Goal: Information Seeking & Learning: Learn about a topic

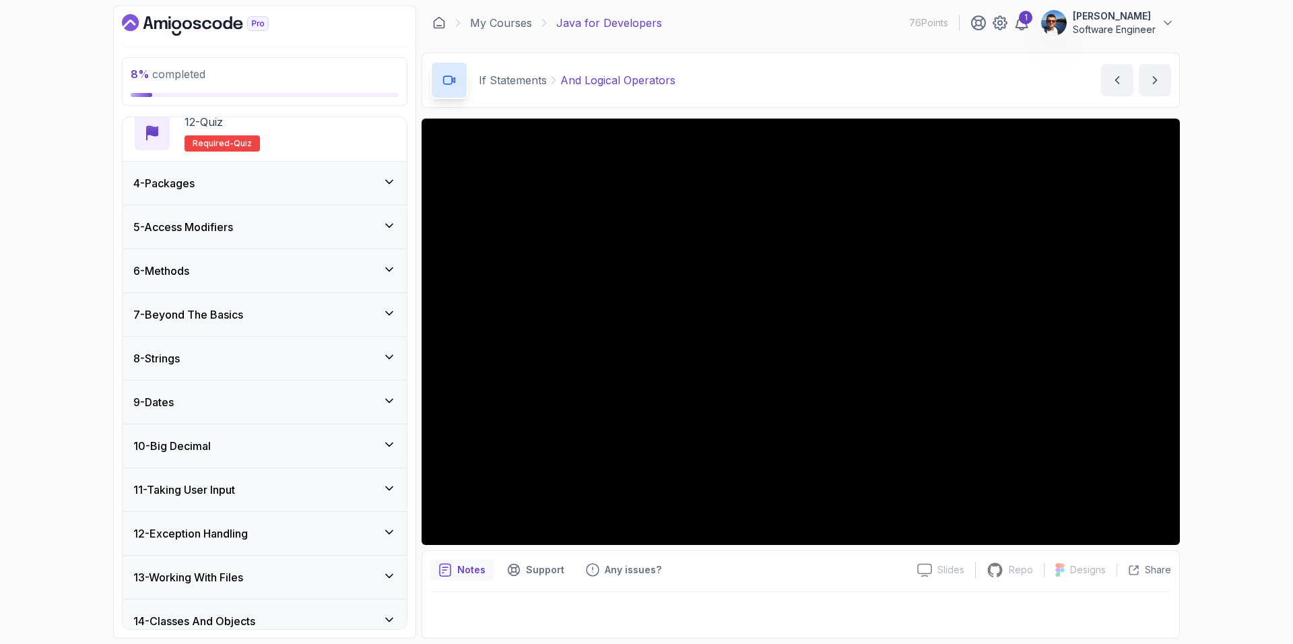
scroll to position [786, 0]
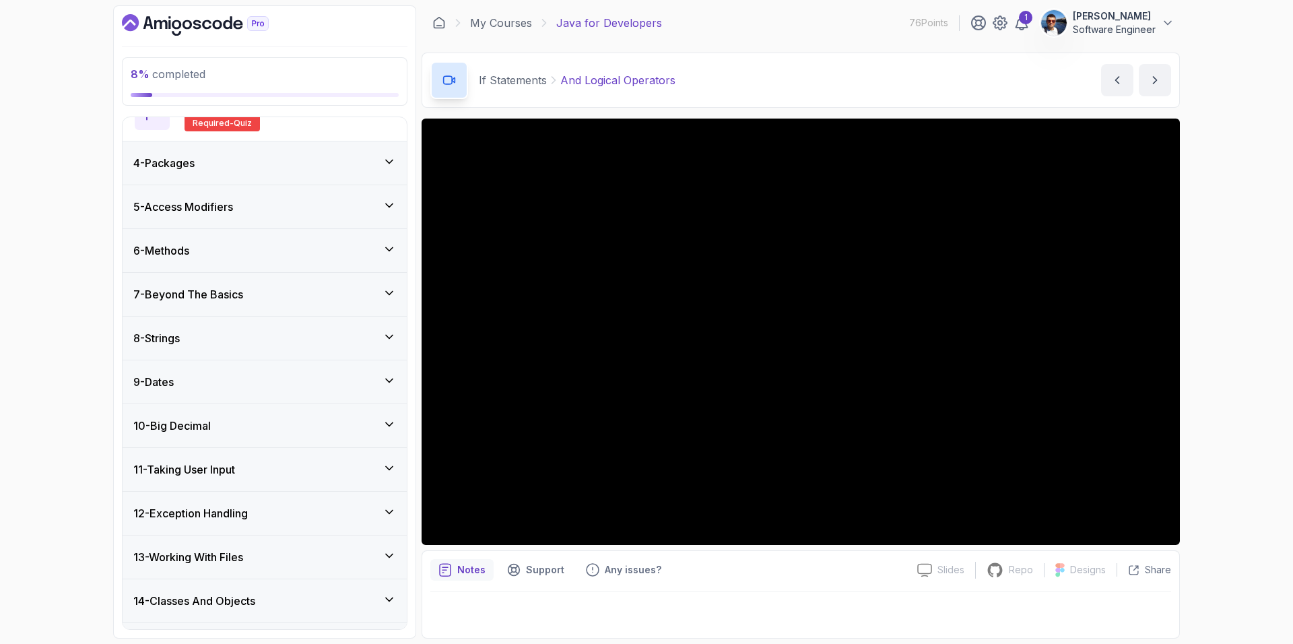
click at [768, 577] on div "Notes Support Any issues?" at bounding box center [668, 570] width 476 height 22
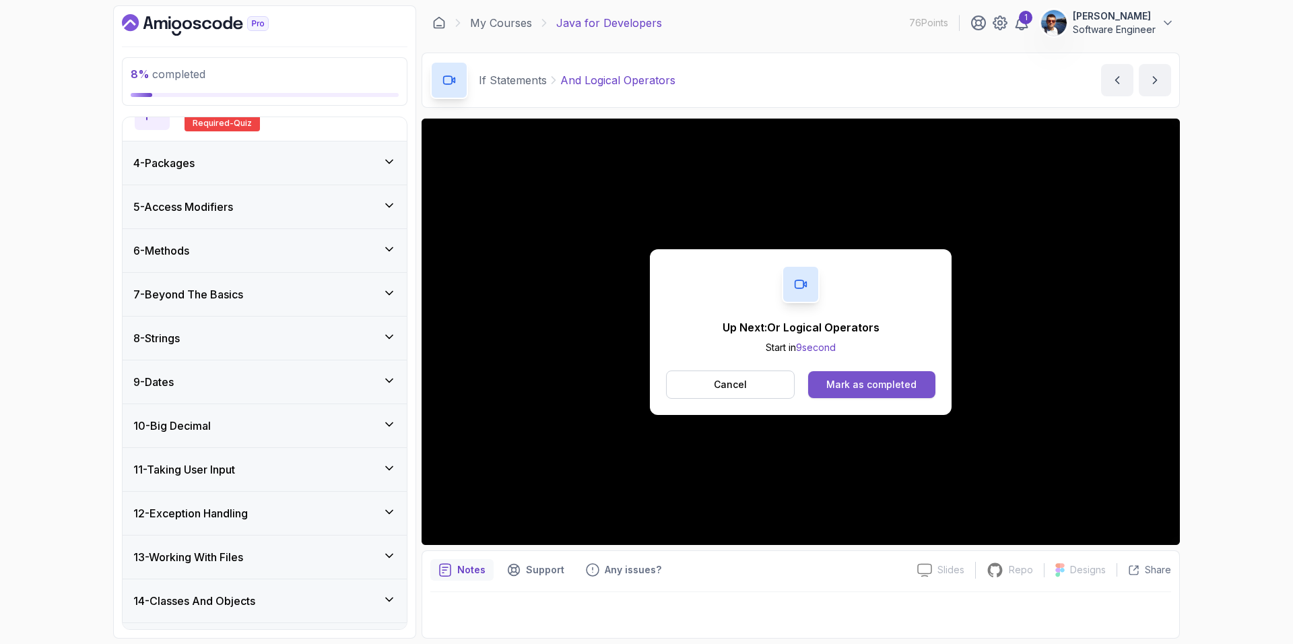
click at [847, 388] on div "Mark as completed" at bounding box center [871, 384] width 90 height 13
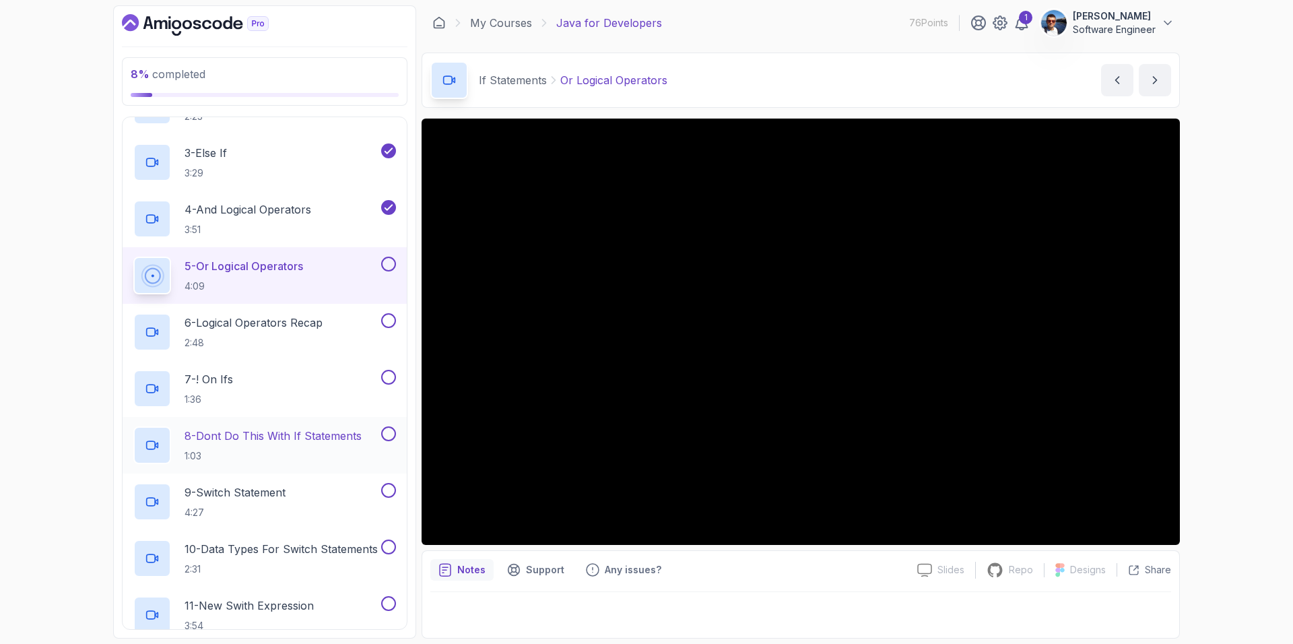
scroll to position [224, 0]
click at [388, 265] on button at bounding box center [388, 266] width 15 height 15
click at [286, 325] on p "6 - Logical Operators Recap" at bounding box center [254, 325] width 138 height 16
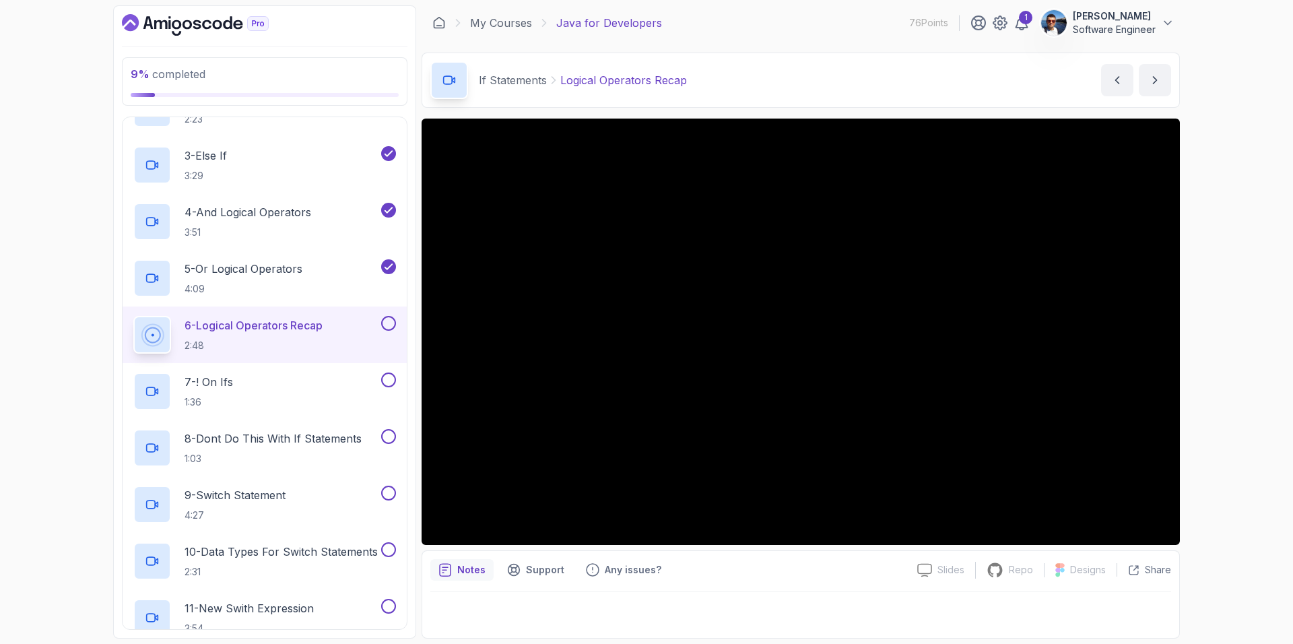
click at [392, 323] on button at bounding box center [388, 323] width 15 height 15
click at [298, 385] on div "7 - ! On Ifs 1:36" at bounding box center [255, 391] width 245 height 38
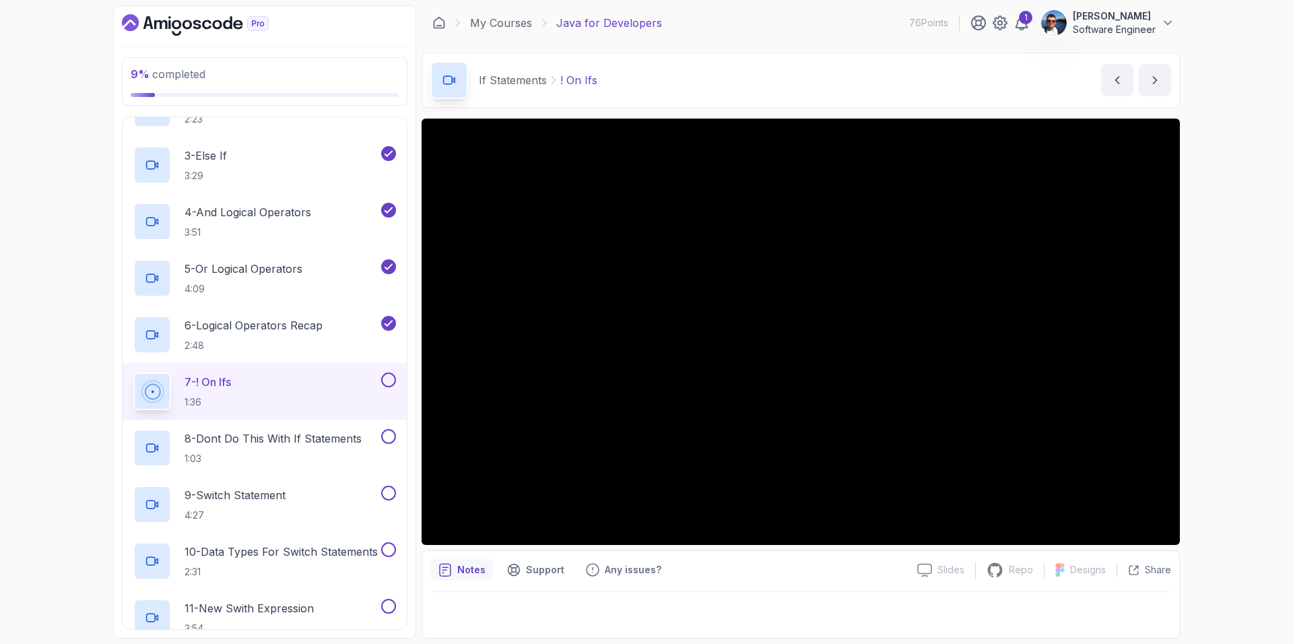
click at [389, 378] on button at bounding box center [388, 379] width 15 height 15
click at [316, 440] on p "8 - Dont Do This With If Statements" at bounding box center [273, 438] width 177 height 16
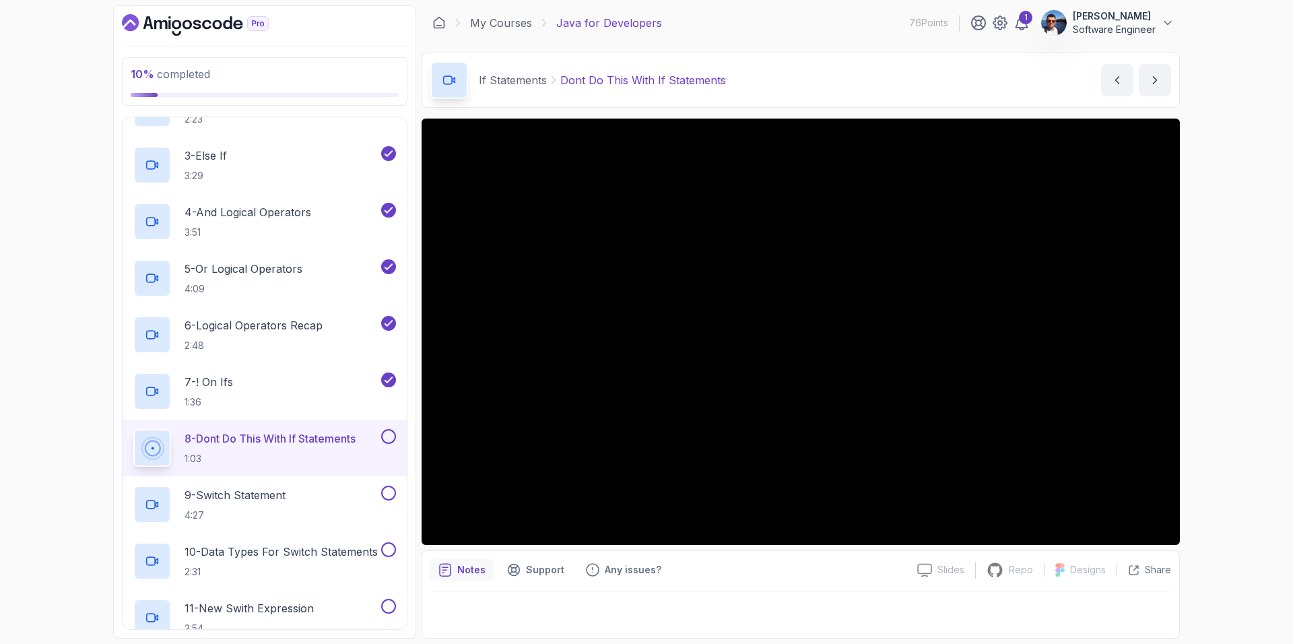
click at [814, 583] on div "Notes Support Any issues? Slides Slides not available Repo Repository not avail…" at bounding box center [801, 594] width 758 height 88
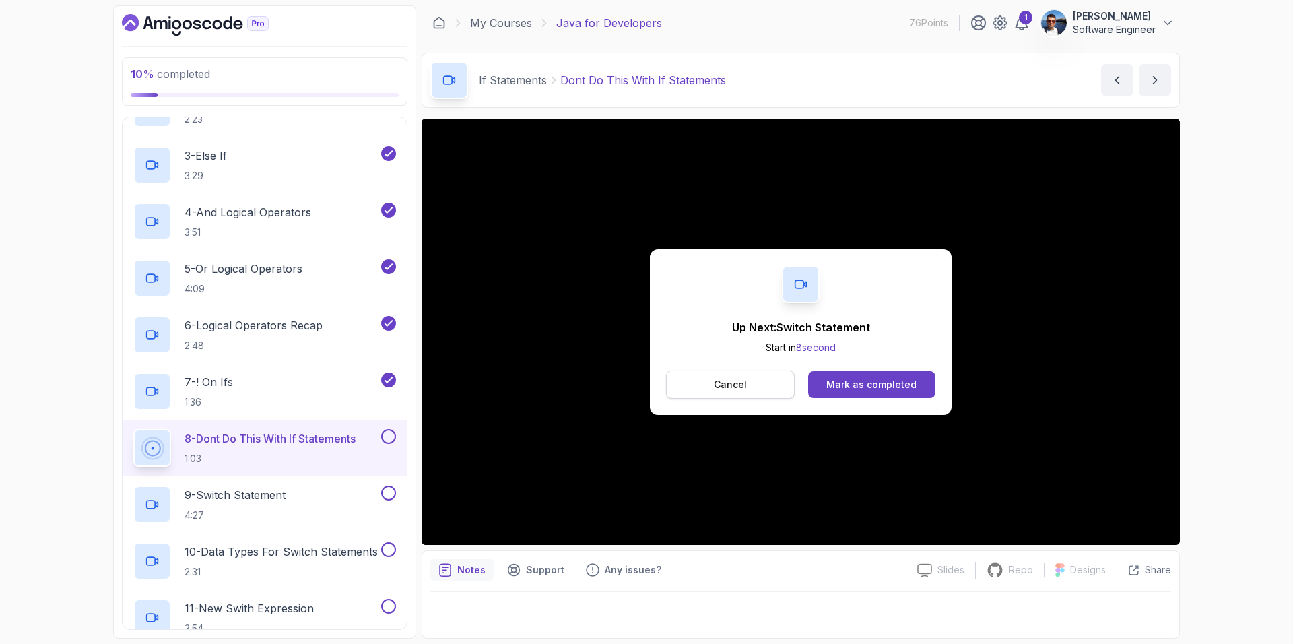
click at [757, 387] on button "Cancel" at bounding box center [730, 384] width 129 height 28
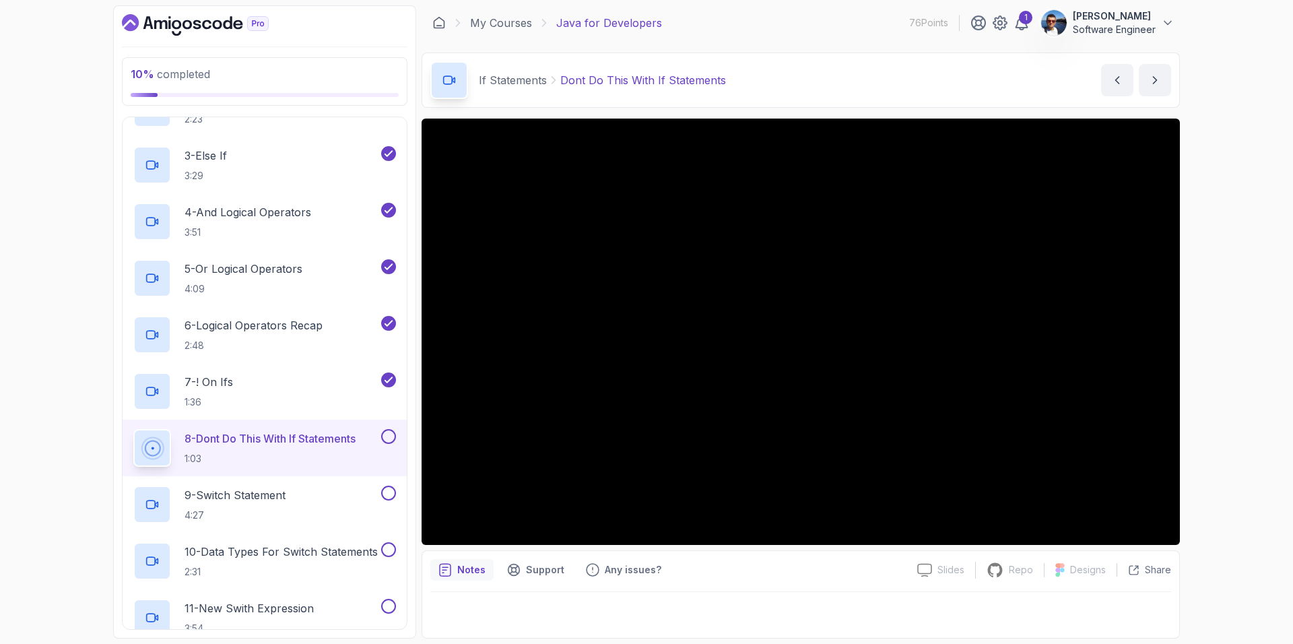
click at [326, 437] on p "8 - Dont Do This With If Statements" at bounding box center [270, 438] width 171 height 16
click at [389, 437] on button at bounding box center [388, 436] width 15 height 15
click at [302, 498] on div "9 - Switch Statement 4:27" at bounding box center [255, 505] width 245 height 38
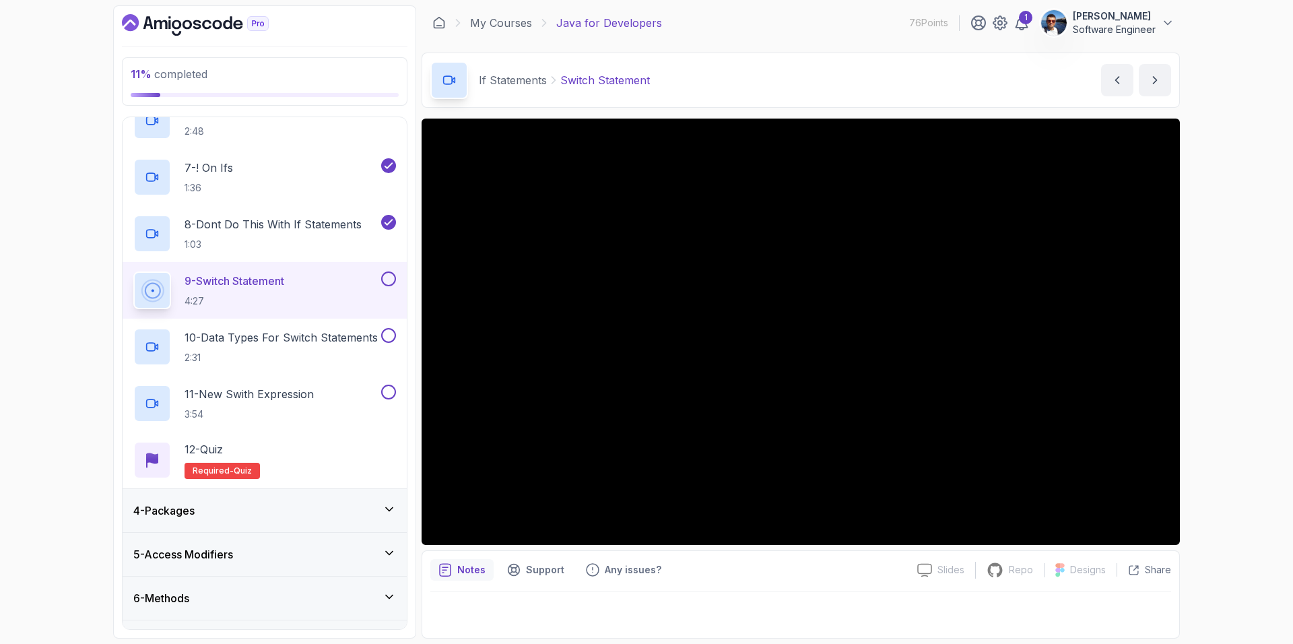
scroll to position [437, 0]
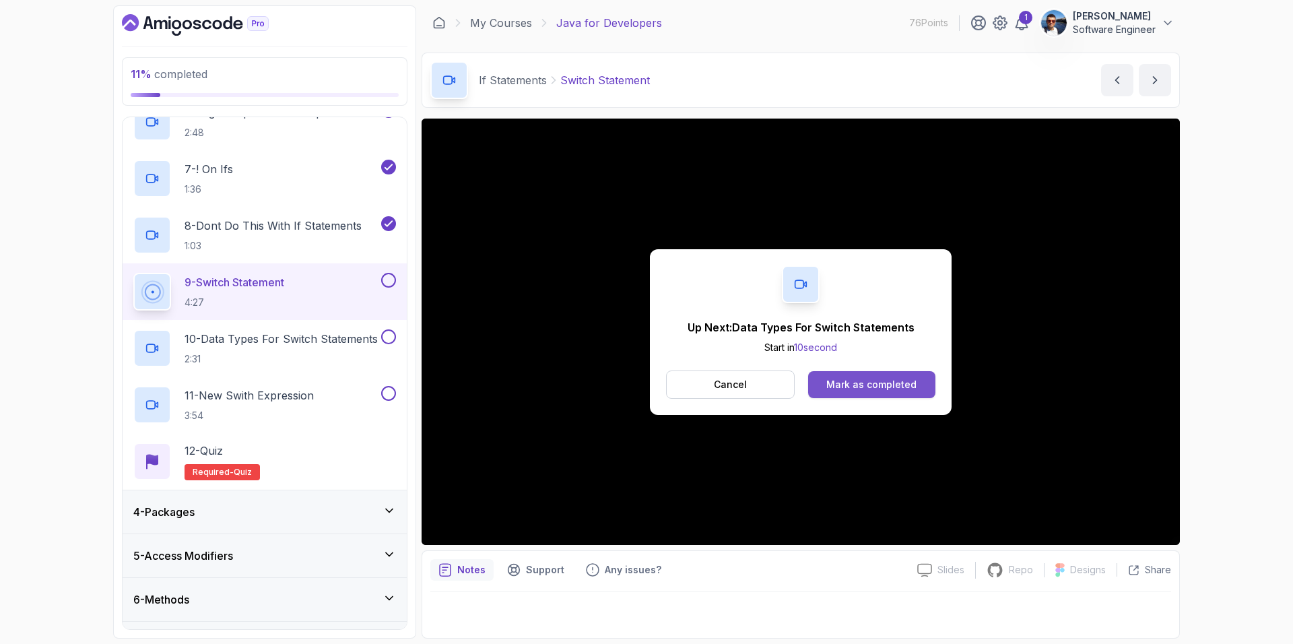
click at [874, 383] on div "Mark as completed" at bounding box center [871, 384] width 90 height 13
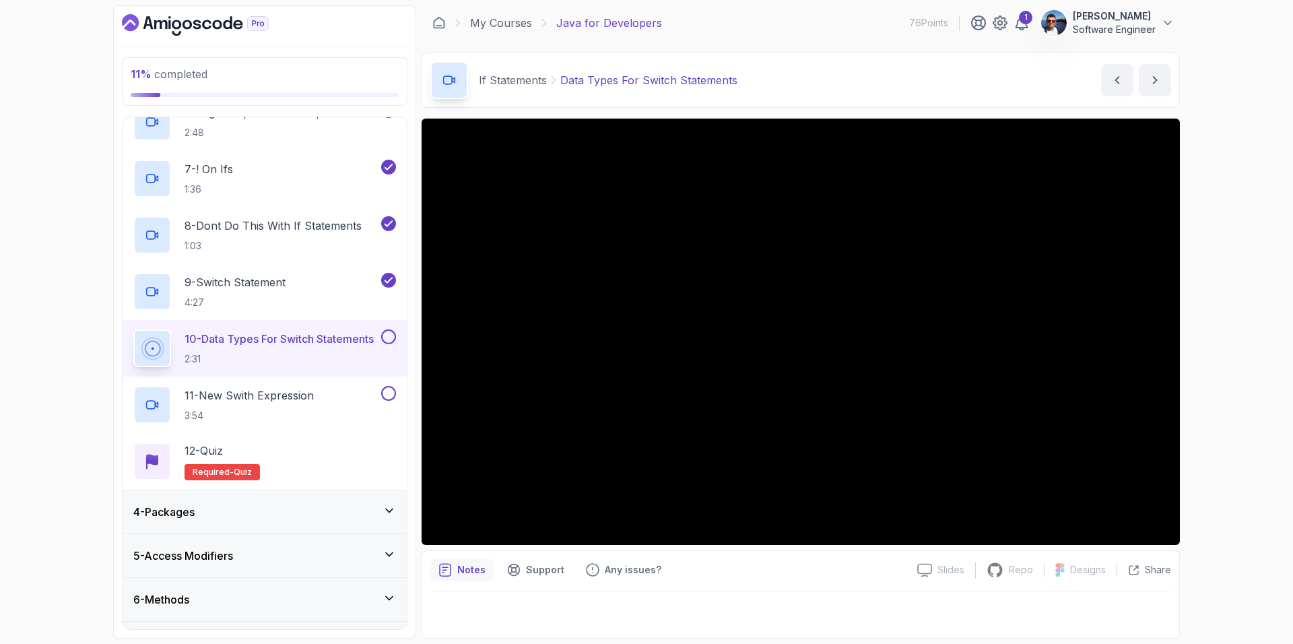
click at [385, 338] on button at bounding box center [388, 336] width 15 height 15
click at [292, 391] on p "11 - New Swith Expression" at bounding box center [249, 395] width 129 height 16
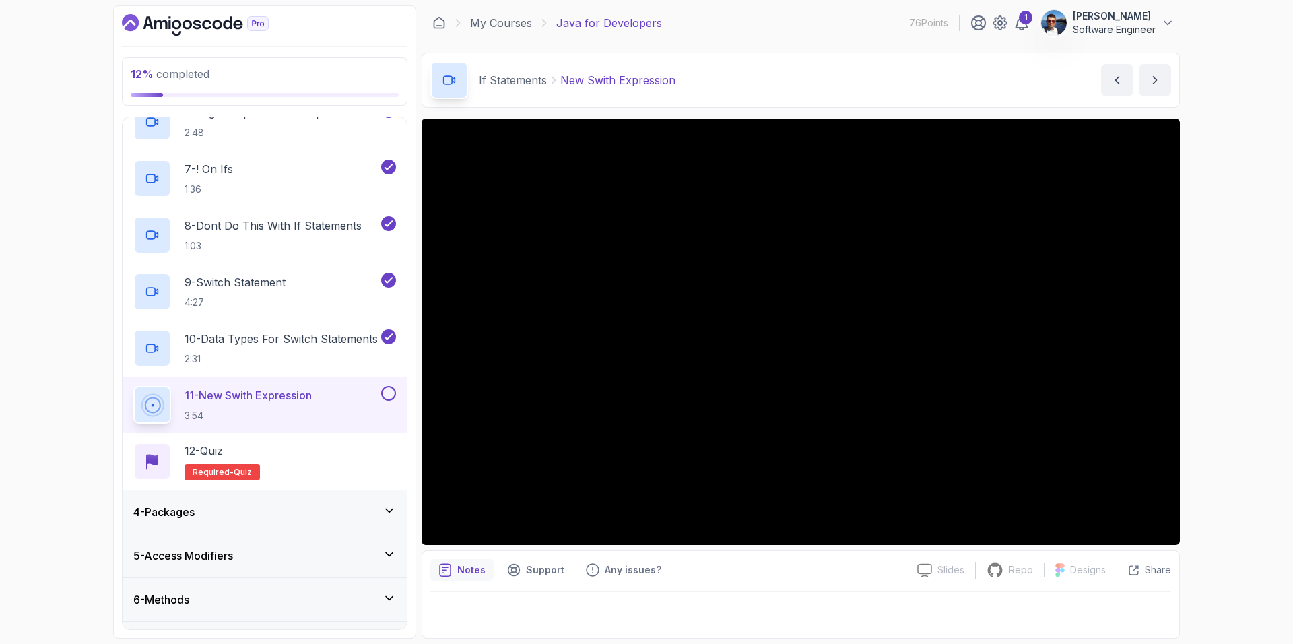
click at [390, 396] on button at bounding box center [388, 393] width 15 height 15
click at [315, 453] on div "12 - Quiz Required- quiz" at bounding box center [264, 461] width 263 height 38
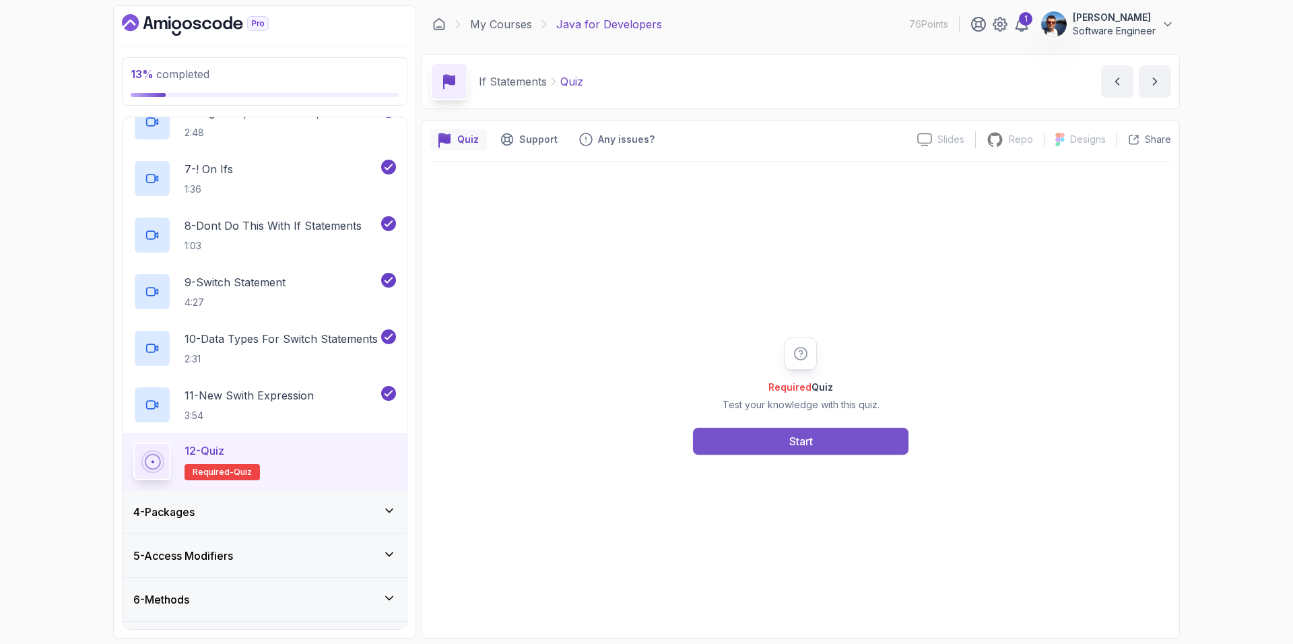
click at [764, 437] on button "Start" at bounding box center [801, 441] width 216 height 27
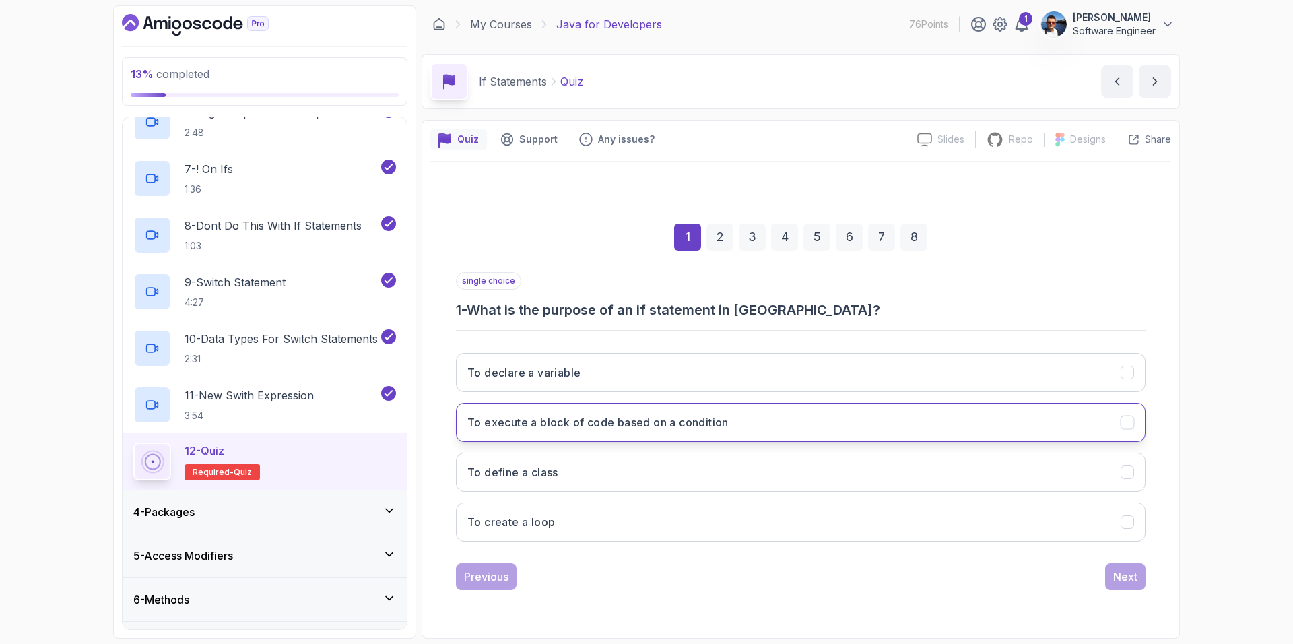
click at [552, 432] on button "To execute a block of code based on a condition" at bounding box center [801, 422] width 690 height 39
click at [1125, 568] on button "Next" at bounding box center [1125, 576] width 40 height 27
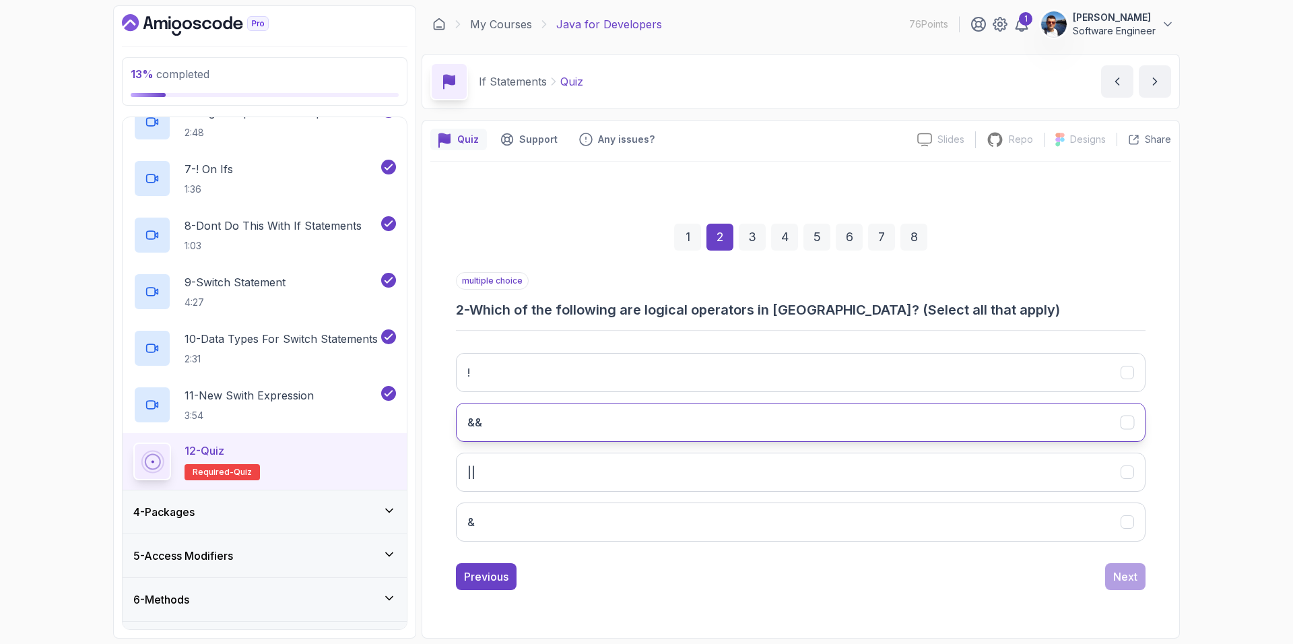
click at [1132, 422] on icon "&&" at bounding box center [1127, 422] width 13 height 13
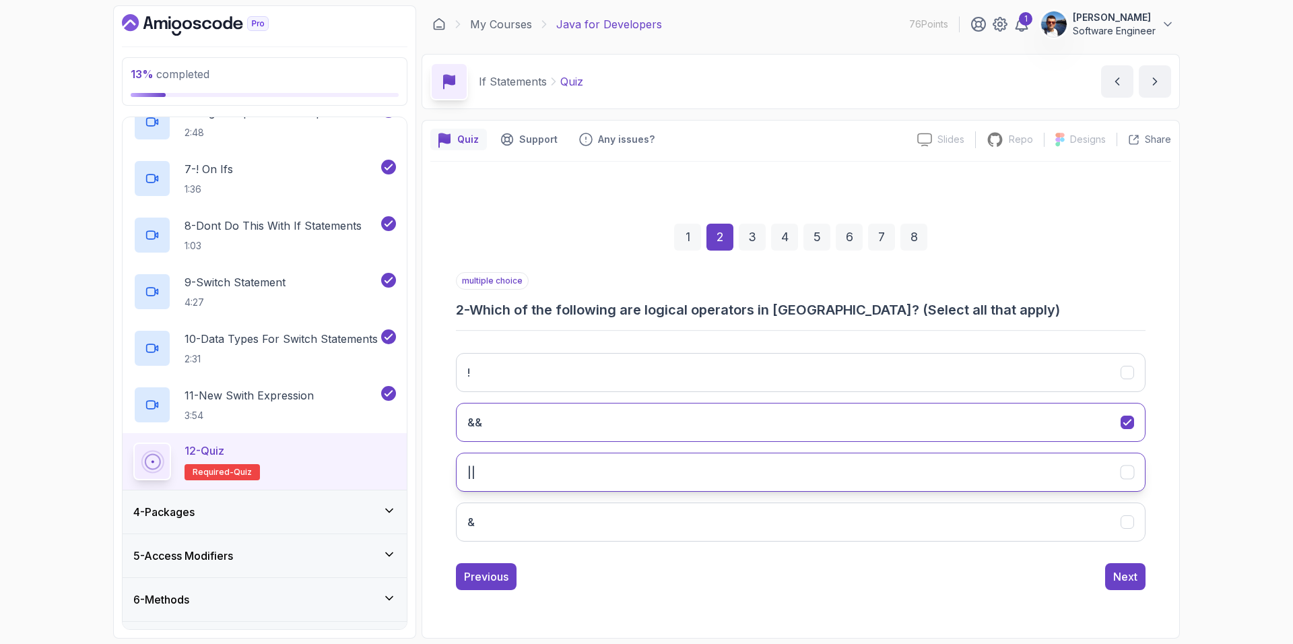
click at [1125, 471] on icon "||" at bounding box center [1127, 471] width 13 height 13
click at [1129, 372] on icon "!" at bounding box center [1126, 372] width 7 height 5
click at [1121, 575] on div "Next" at bounding box center [1125, 576] width 24 height 16
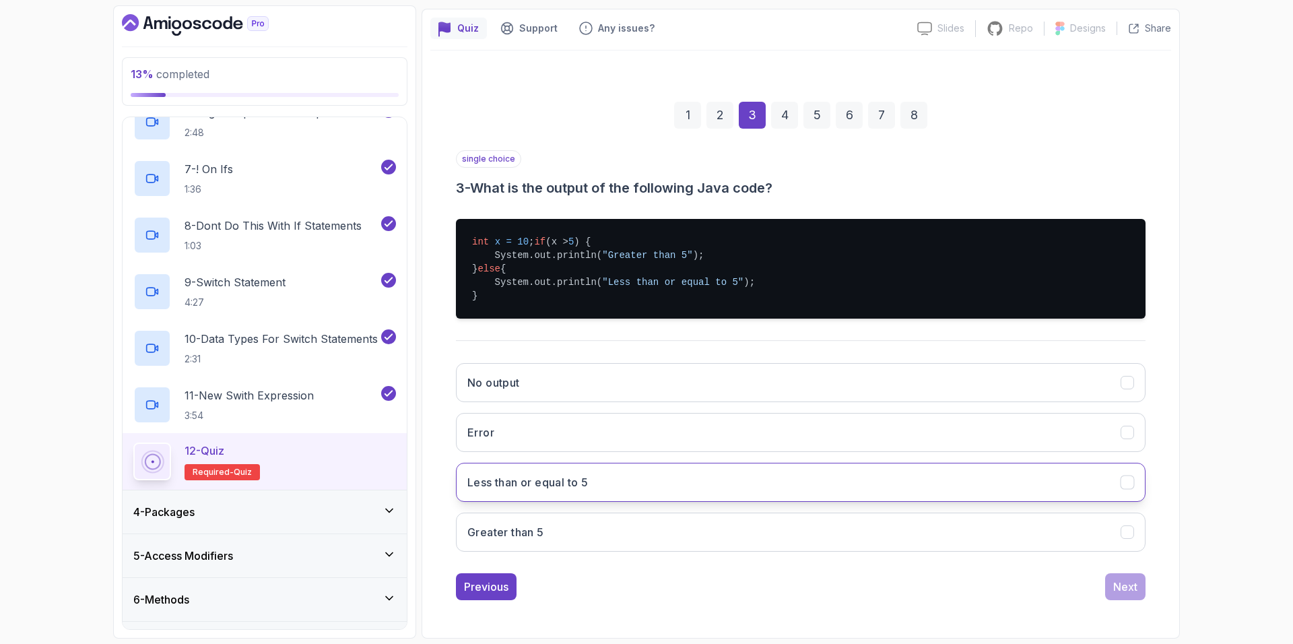
scroll to position [112, 0]
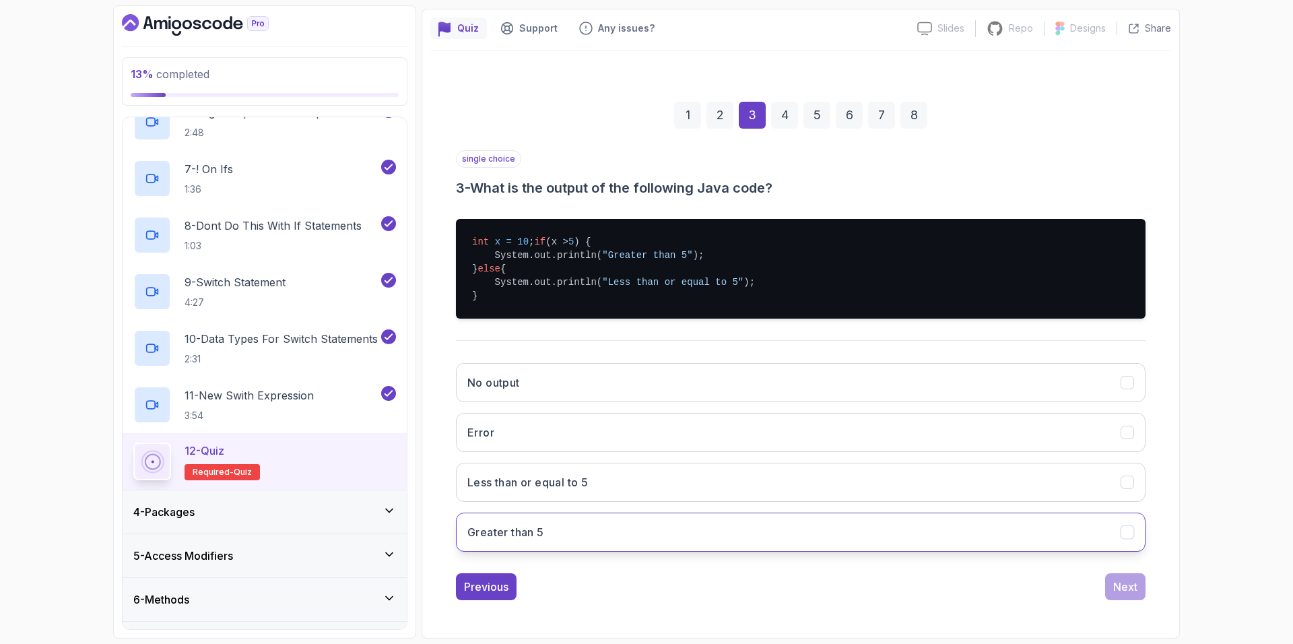
click at [784, 552] on button "Greater than 5" at bounding box center [801, 532] width 690 height 39
click at [1119, 600] on button "Next" at bounding box center [1125, 586] width 40 height 27
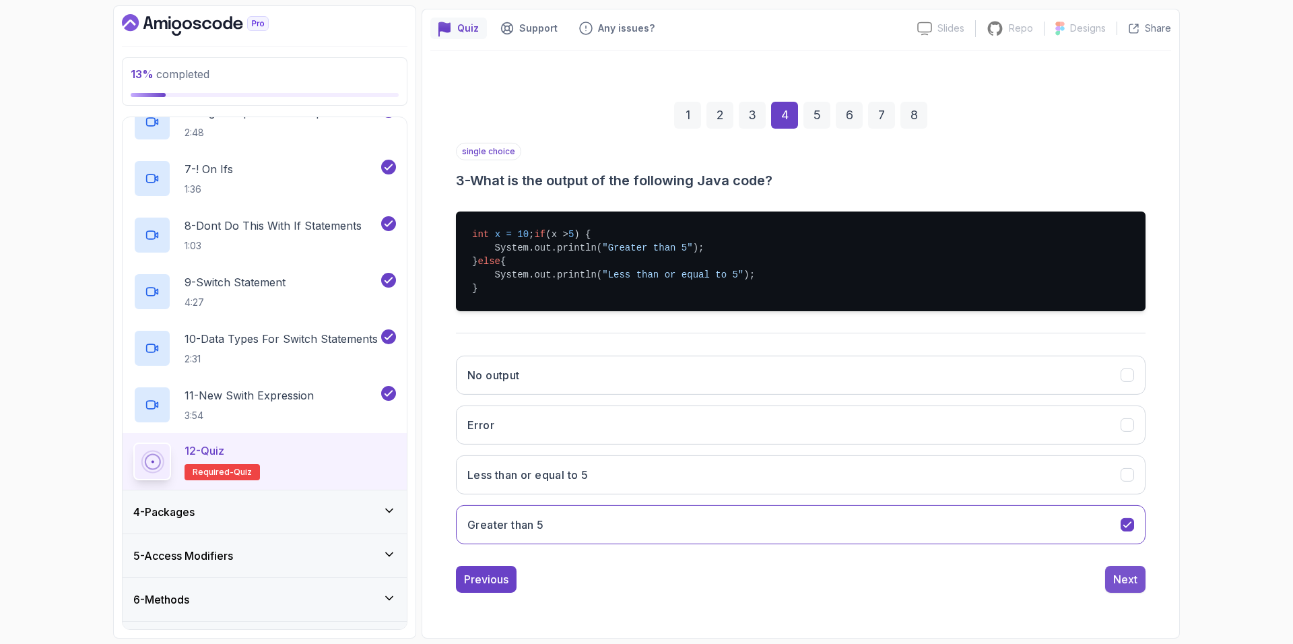
scroll to position [0, 0]
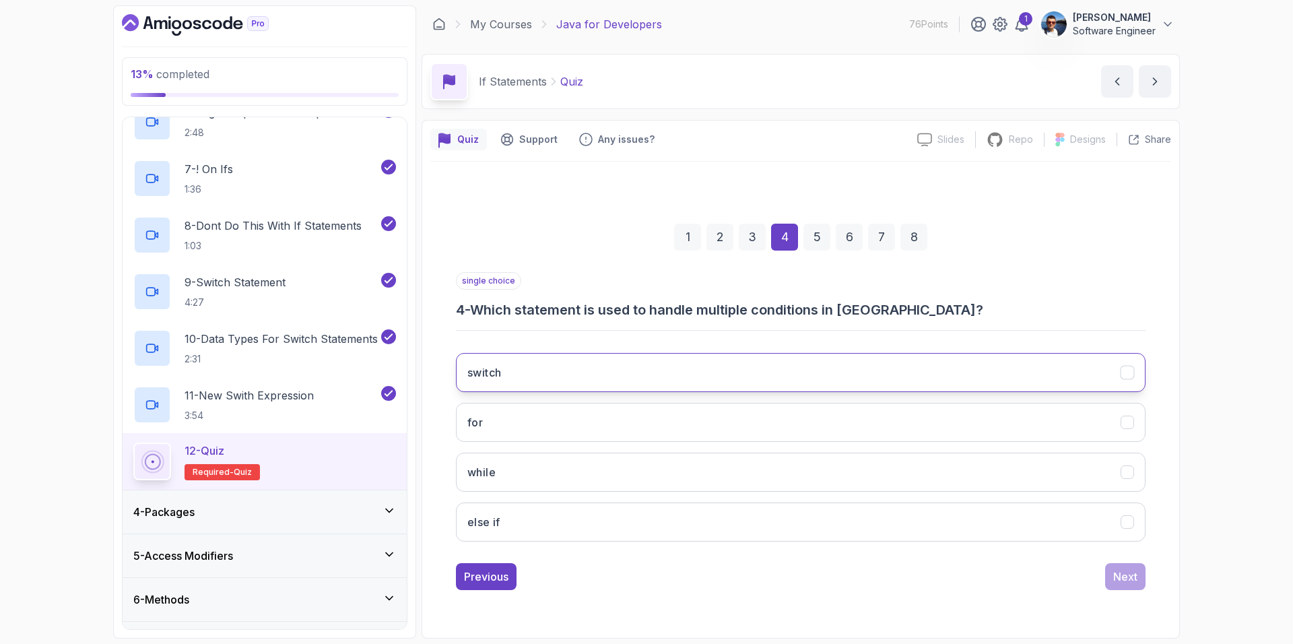
click at [906, 368] on button "switch" at bounding box center [801, 372] width 690 height 39
click at [1134, 568] on div "Next" at bounding box center [1125, 576] width 24 height 16
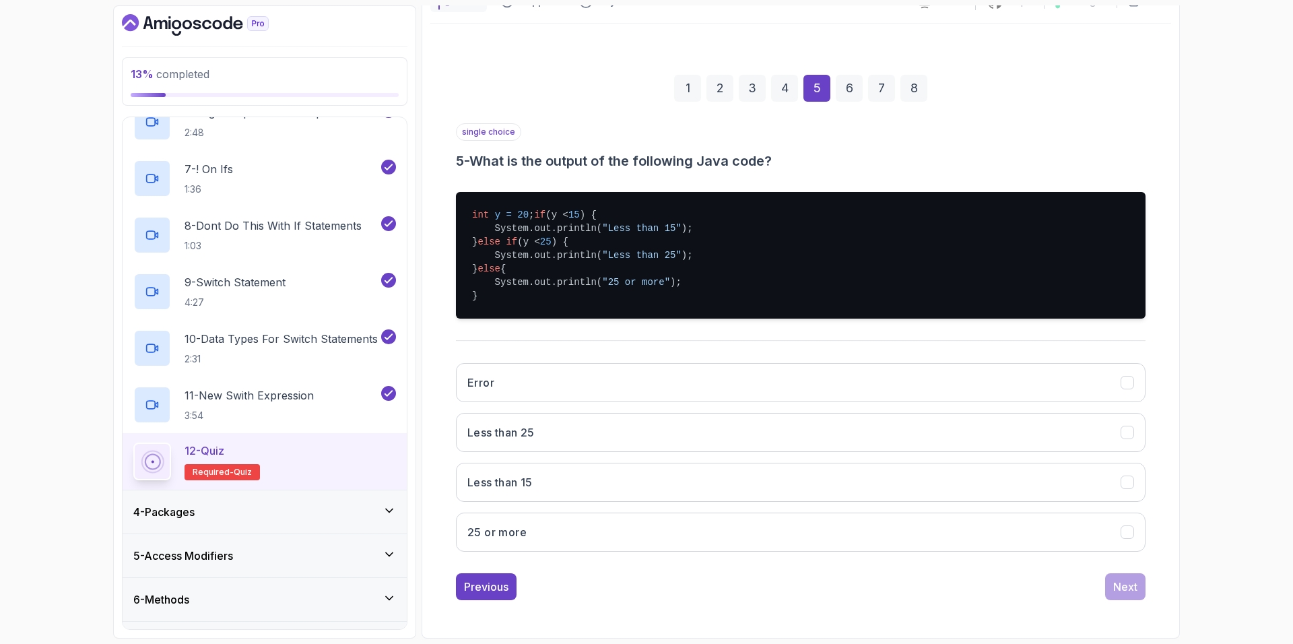
scroll to position [152, 0]
click at [855, 440] on button "Less than 25" at bounding box center [801, 432] width 690 height 39
click at [1113, 586] on div "Next" at bounding box center [1125, 587] width 24 height 16
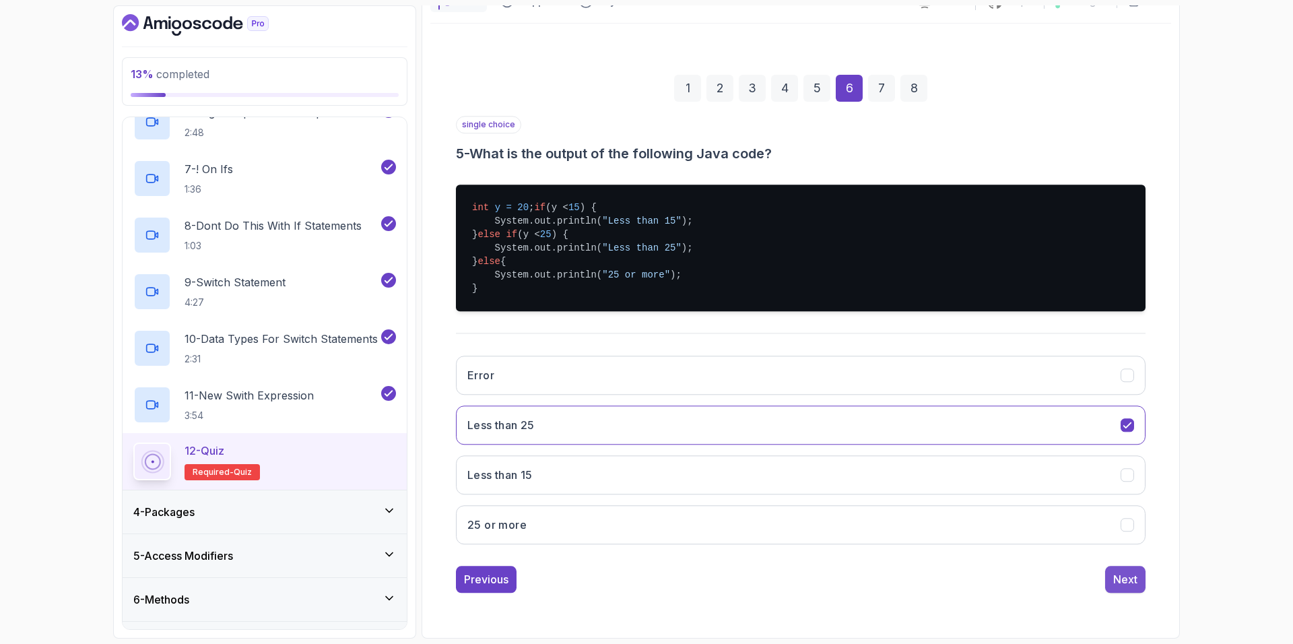
scroll to position [0, 0]
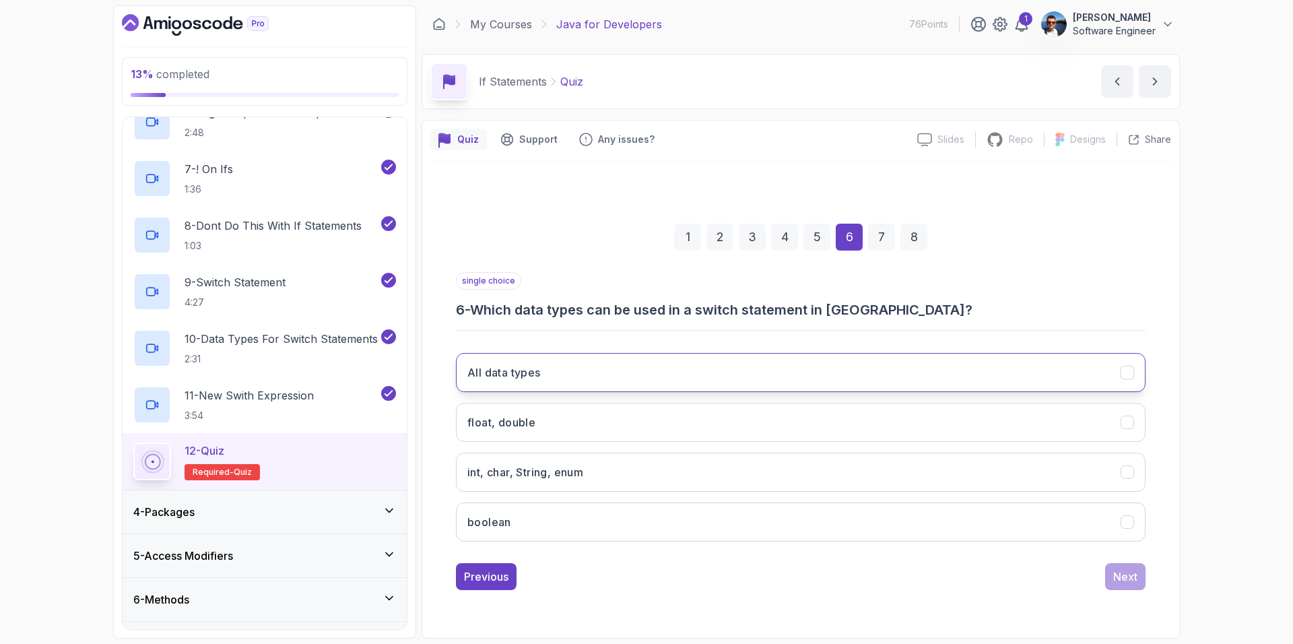
click at [1127, 370] on icon "All data types" at bounding box center [1127, 372] width 13 height 13
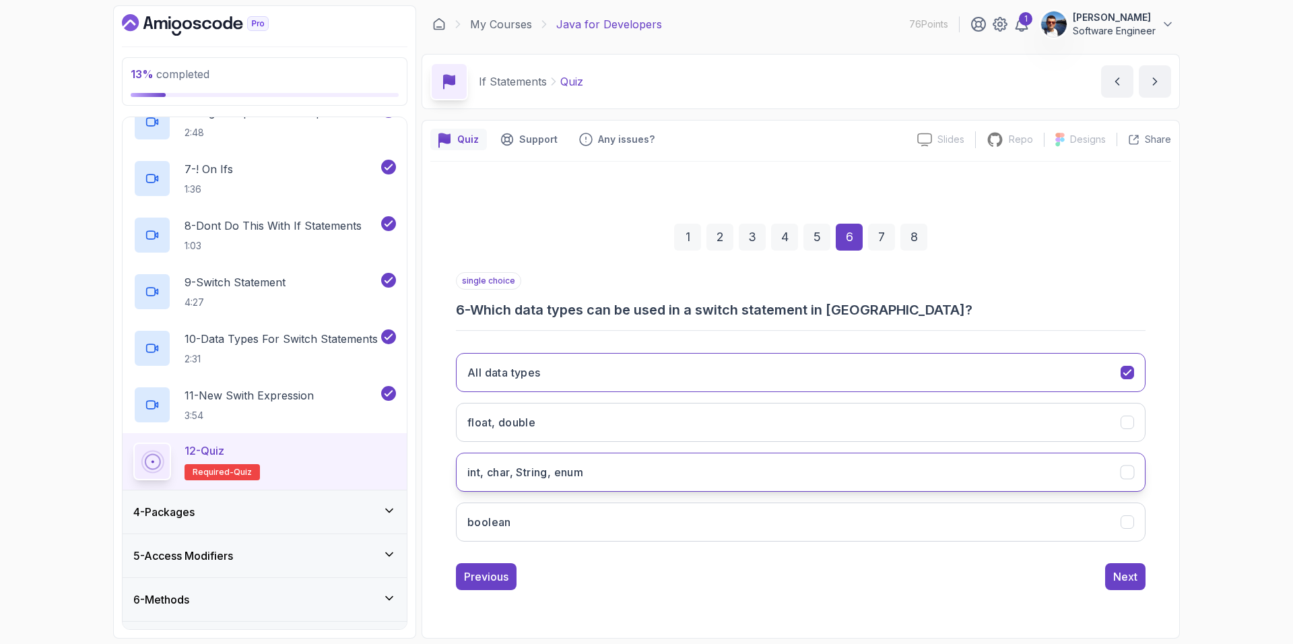
click at [1126, 472] on icon "int, char, String, enum" at bounding box center [1127, 471] width 13 height 13
click at [1127, 512] on button "boolean" at bounding box center [801, 521] width 690 height 39
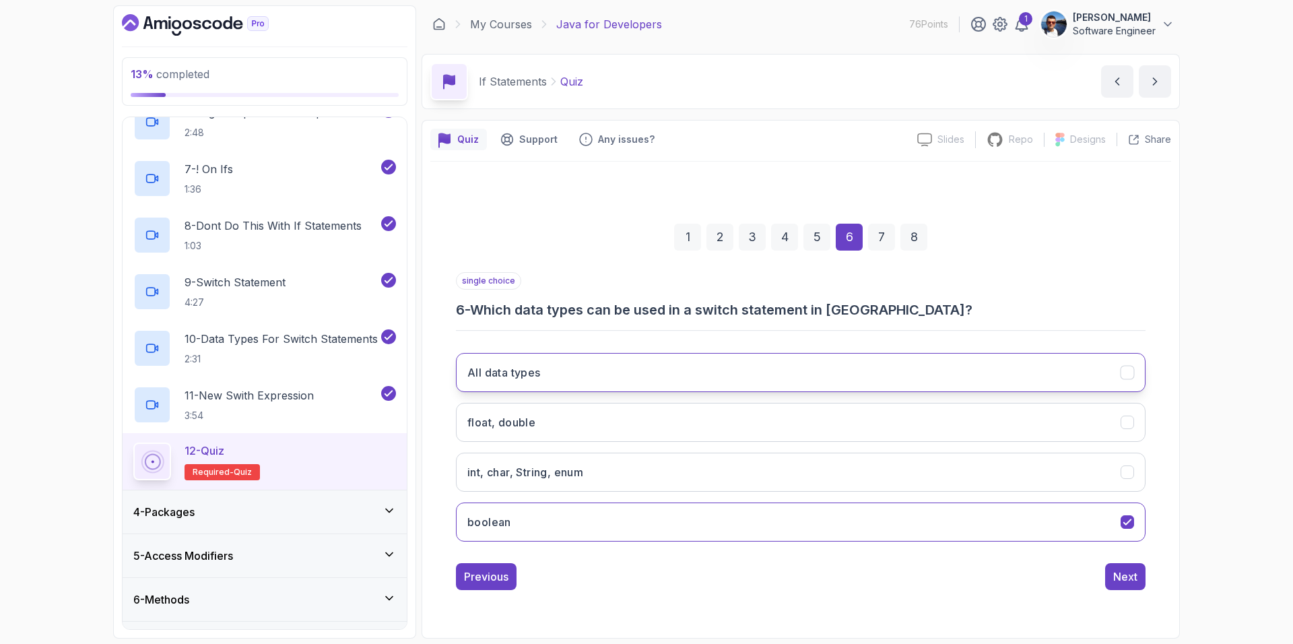
click at [1130, 374] on icon "All data types" at bounding box center [1127, 372] width 13 height 13
click at [1135, 574] on div "Next" at bounding box center [1125, 576] width 24 height 16
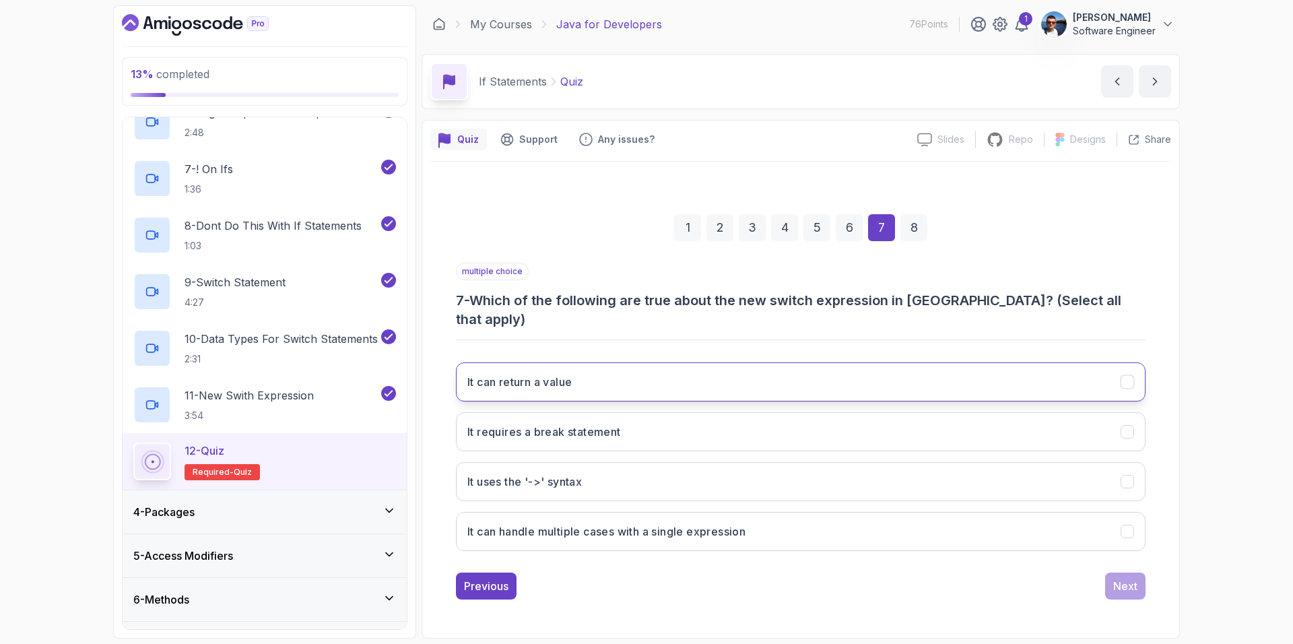
click at [1128, 375] on icon "It can return a value" at bounding box center [1127, 381] width 13 height 13
click at [1125, 475] on icon "It uses the '->' syntax" at bounding box center [1127, 481] width 13 height 13
click at [1124, 525] on icon "It can handle multiple cases with a single expression" at bounding box center [1127, 531] width 13 height 13
click at [1132, 578] on div "Next" at bounding box center [1125, 586] width 24 height 16
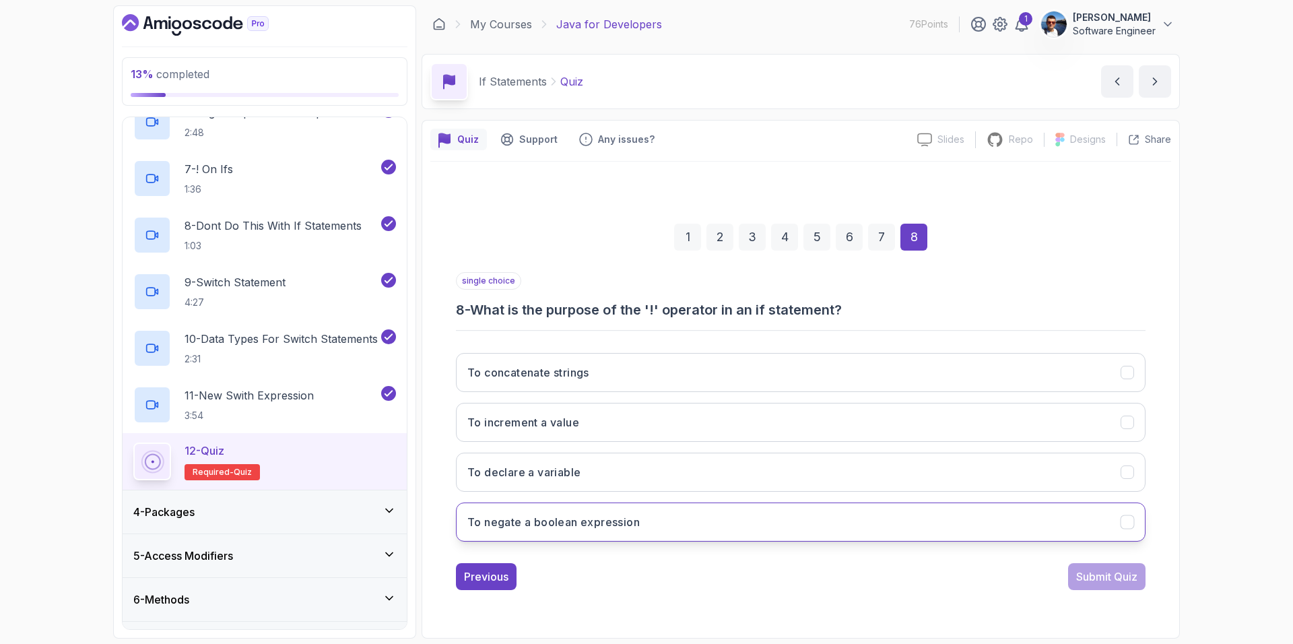
click at [740, 528] on button "To negate a boolean expression" at bounding box center [801, 521] width 690 height 39
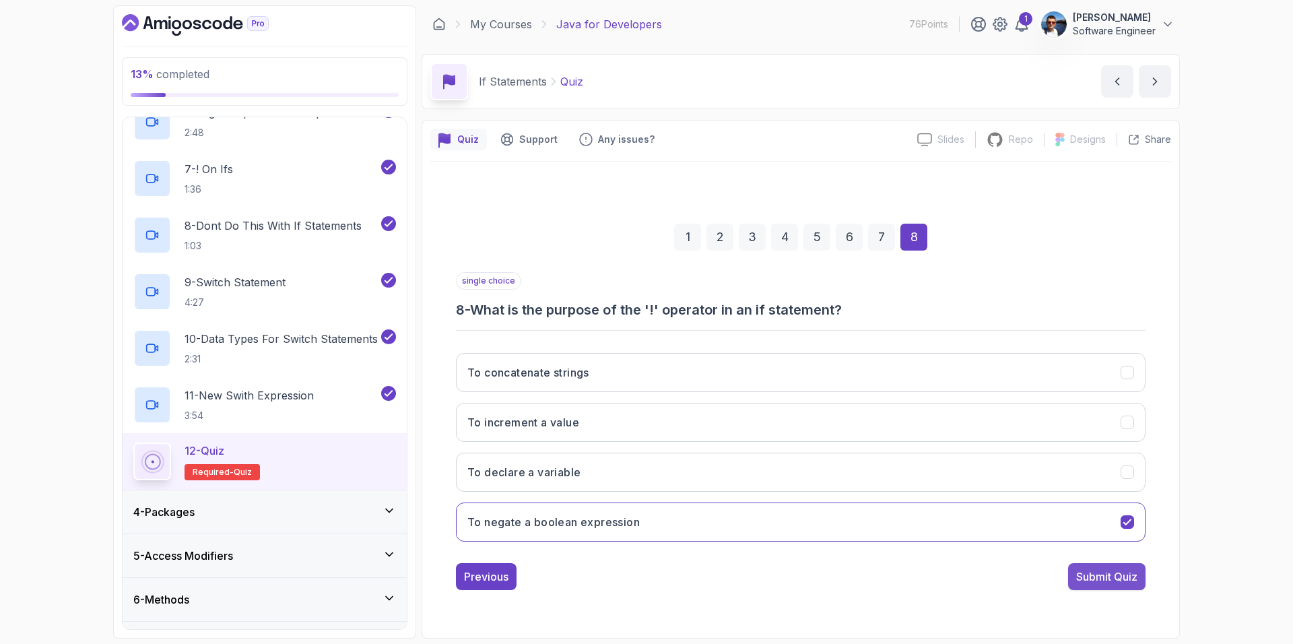
click at [1124, 572] on div "Submit Quiz" at bounding box center [1106, 576] width 61 height 16
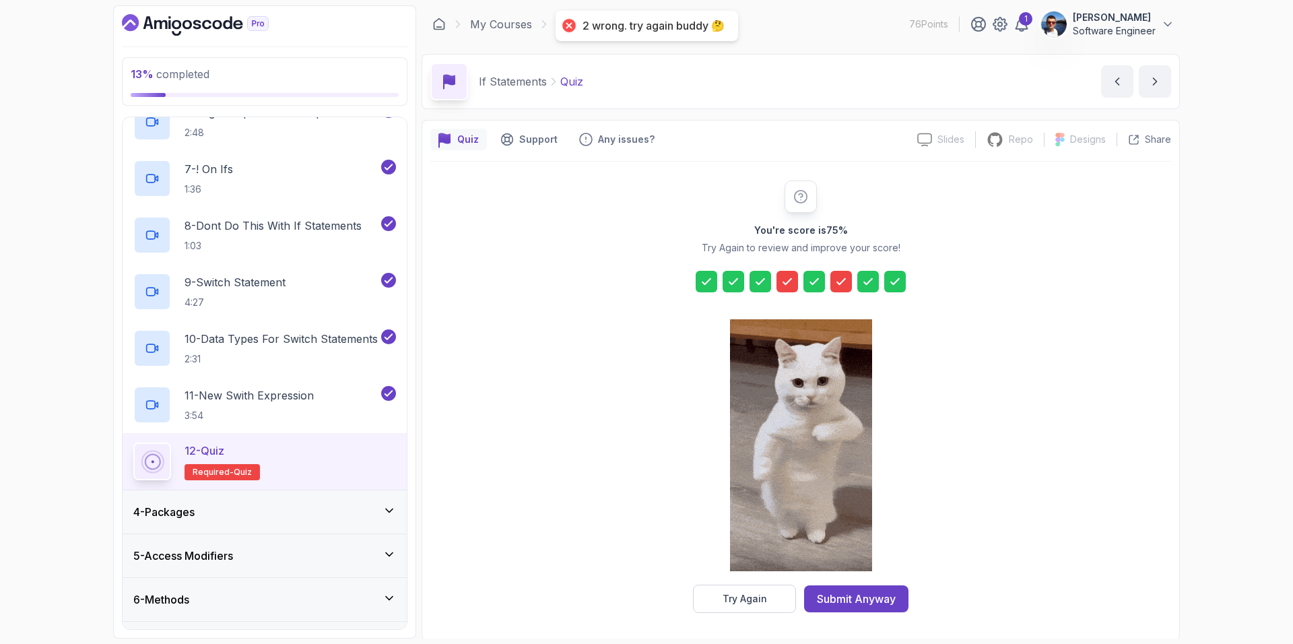
click at [842, 275] on icon at bounding box center [840, 281] width 13 height 13
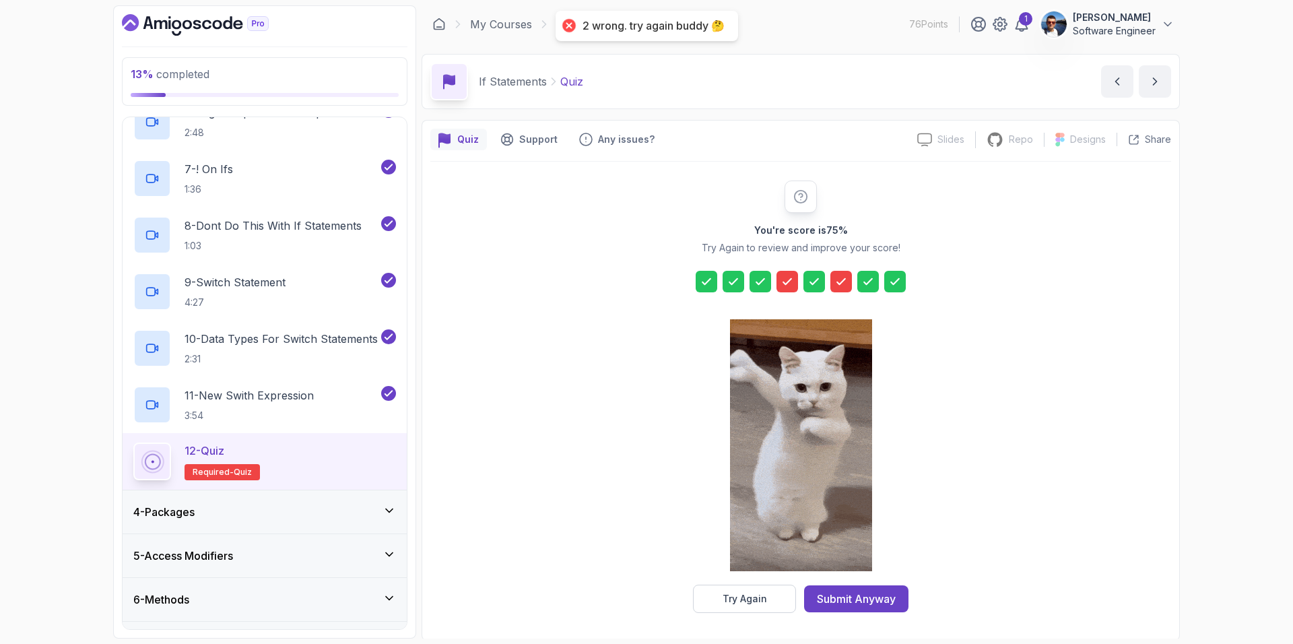
click at [793, 198] on icon at bounding box center [800, 196] width 15 height 15
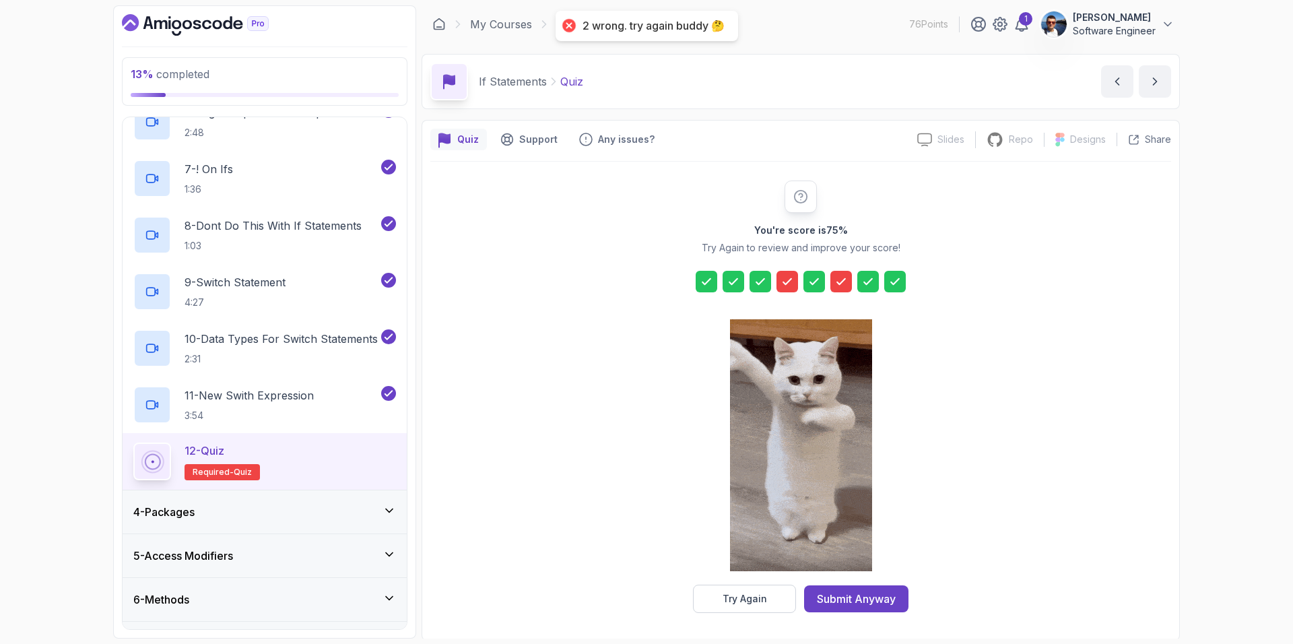
click at [797, 195] on icon at bounding box center [800, 196] width 15 height 15
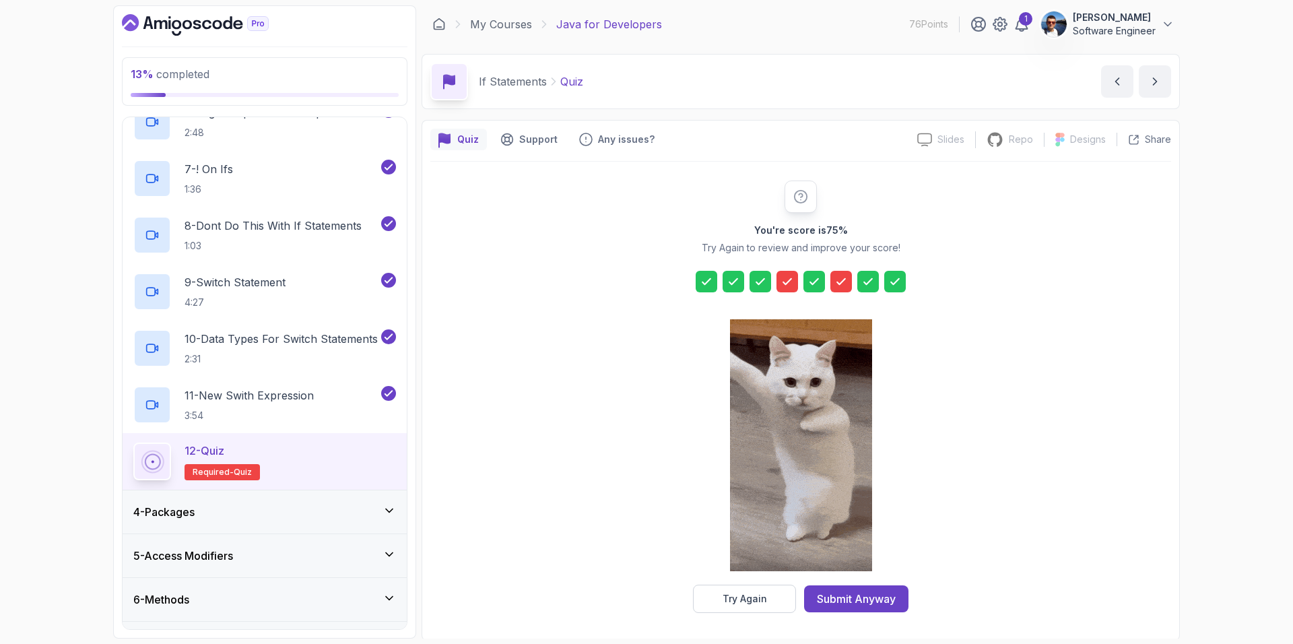
scroll to position [2, 0]
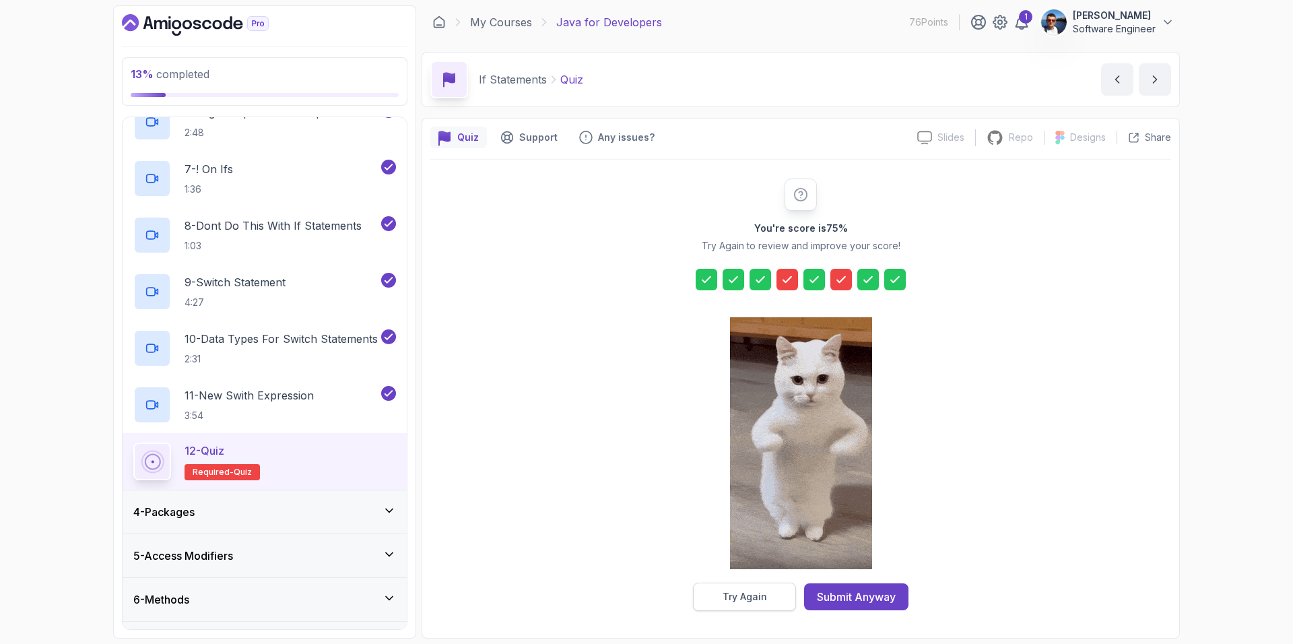
click at [756, 597] on div "Try Again" at bounding box center [745, 596] width 44 height 13
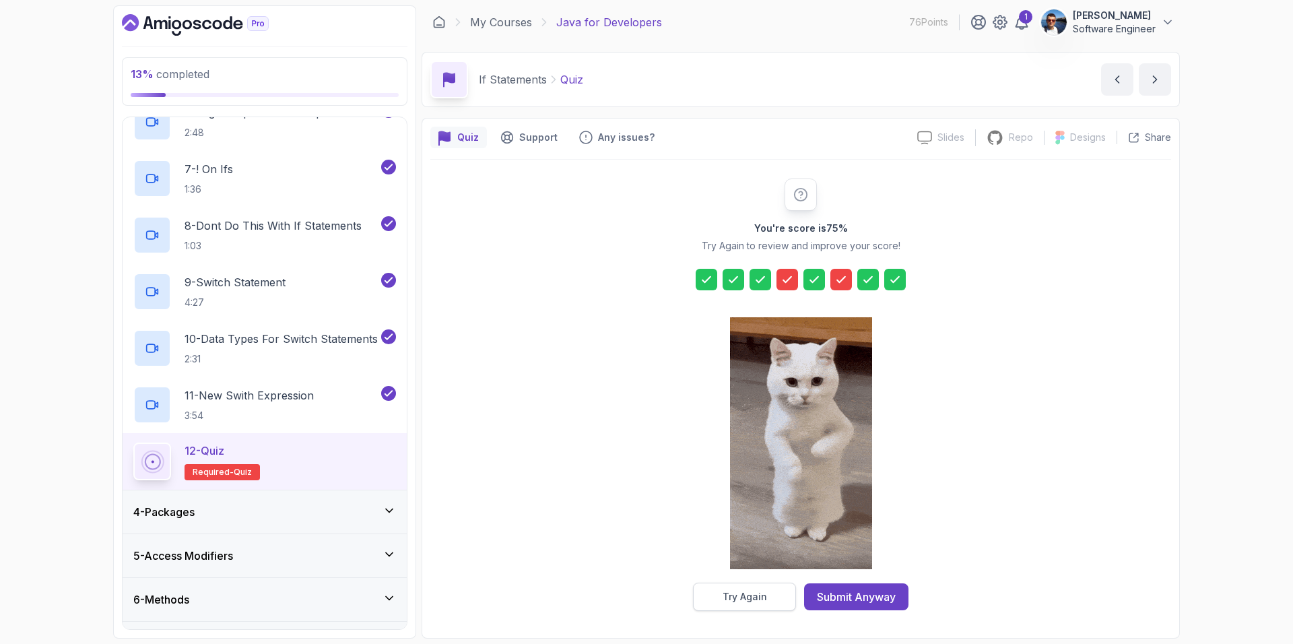
scroll to position [0, 0]
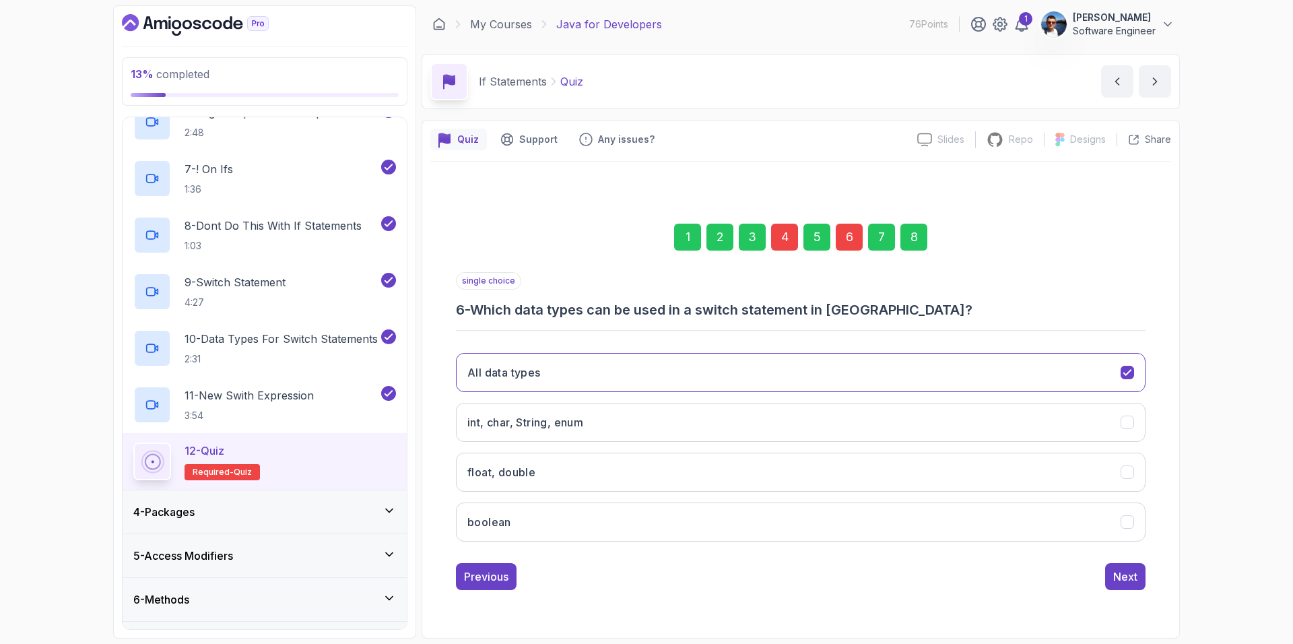
click at [786, 238] on div "4" at bounding box center [784, 237] width 27 height 27
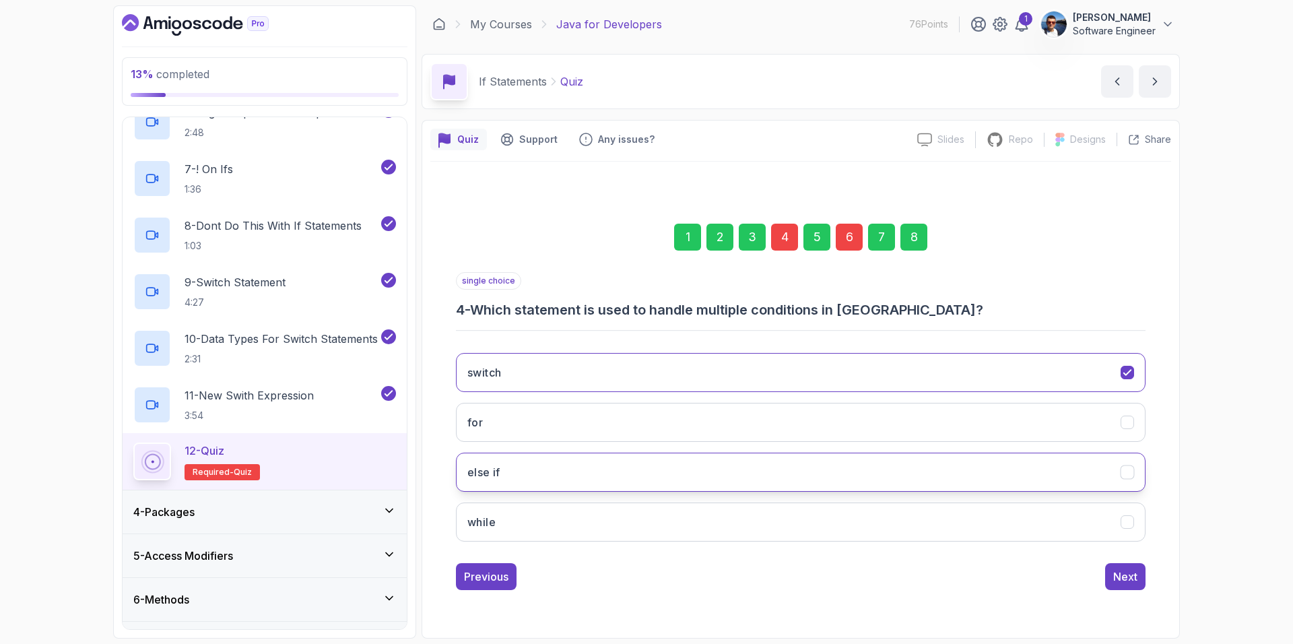
click at [1126, 471] on icon "else if" at bounding box center [1127, 471] width 13 height 13
click at [1129, 576] on div "Next" at bounding box center [1125, 576] width 24 height 16
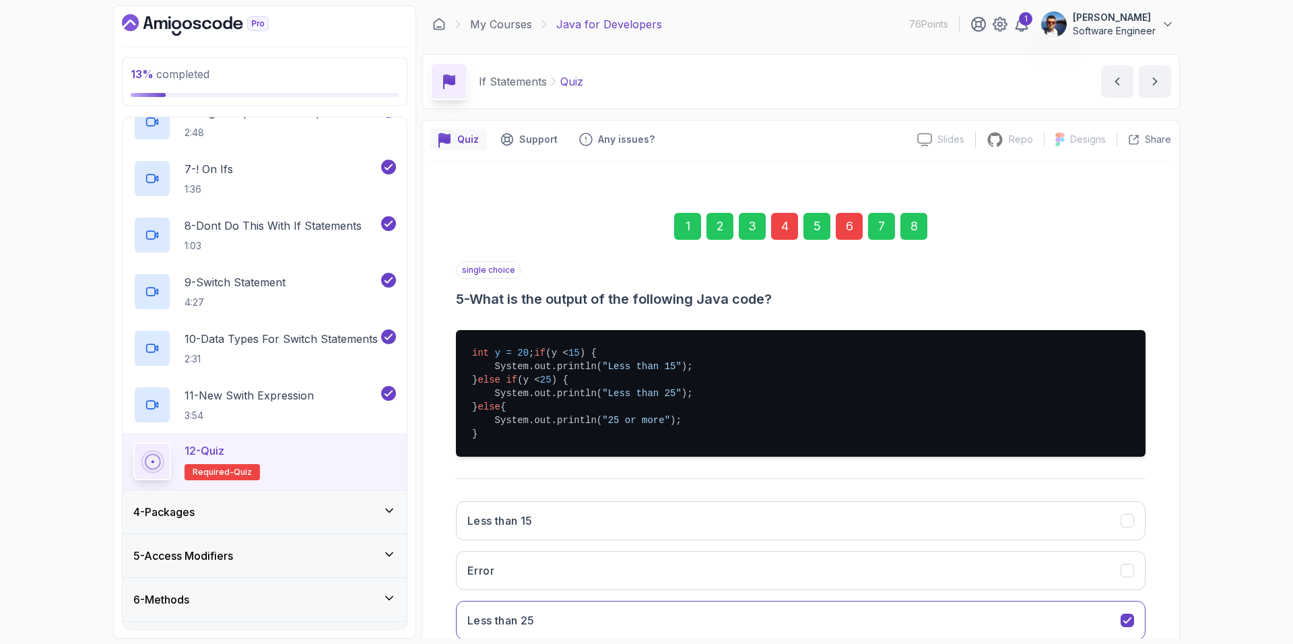
click at [854, 223] on div "6" at bounding box center [849, 226] width 27 height 27
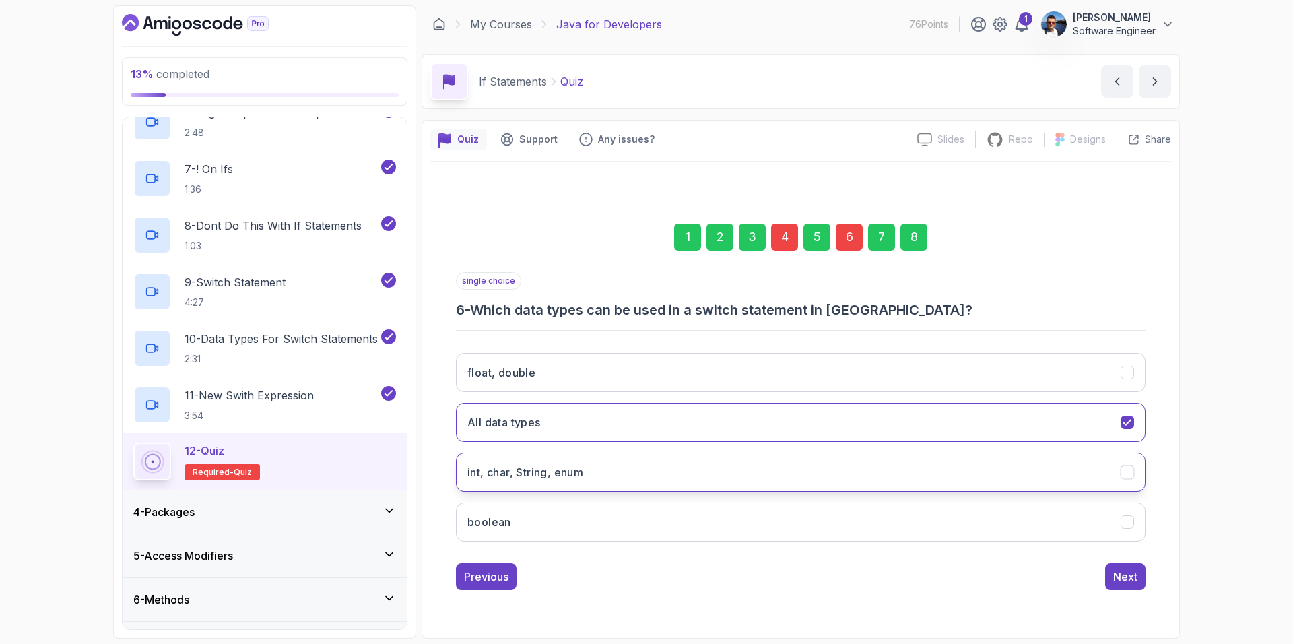
click at [1129, 469] on icon "int, char, String, enum" at bounding box center [1127, 471] width 13 height 13
click at [1134, 580] on div "Next" at bounding box center [1125, 576] width 24 height 16
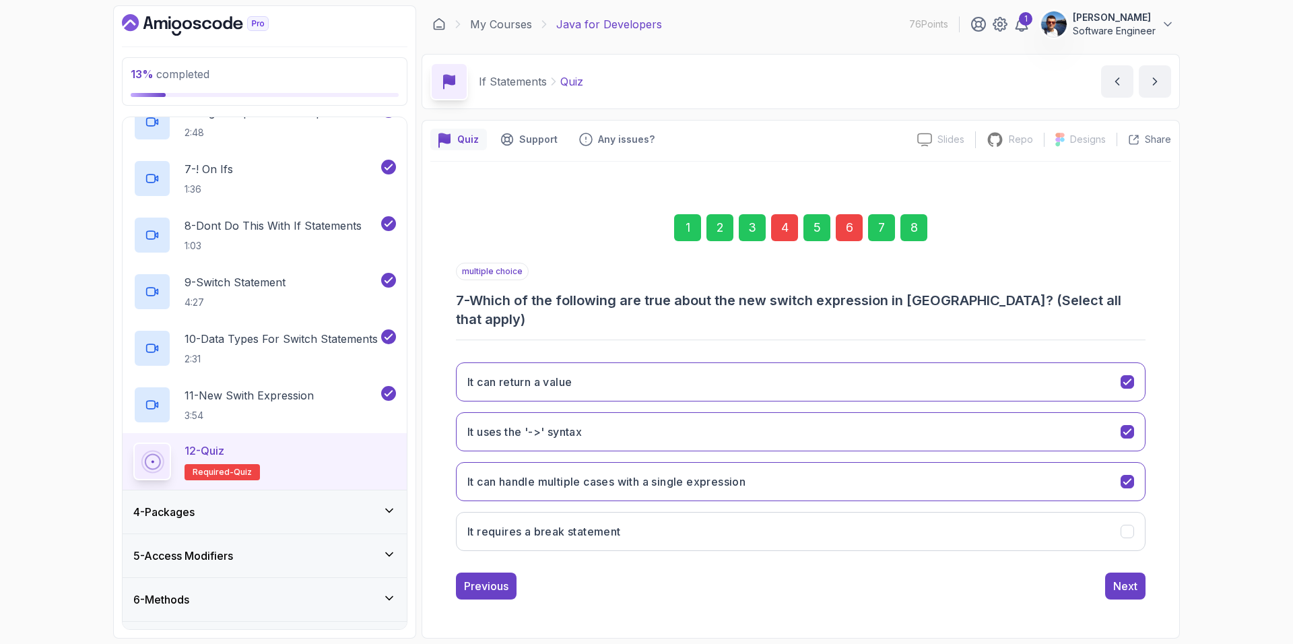
click at [1134, 580] on div "Next" at bounding box center [1125, 586] width 24 height 16
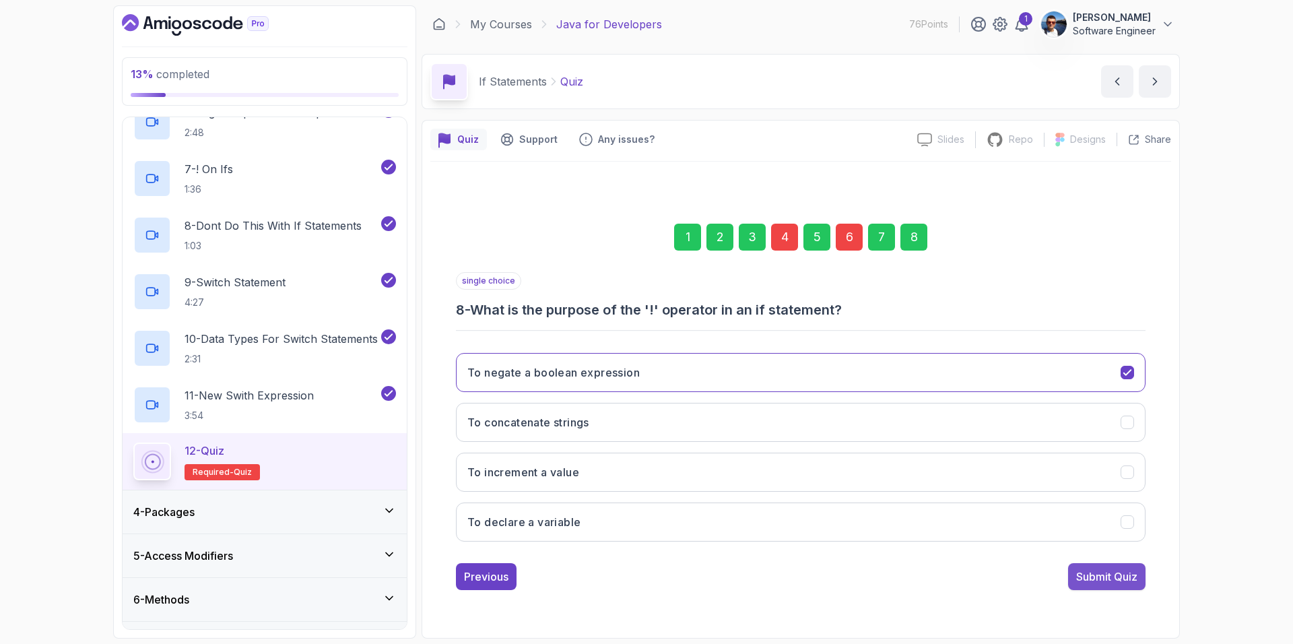
click at [1129, 577] on div "Submit Quiz" at bounding box center [1106, 576] width 61 height 16
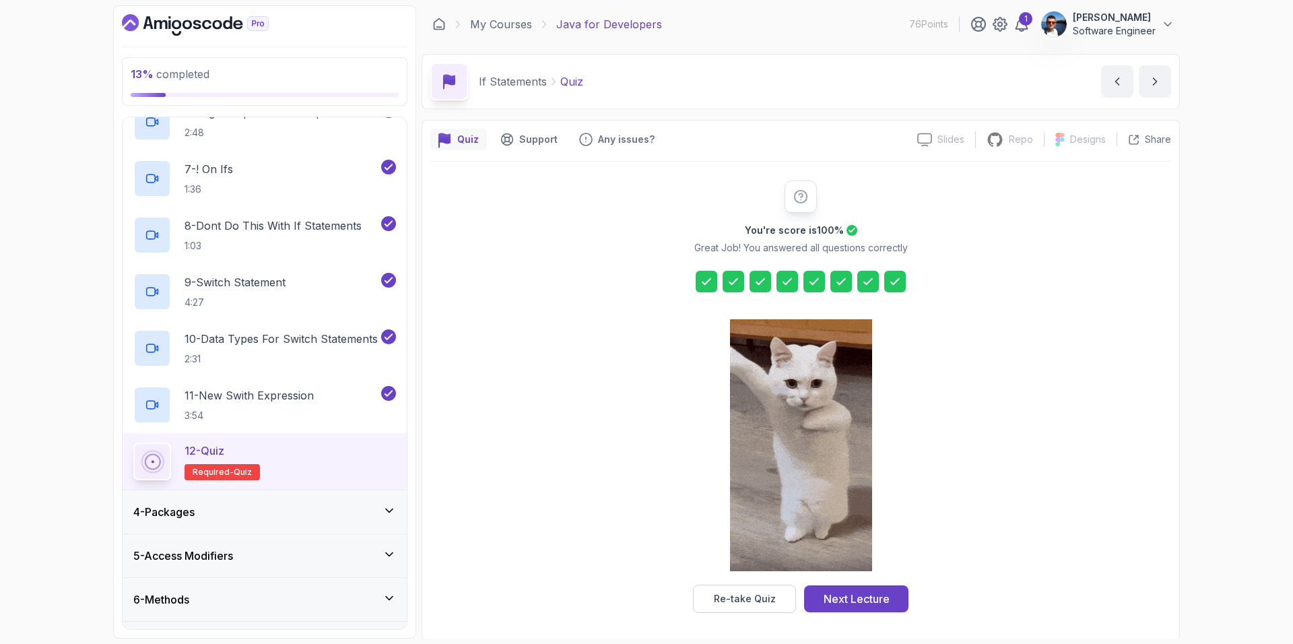
scroll to position [2, 0]
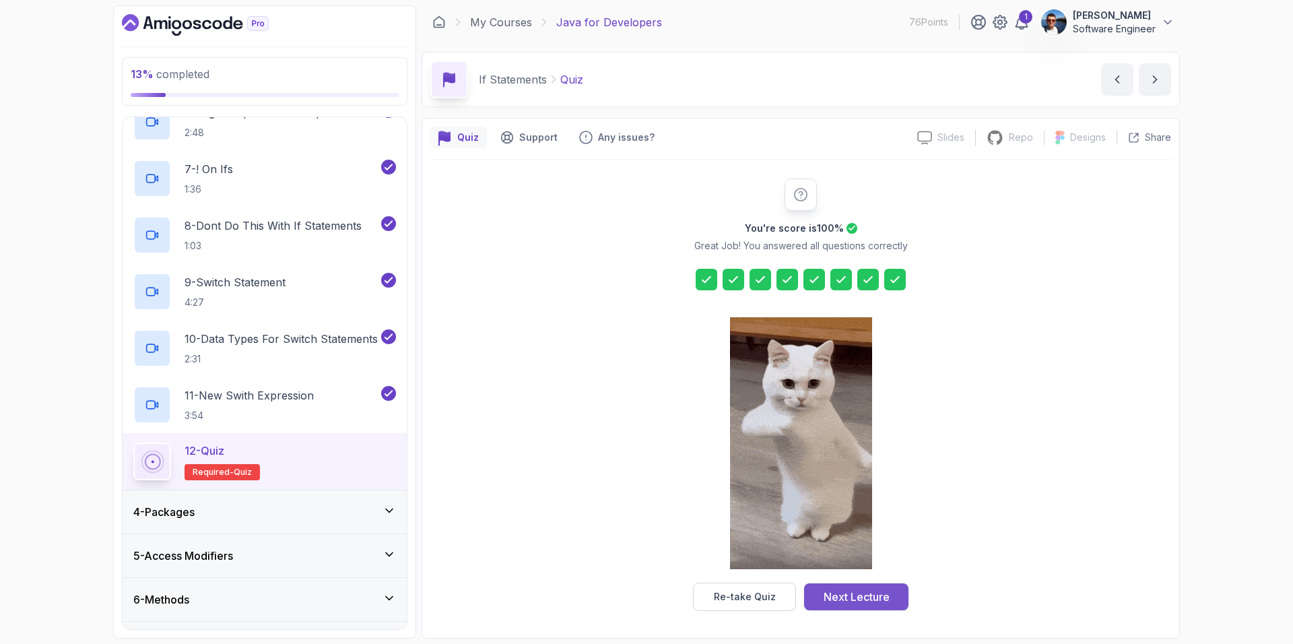
click at [886, 596] on div "Next Lecture" at bounding box center [857, 597] width 66 height 16
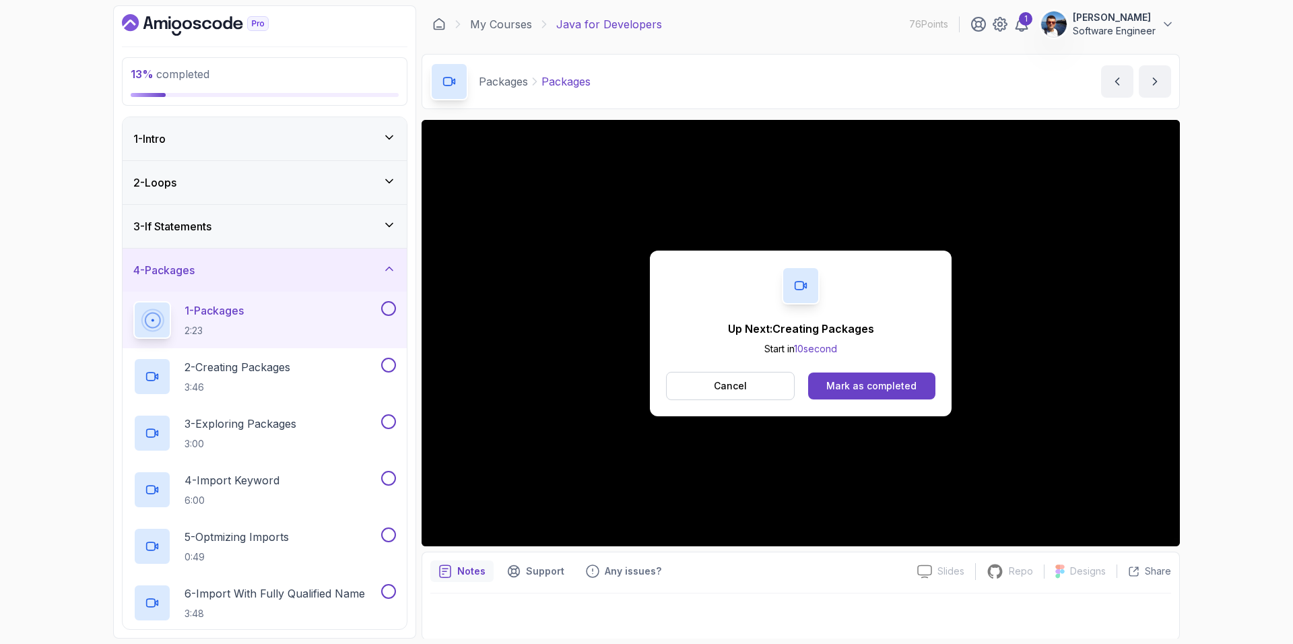
click at [386, 306] on button at bounding box center [388, 308] width 15 height 15
click at [309, 365] on div "2 - Creating Packages 3:46" at bounding box center [255, 377] width 245 height 38
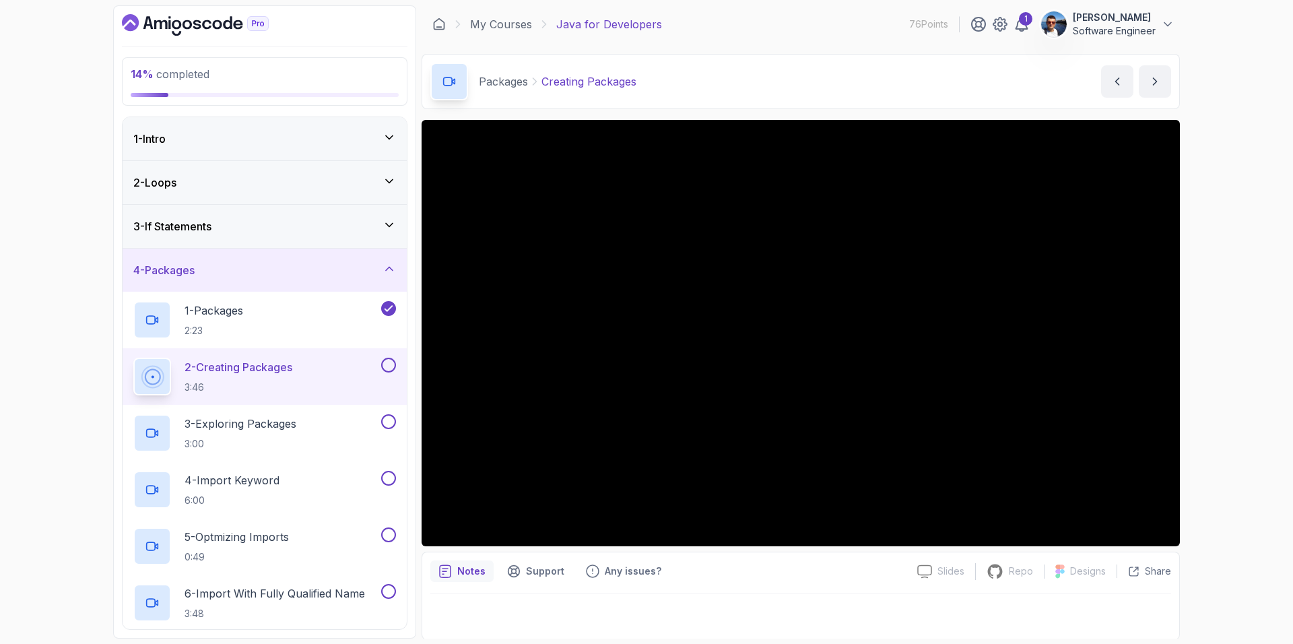
click at [389, 369] on button at bounding box center [388, 365] width 15 height 15
click at [303, 438] on div "3 - Exploring Packages 3:00" at bounding box center [255, 433] width 245 height 38
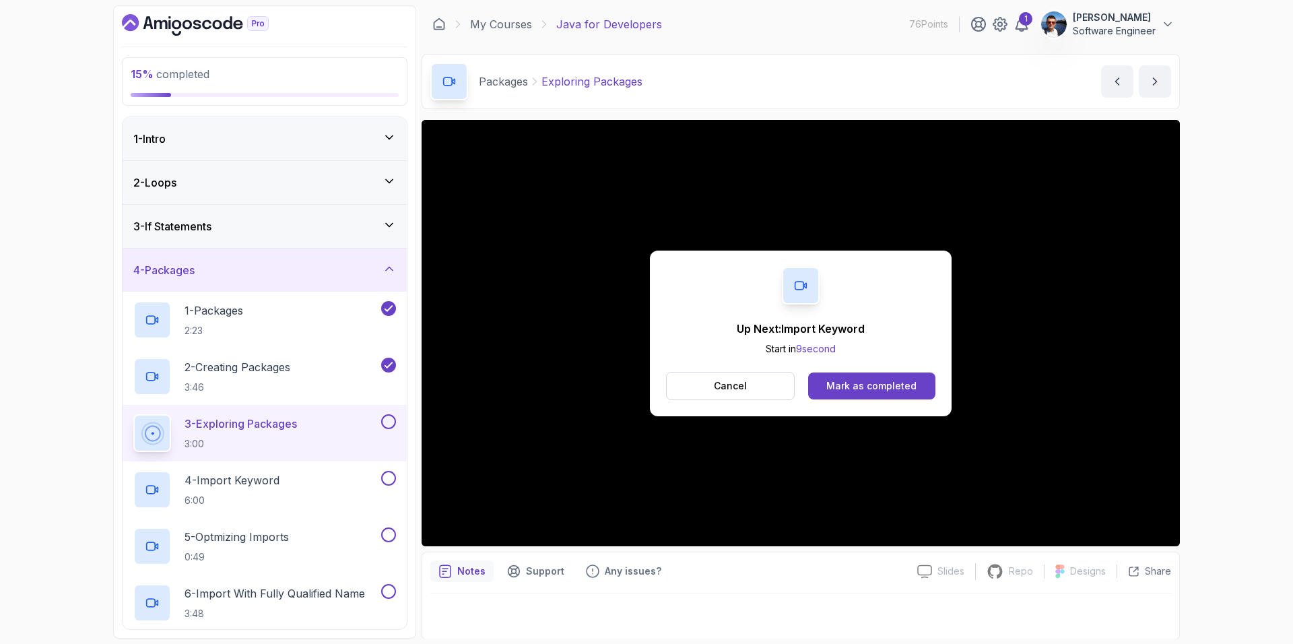
click at [390, 422] on button at bounding box center [388, 421] width 15 height 15
click at [315, 478] on div "4 - Import Keyword 6:00" at bounding box center [255, 490] width 245 height 38
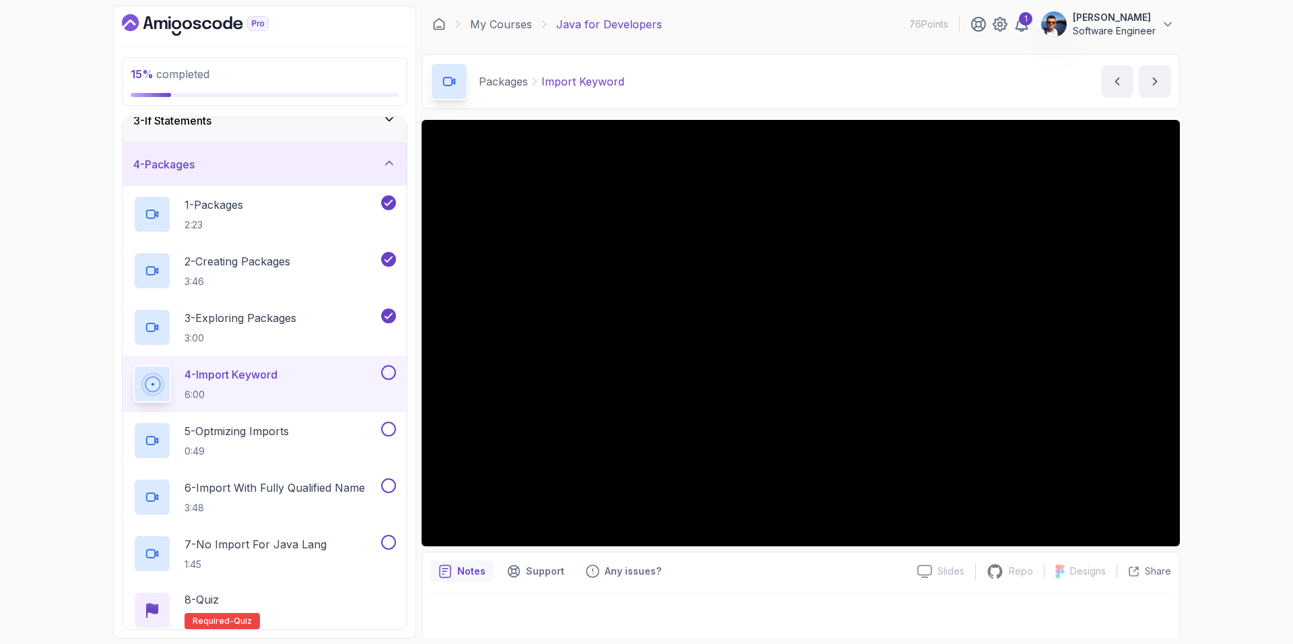
scroll to position [98, 0]
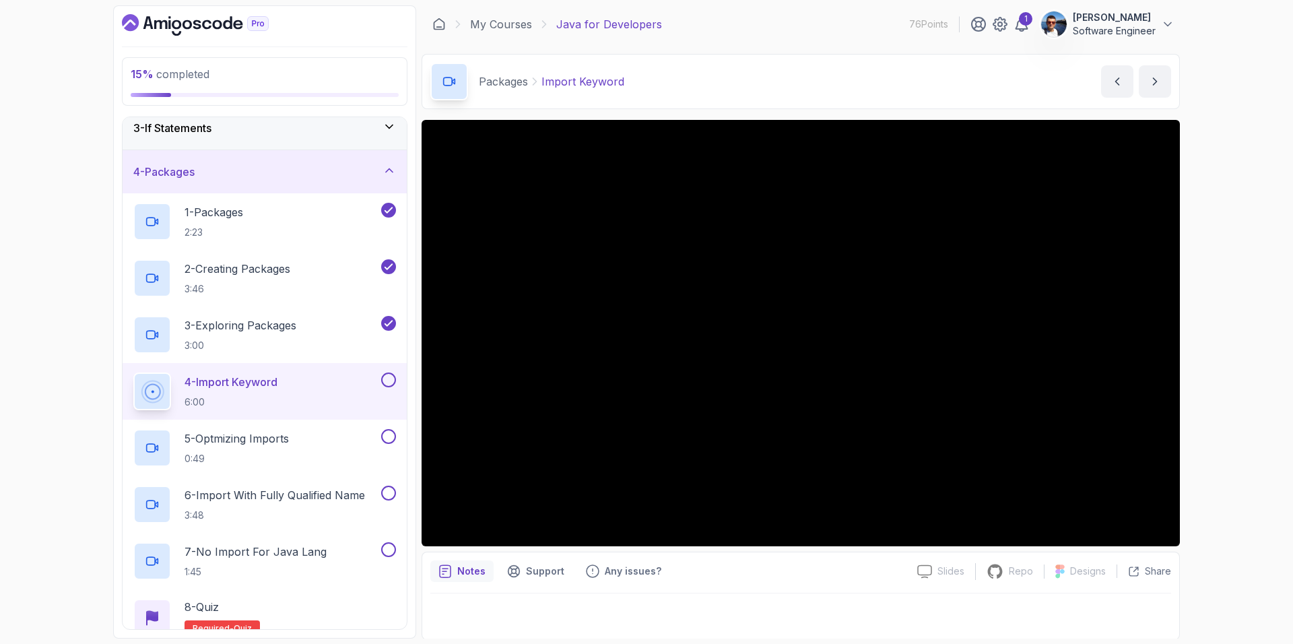
click at [395, 383] on button at bounding box center [388, 379] width 15 height 15
click at [302, 440] on div "5 - Optmizing Imports 0:49" at bounding box center [255, 448] width 245 height 38
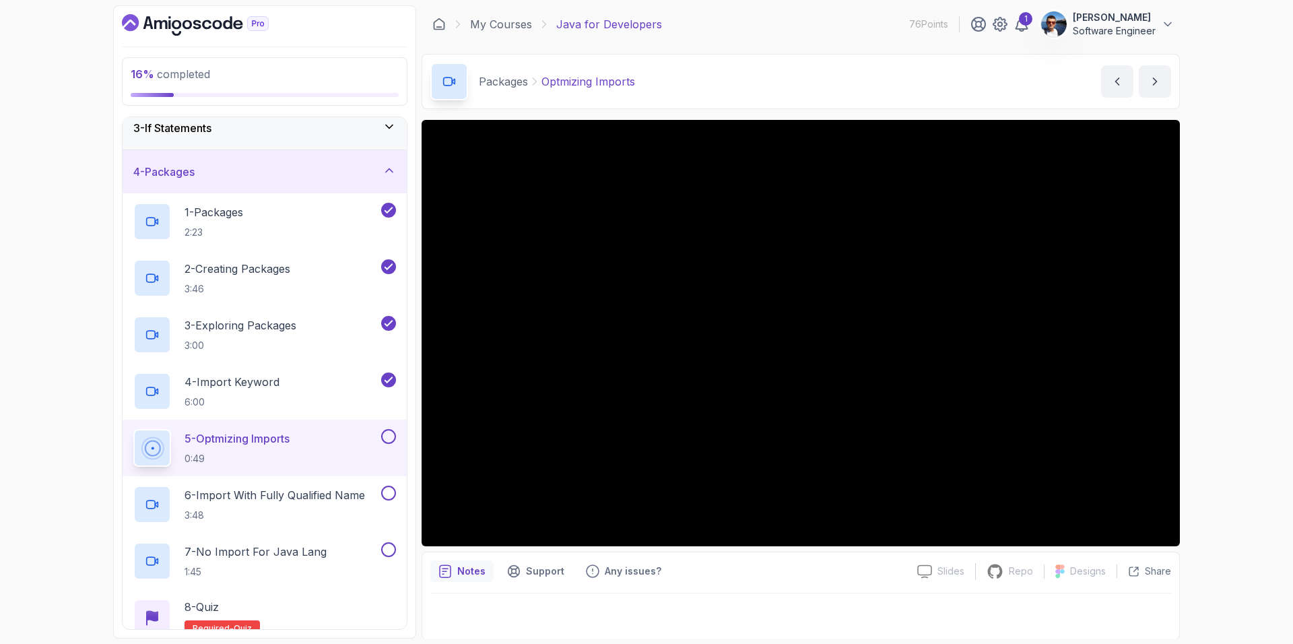
click at [385, 434] on button at bounding box center [388, 436] width 15 height 15
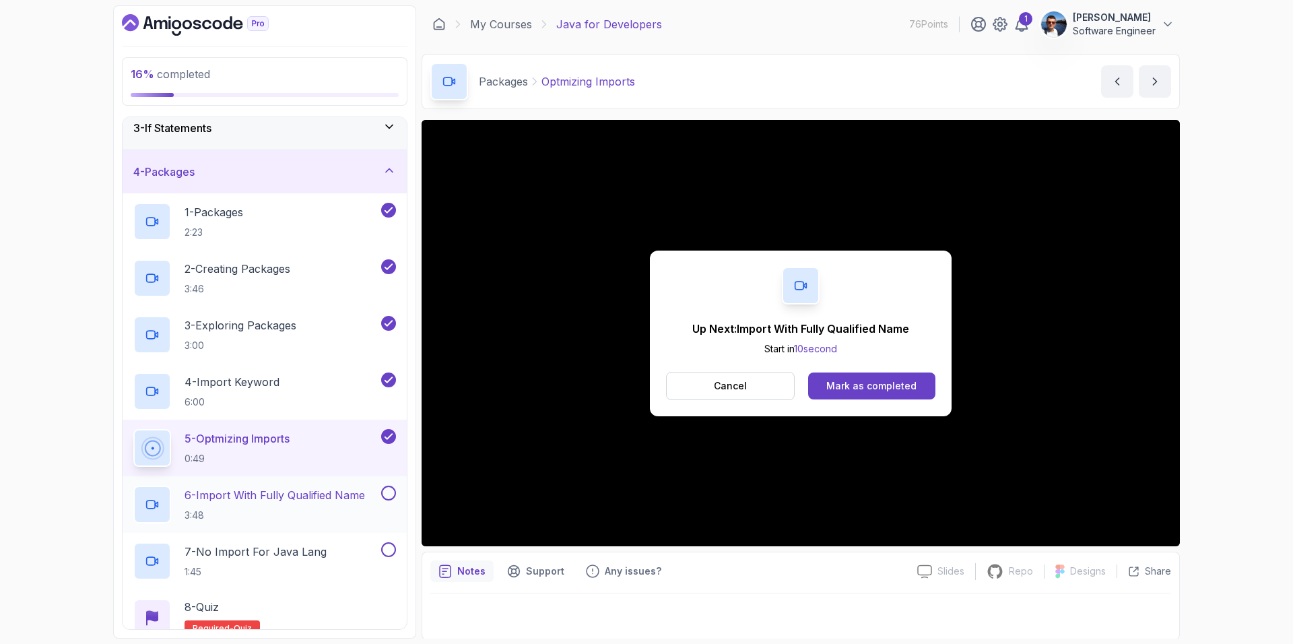
click at [319, 492] on p "6 - Import With Fully Qualified Name" at bounding box center [275, 495] width 180 height 16
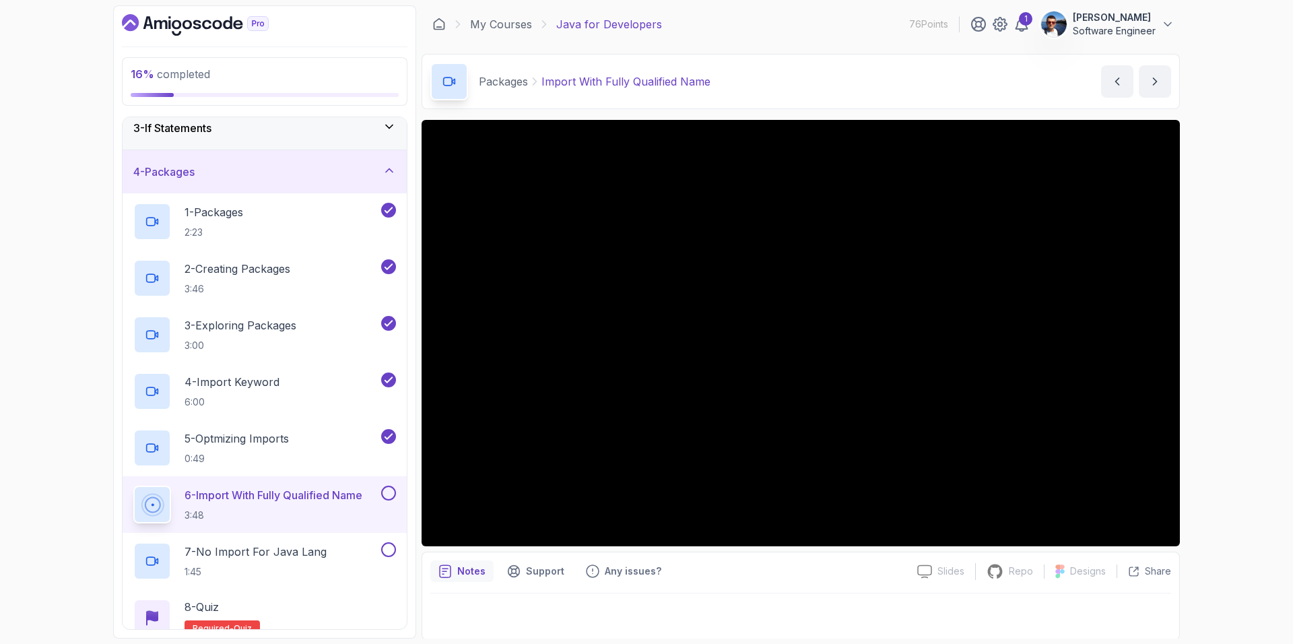
click at [791, 567] on div "Notes Support Any issues?" at bounding box center [668, 571] width 476 height 22
click at [391, 490] on button at bounding box center [388, 493] width 15 height 15
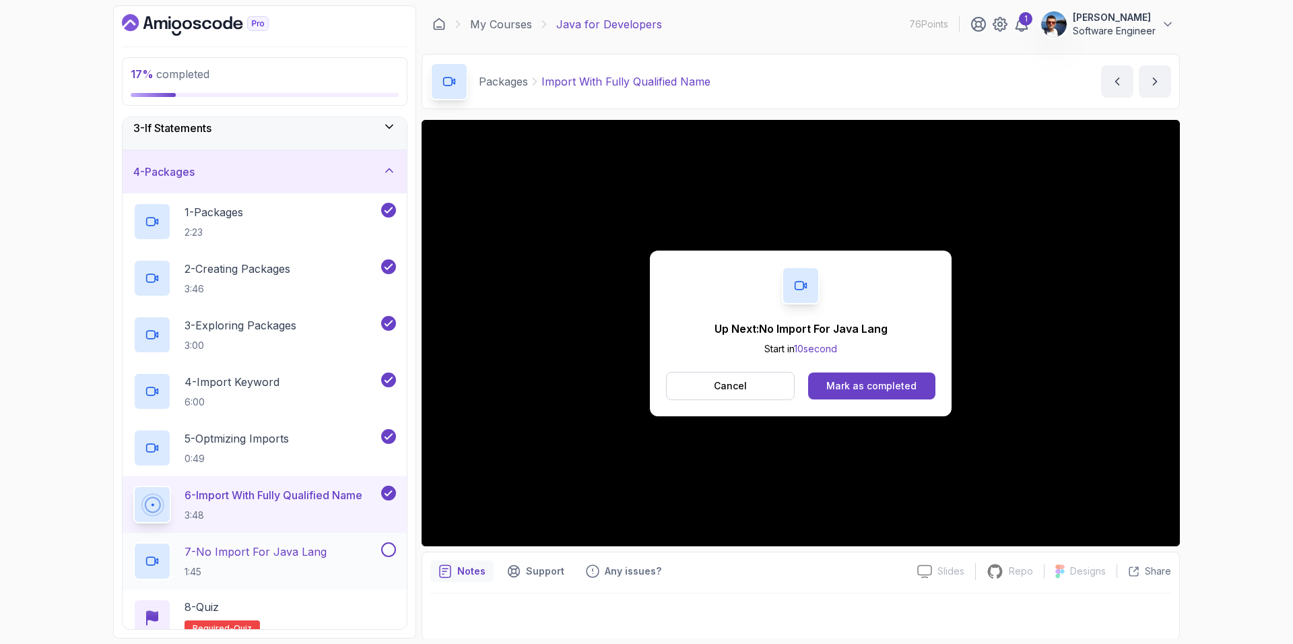
click at [325, 554] on p "7 - No Import For Java Lang" at bounding box center [256, 552] width 142 height 16
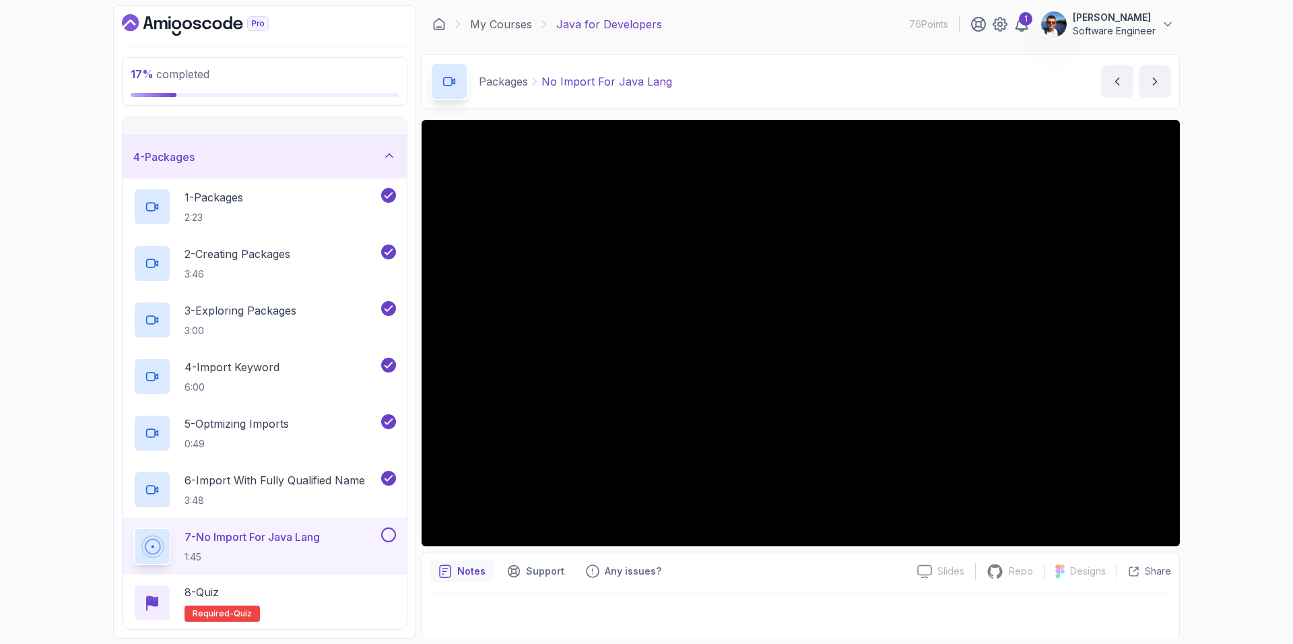
scroll to position [112, 0]
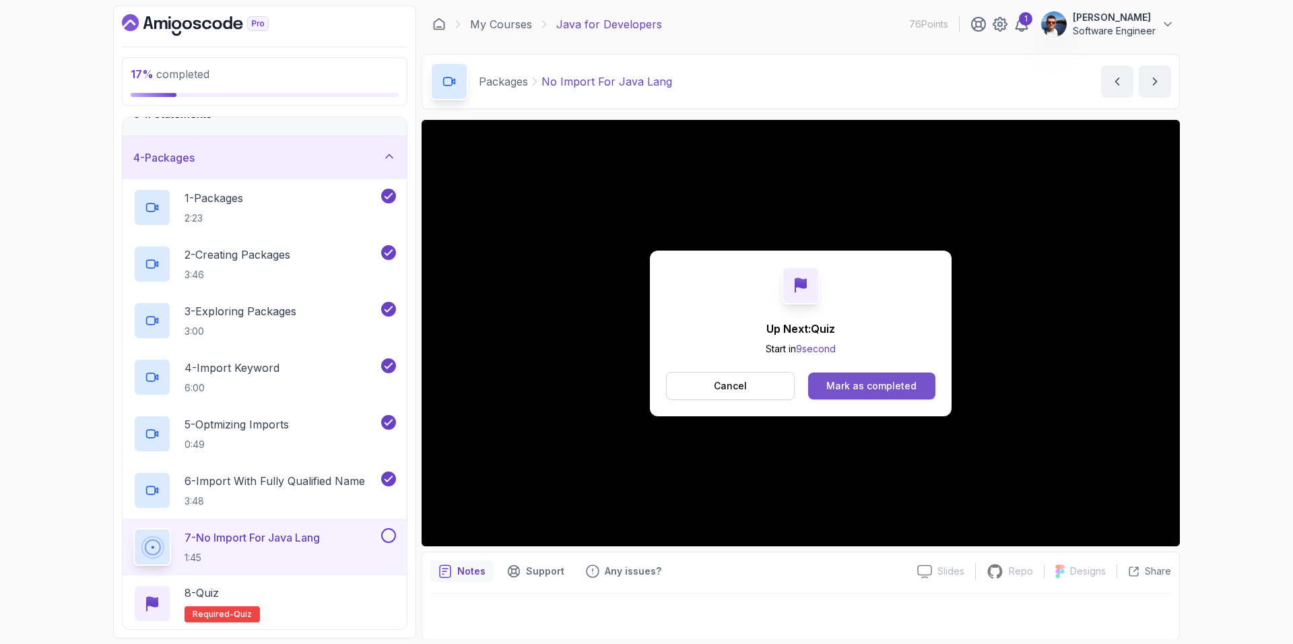
click at [890, 381] on div "Mark as completed" at bounding box center [871, 385] width 90 height 13
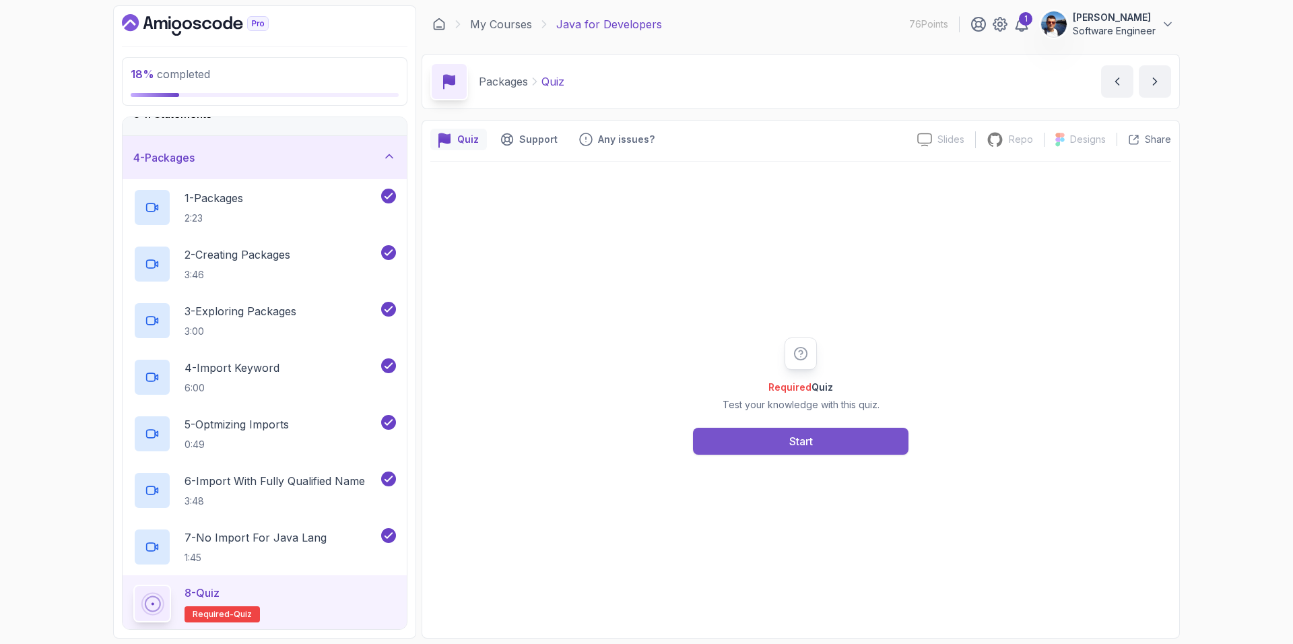
click at [800, 442] on div "Start" at bounding box center [801, 441] width 24 height 16
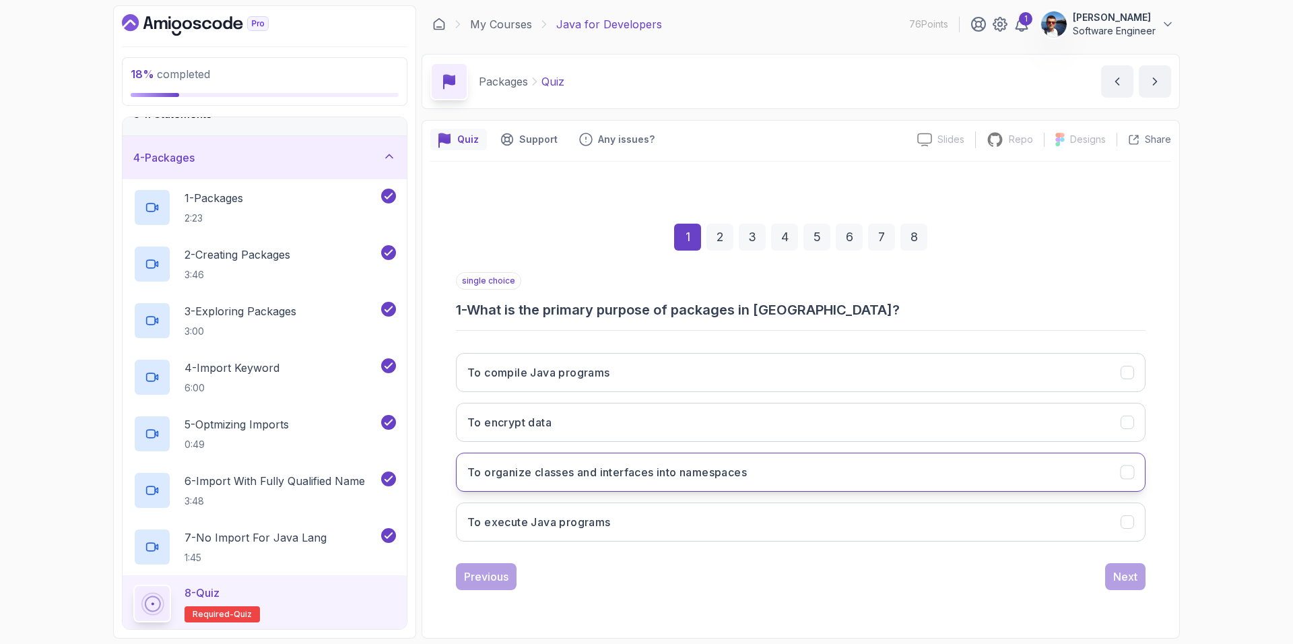
click at [728, 468] on h3 "To organize classes and interfaces into namespaces" at bounding box center [607, 472] width 280 height 16
click at [1134, 576] on div "Next" at bounding box center [1125, 576] width 24 height 16
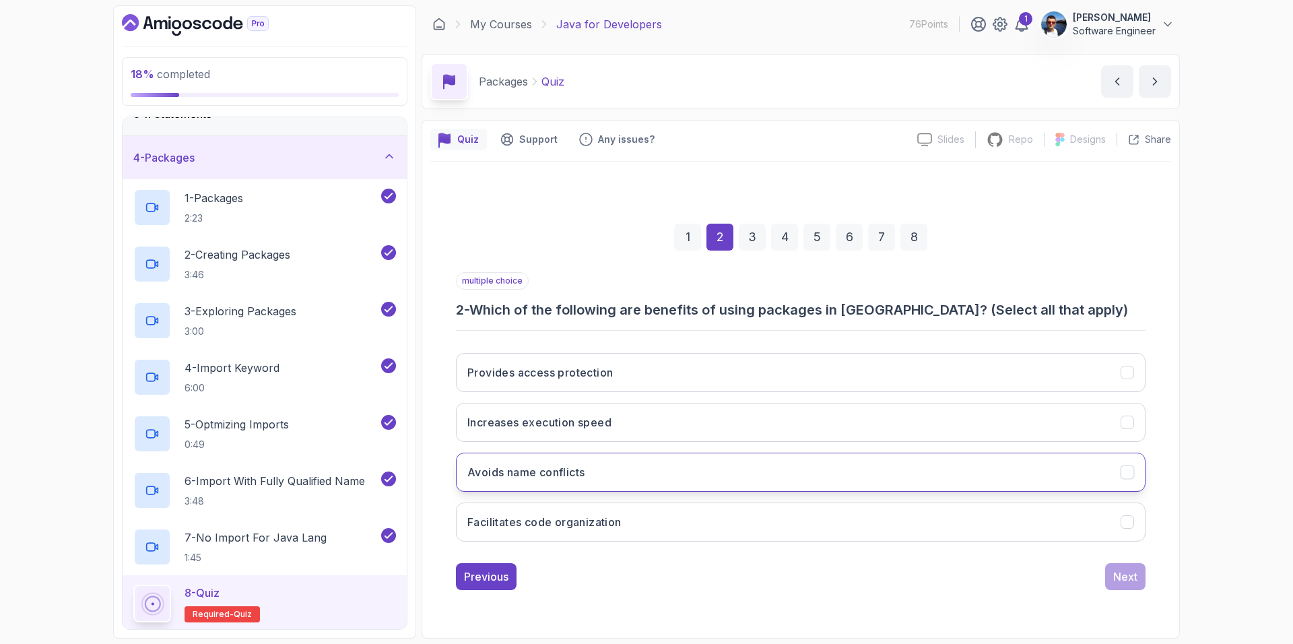
click at [1043, 471] on button "Avoids name conflicts" at bounding box center [801, 472] width 690 height 39
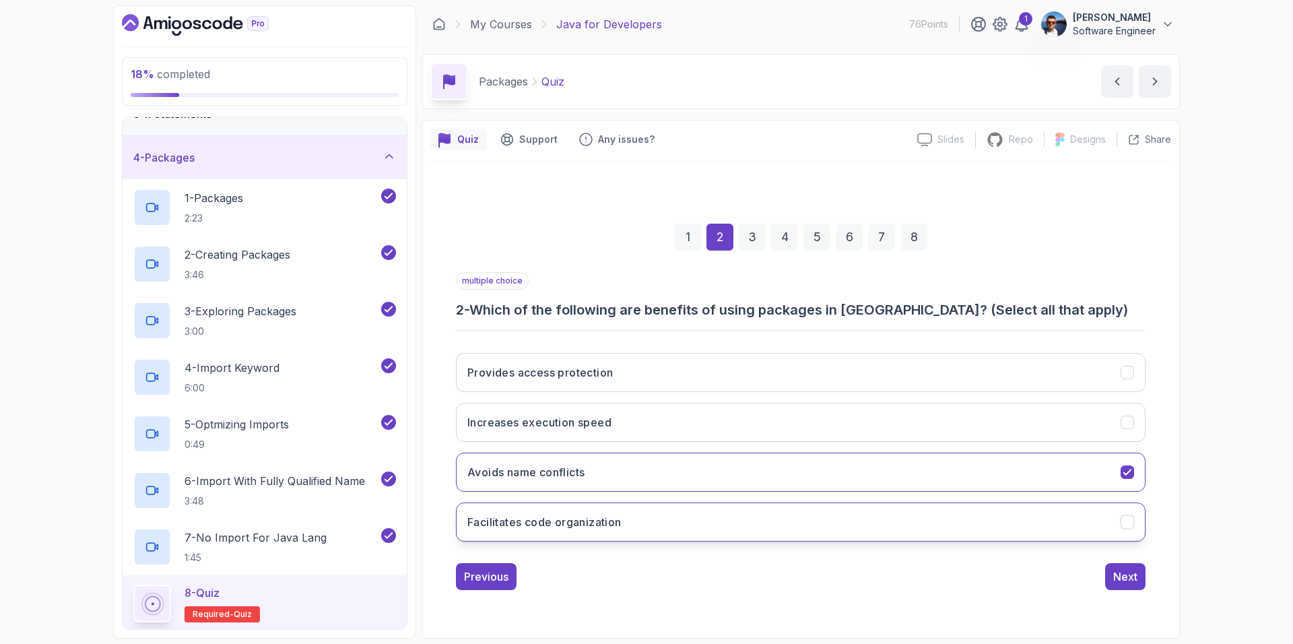
click at [1076, 522] on button "Facilitates code organization" at bounding box center [801, 521] width 690 height 39
click at [1129, 580] on div "Next" at bounding box center [1125, 576] width 24 height 16
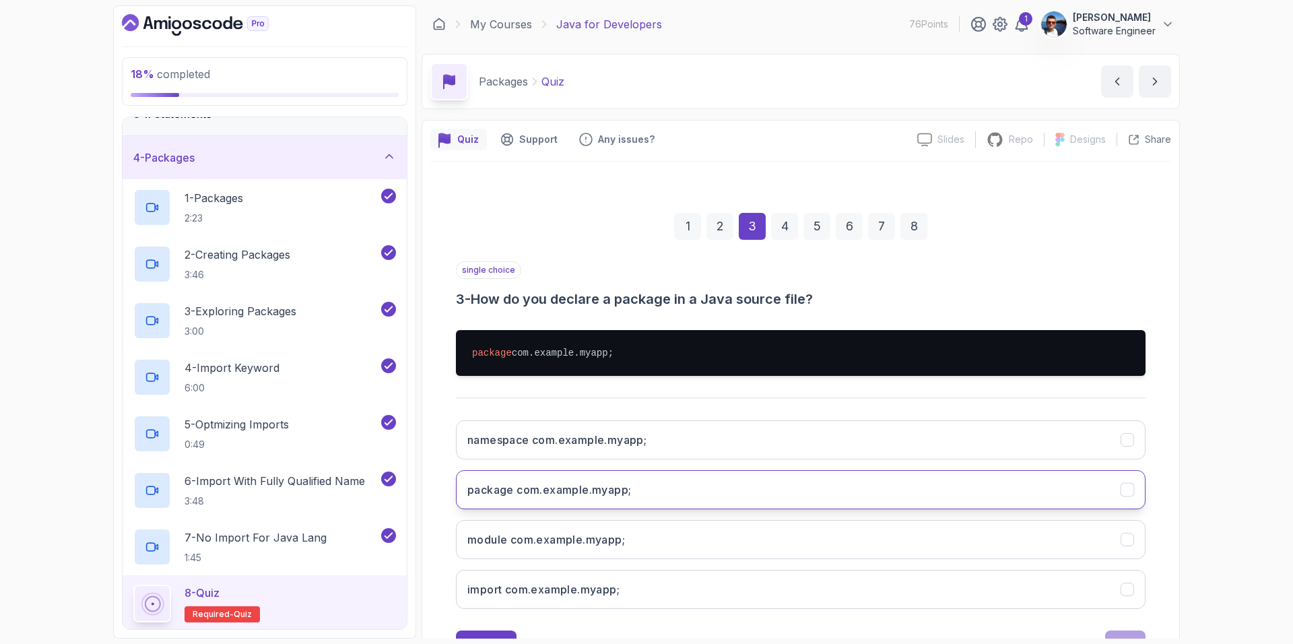
click at [860, 486] on button "package com.example.myapp;" at bounding box center [801, 489] width 690 height 39
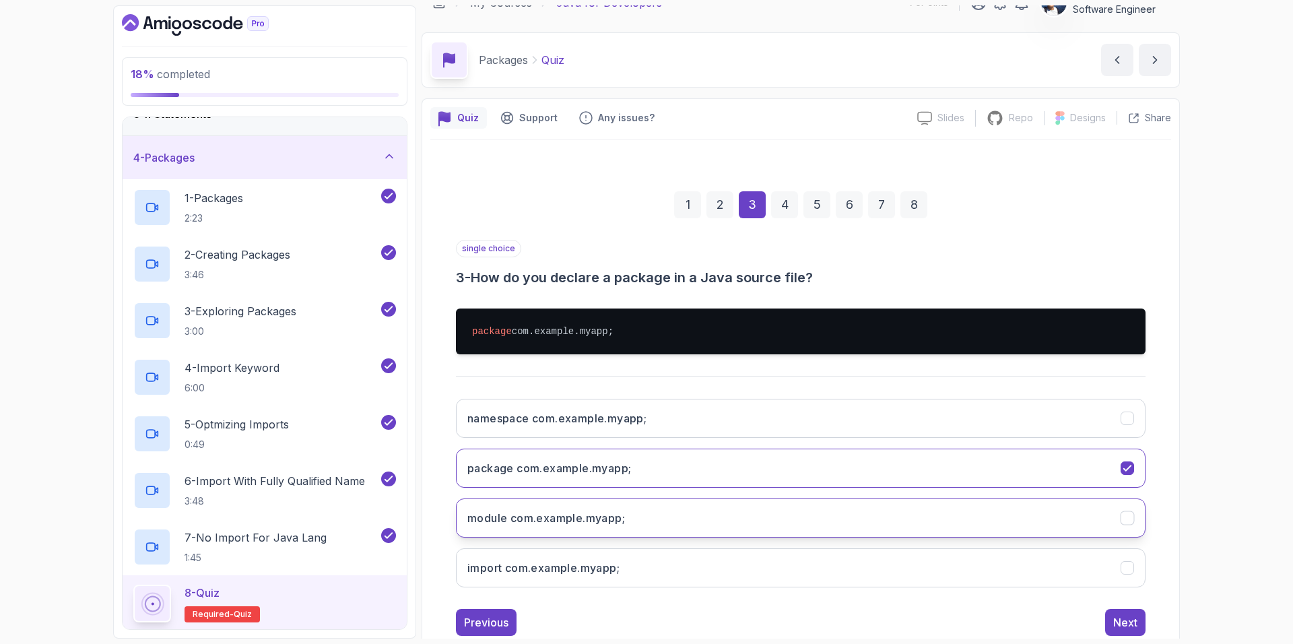
scroll to position [57, 0]
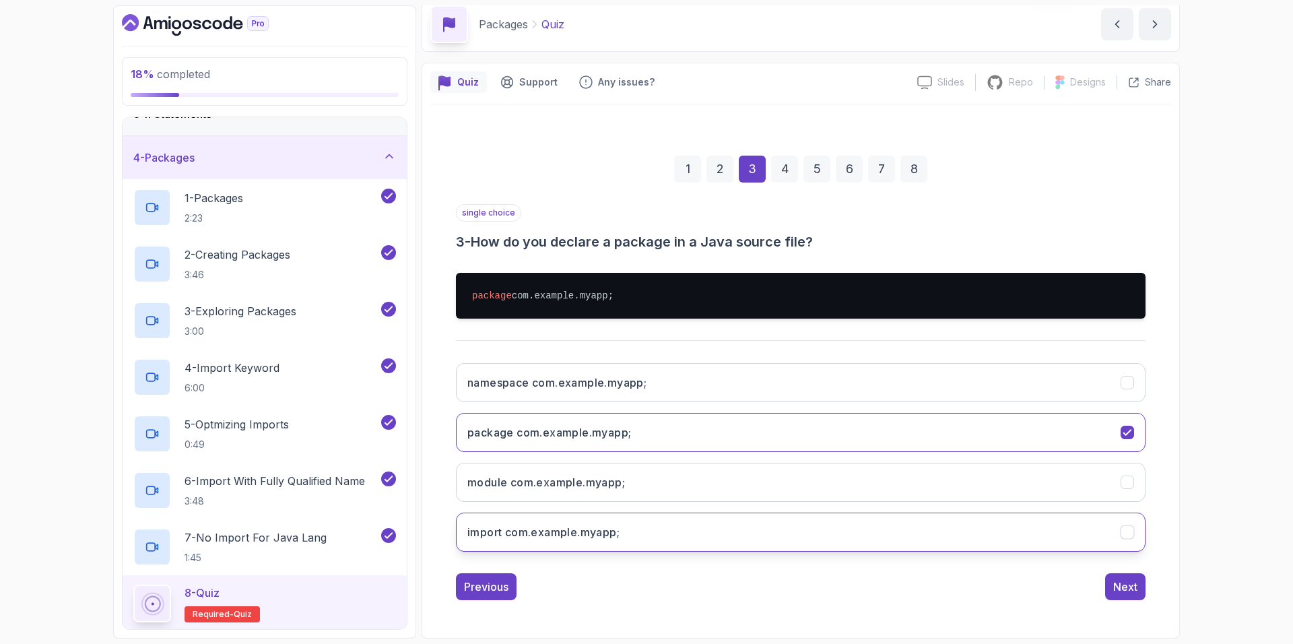
click at [1079, 525] on button "import com.example.myapp;" at bounding box center [801, 532] width 690 height 39
click at [1069, 445] on button "package com.example.myapp;" at bounding box center [801, 432] width 690 height 39
click at [1116, 582] on div "Next" at bounding box center [1125, 587] width 24 height 16
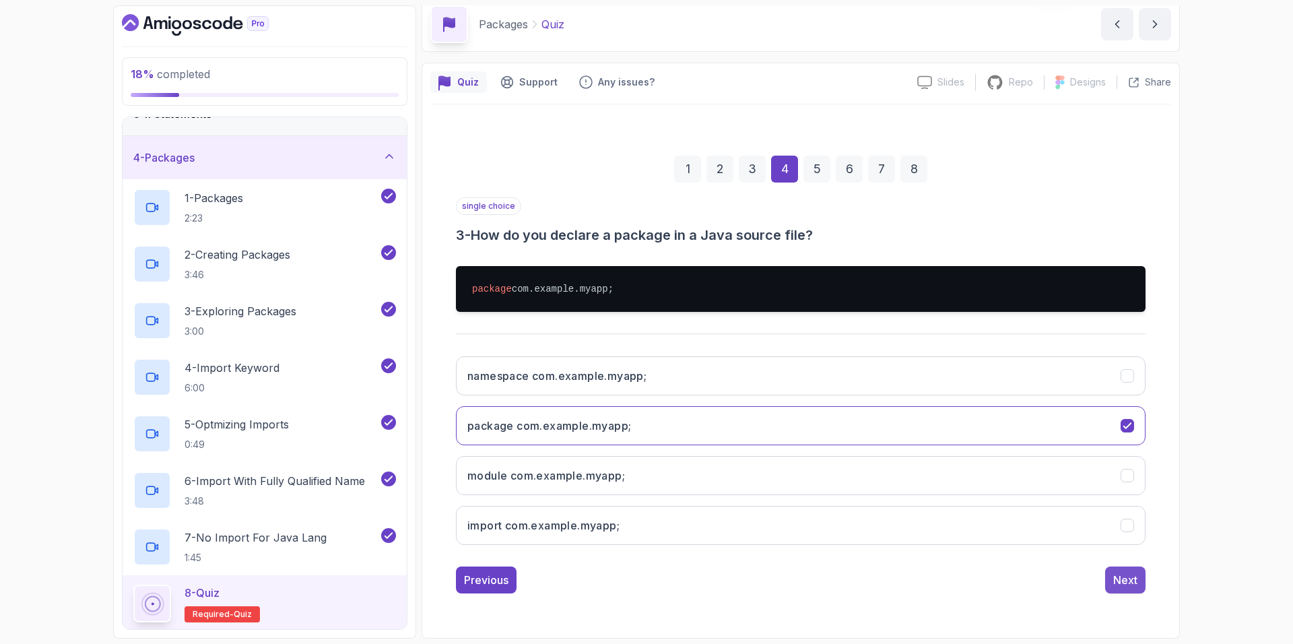
scroll to position [0, 0]
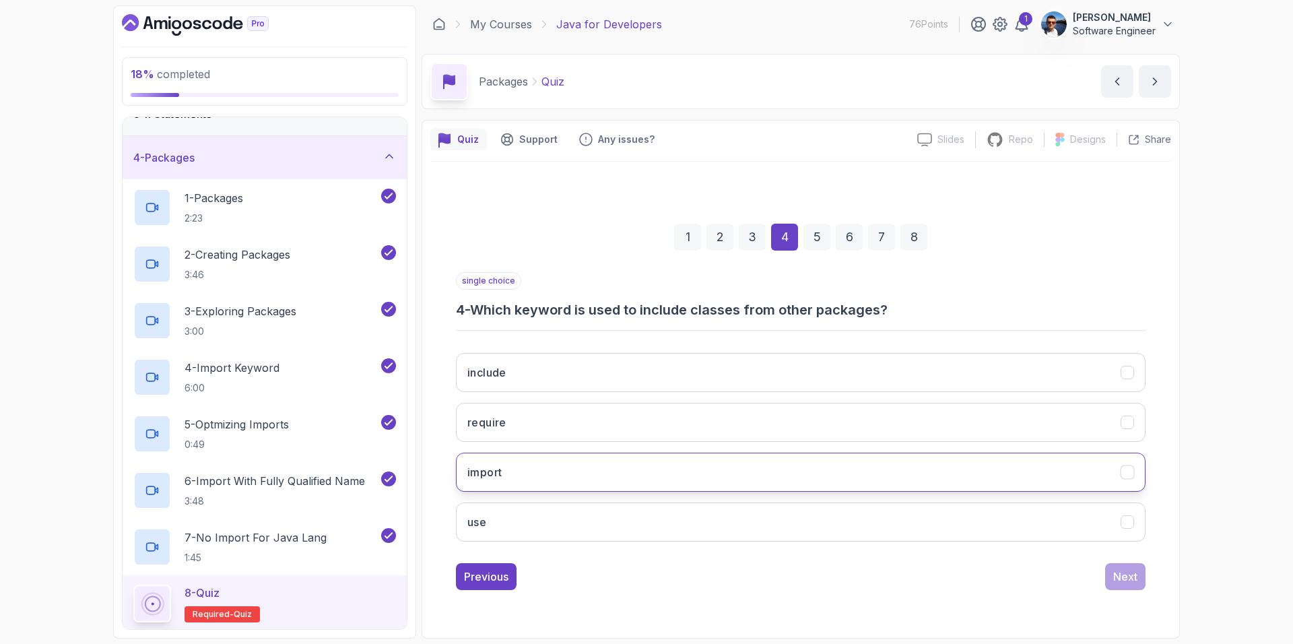
click at [1010, 475] on button "import" at bounding box center [801, 472] width 690 height 39
click at [1130, 574] on div "Next" at bounding box center [1125, 576] width 24 height 16
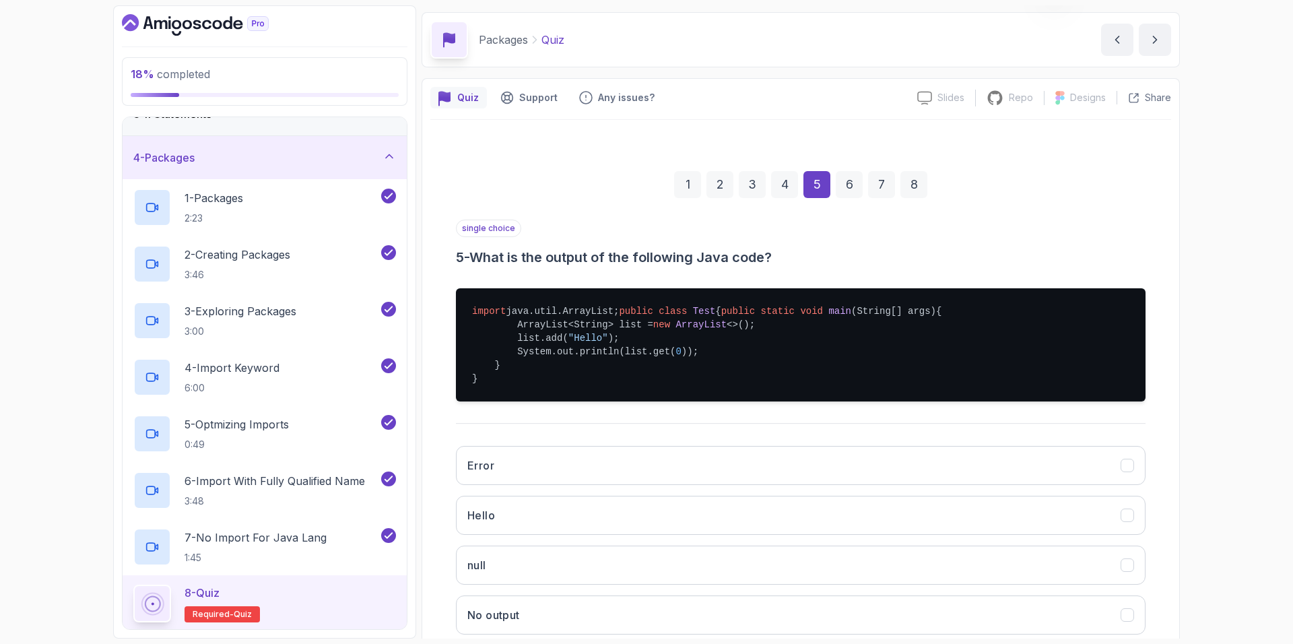
scroll to position [112, 0]
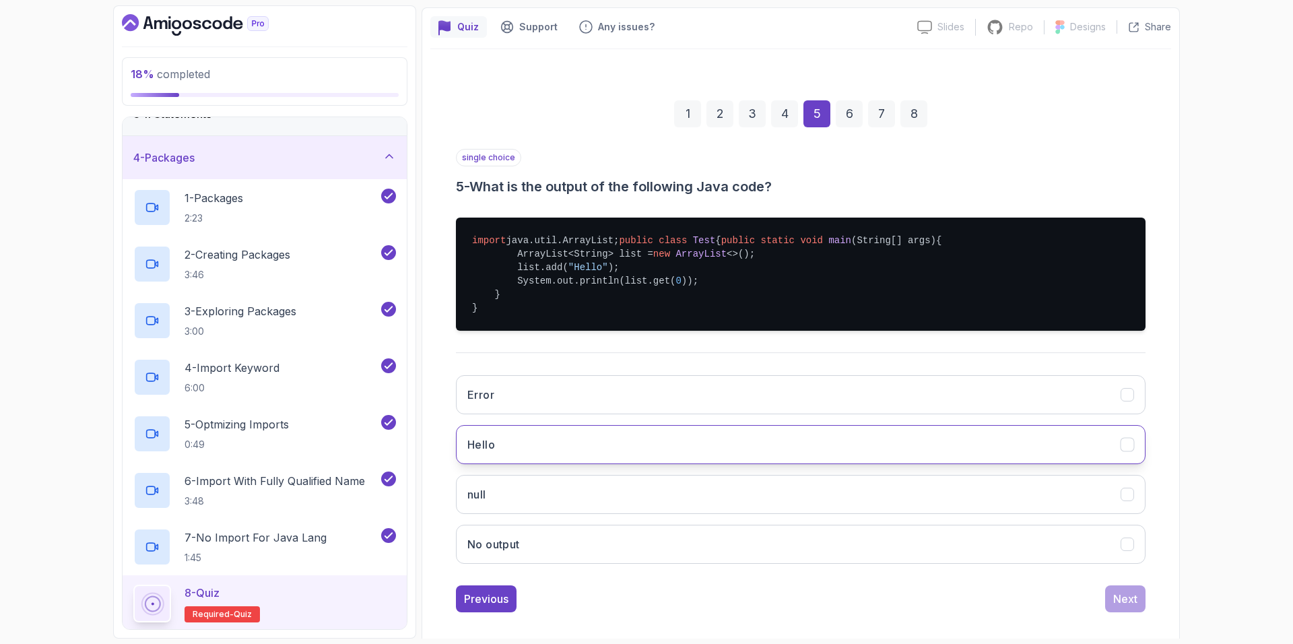
click at [792, 464] on button "Hello" at bounding box center [801, 444] width 690 height 39
click at [1119, 607] on div "Next" at bounding box center [1125, 599] width 24 height 16
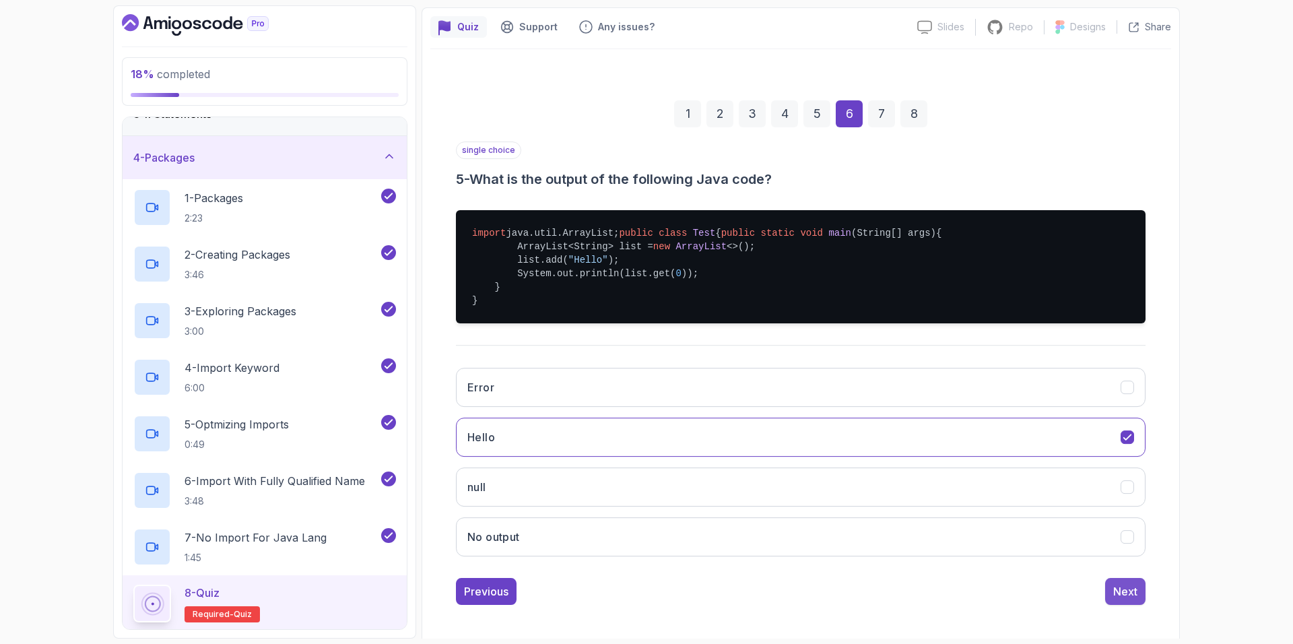
scroll to position [0, 0]
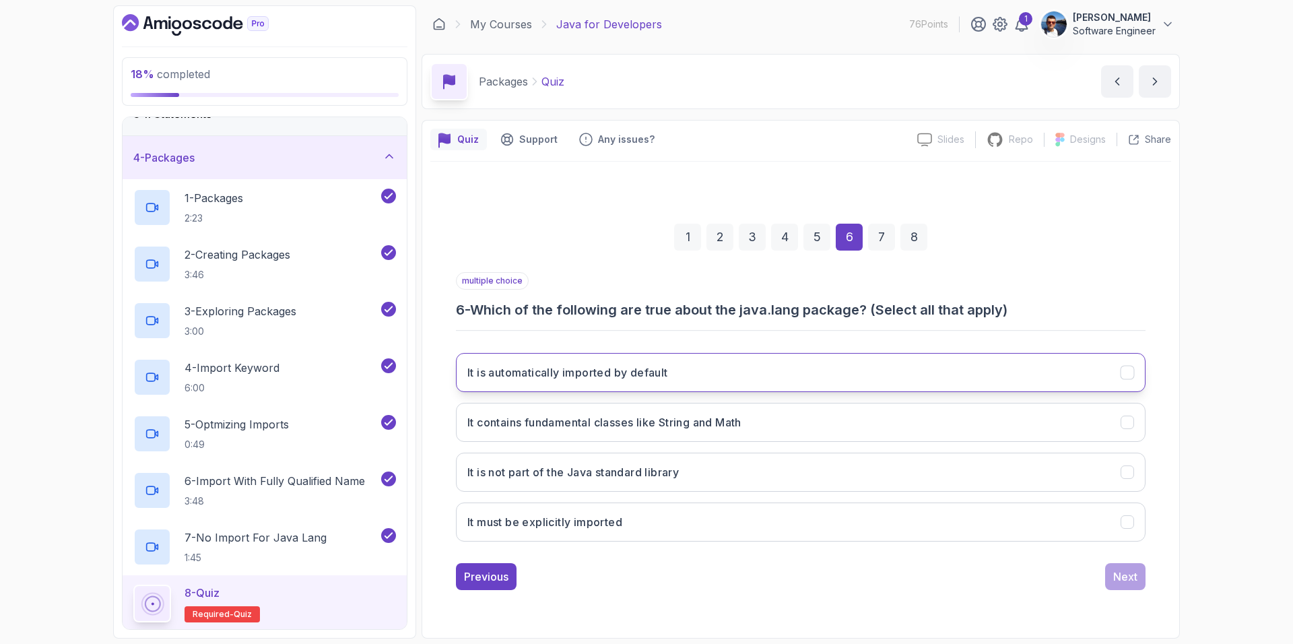
click at [1129, 374] on icon "It is automatically imported by default" at bounding box center [1127, 372] width 13 height 13
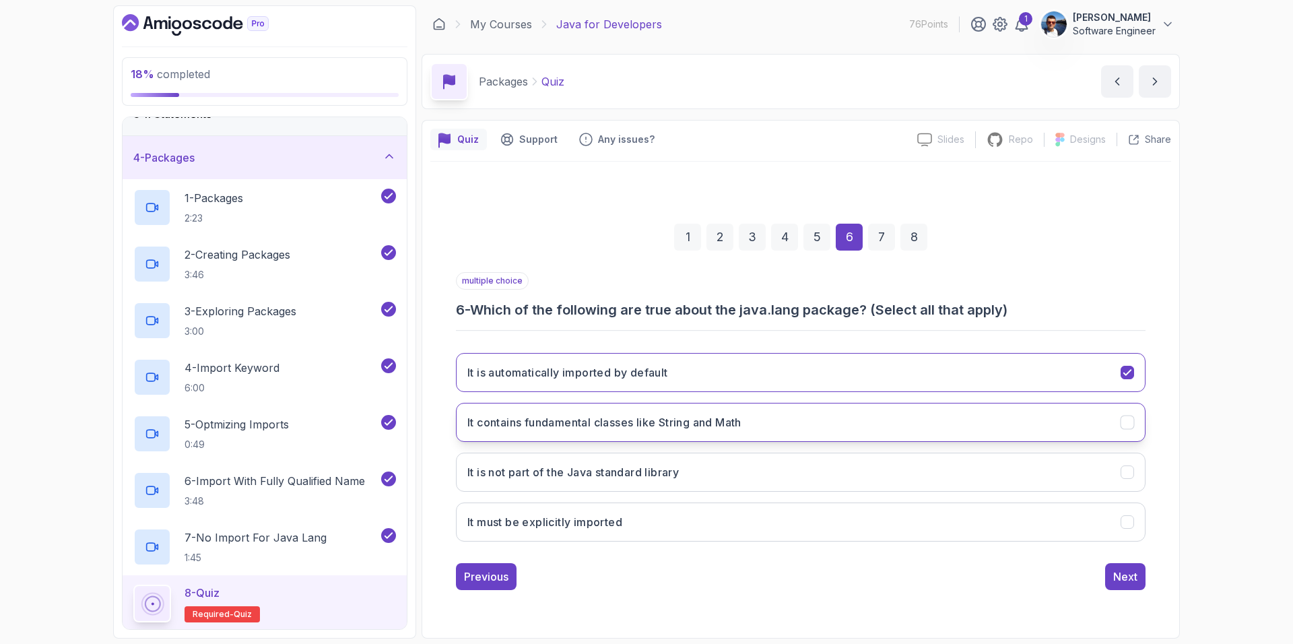
click at [1134, 422] on div "It contains fundamental classes like String and Math" at bounding box center [1128, 422] width 14 height 14
click at [1123, 581] on div "Next" at bounding box center [1125, 576] width 24 height 16
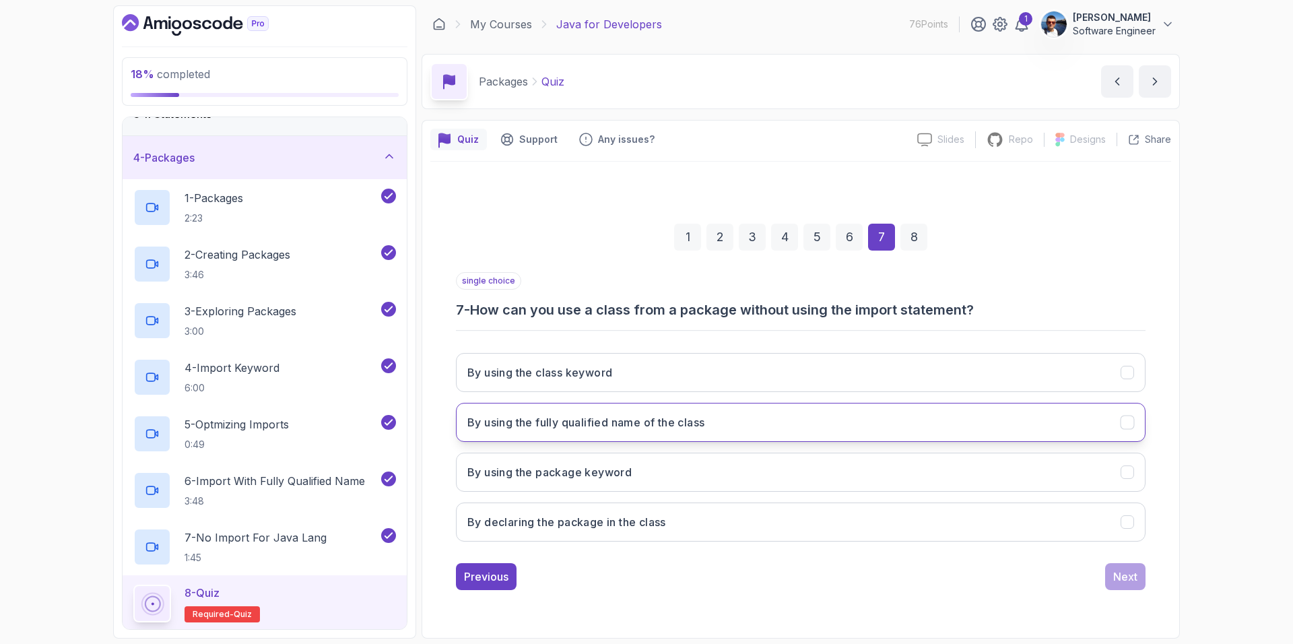
click at [1130, 422] on icon "By using the fully qualified name of the class" at bounding box center [1127, 422] width 13 height 13
click at [1138, 570] on button "Next" at bounding box center [1125, 576] width 40 height 27
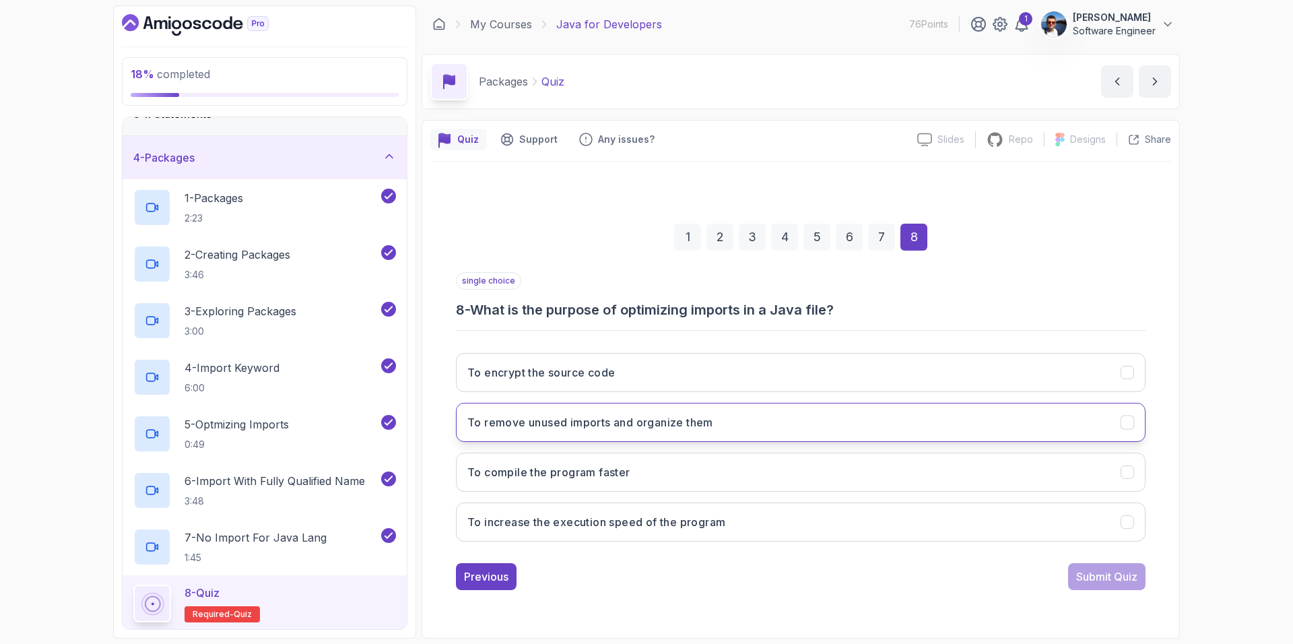
click at [1125, 421] on icon "To remove unused imports and organize them" at bounding box center [1127, 422] width 13 height 13
click at [1123, 571] on div "Submit Quiz" at bounding box center [1106, 576] width 61 height 16
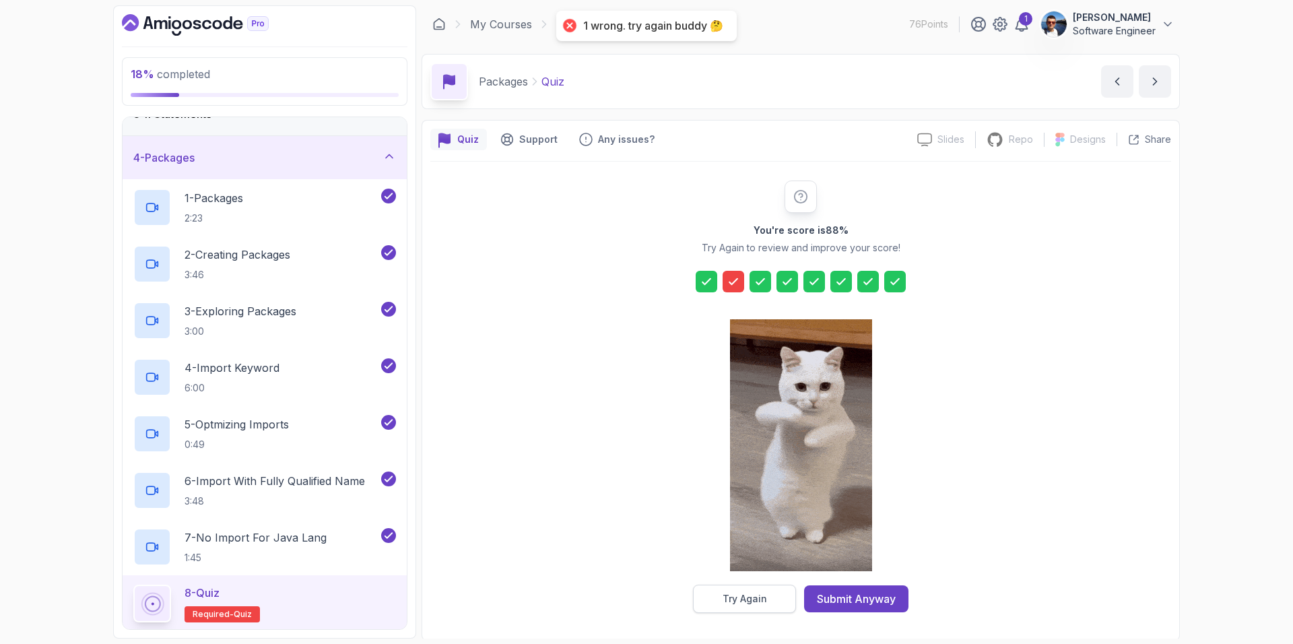
click at [758, 595] on div "Try Again" at bounding box center [745, 598] width 44 height 13
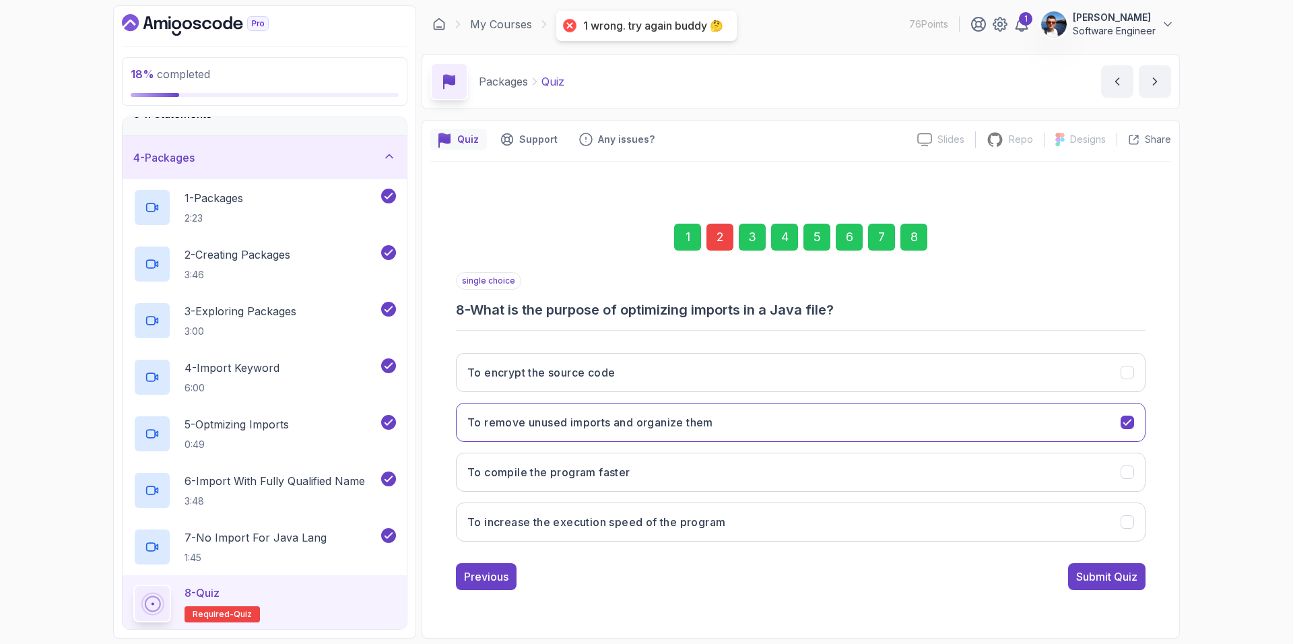
click at [716, 243] on div "2" at bounding box center [720, 237] width 27 height 27
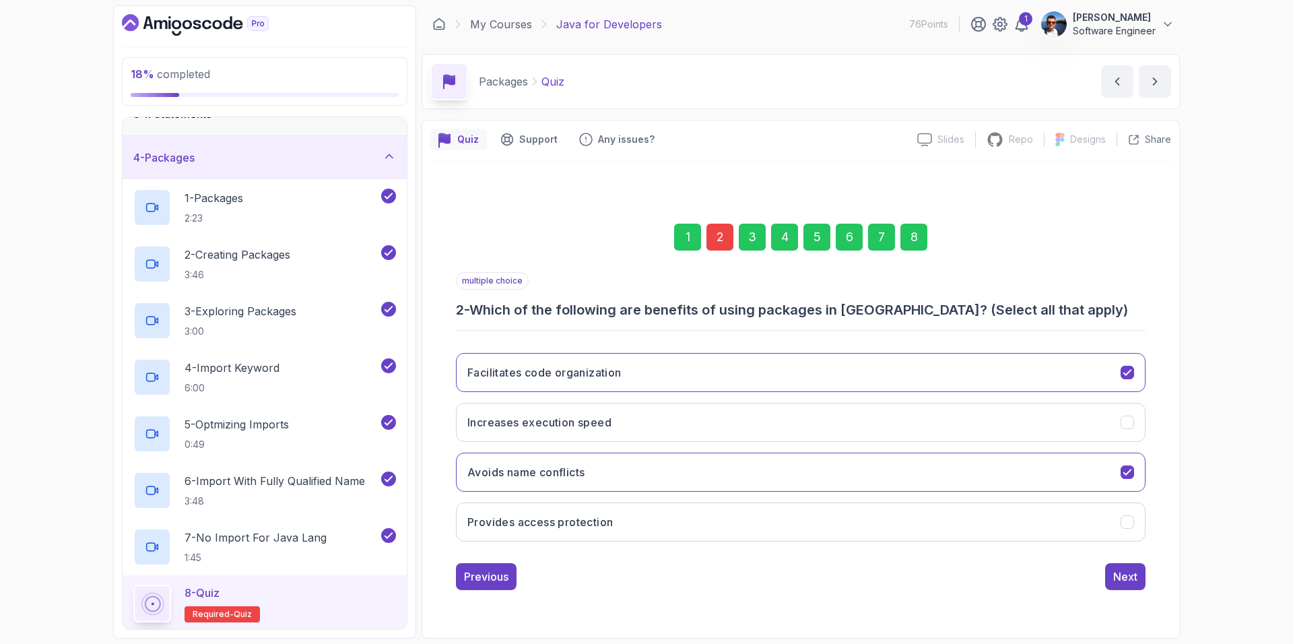
drag, startPoint x: 520, startPoint y: 368, endPoint x: 428, endPoint y: 375, distance: 91.8
click at [428, 375] on div "Quiz Support Any issues? Slides Slides not available Repo Repository not availa…" at bounding box center [801, 379] width 758 height 519
click at [653, 526] on button "Provides access protection" at bounding box center [801, 521] width 690 height 39
click at [1127, 577] on div "Next" at bounding box center [1125, 576] width 24 height 16
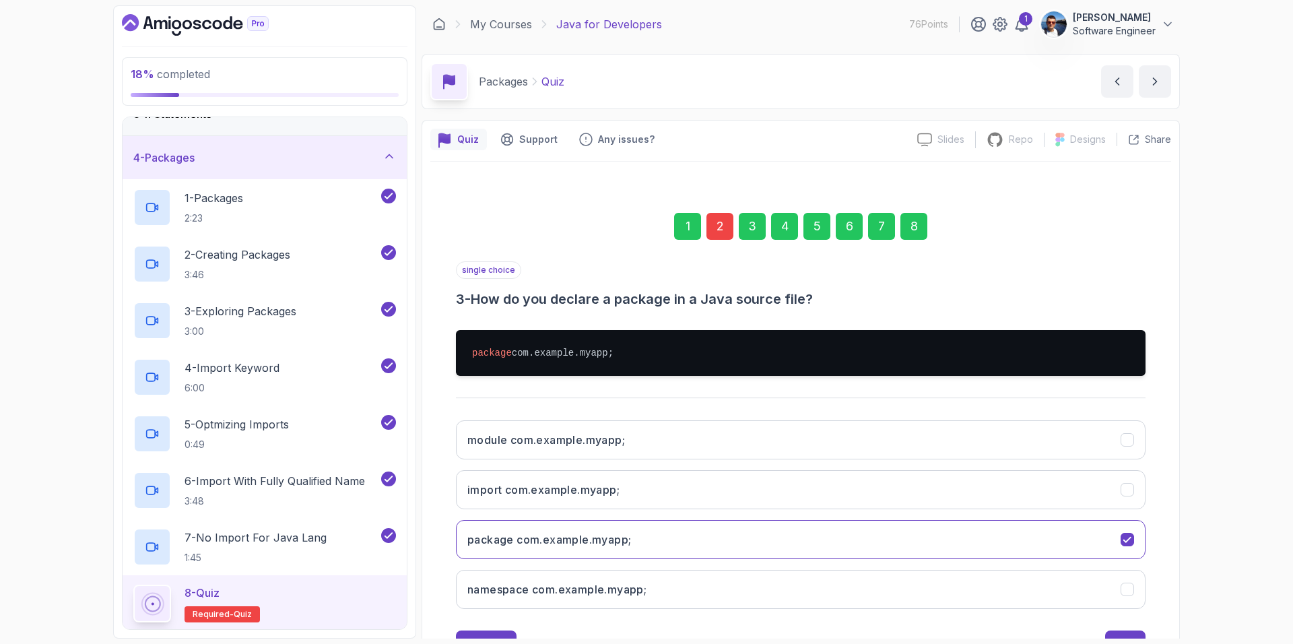
click at [916, 230] on div "8" at bounding box center [913, 226] width 27 height 27
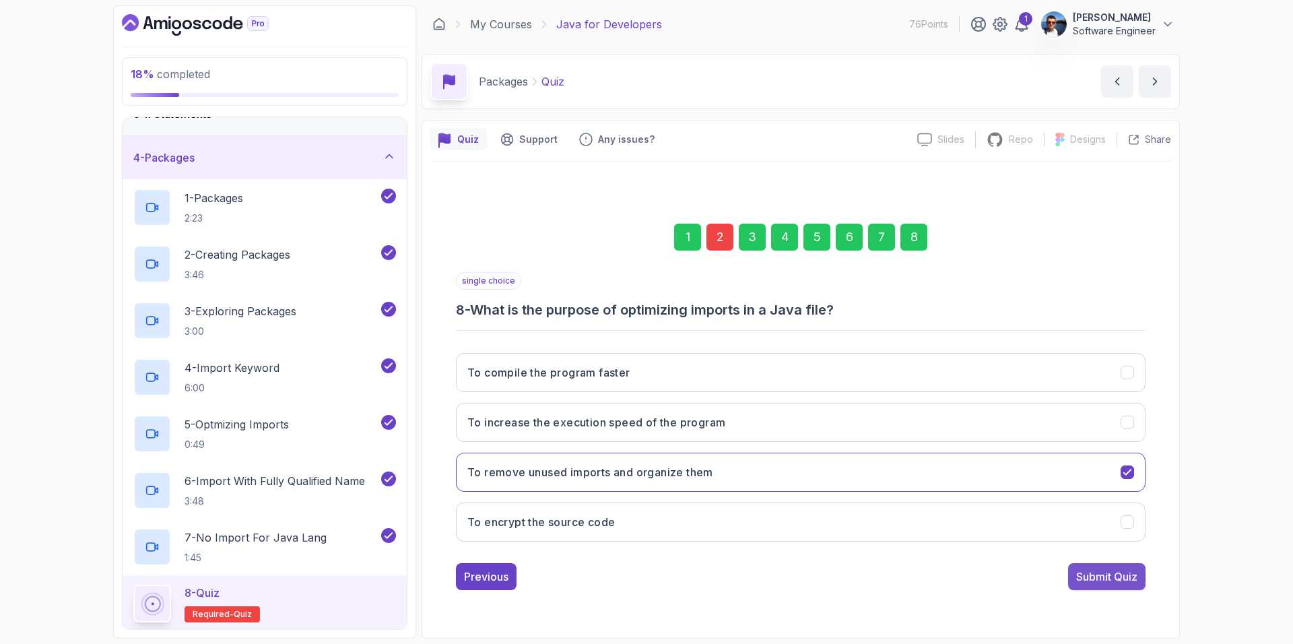
click at [1117, 572] on div "Submit Quiz" at bounding box center [1106, 576] width 61 height 16
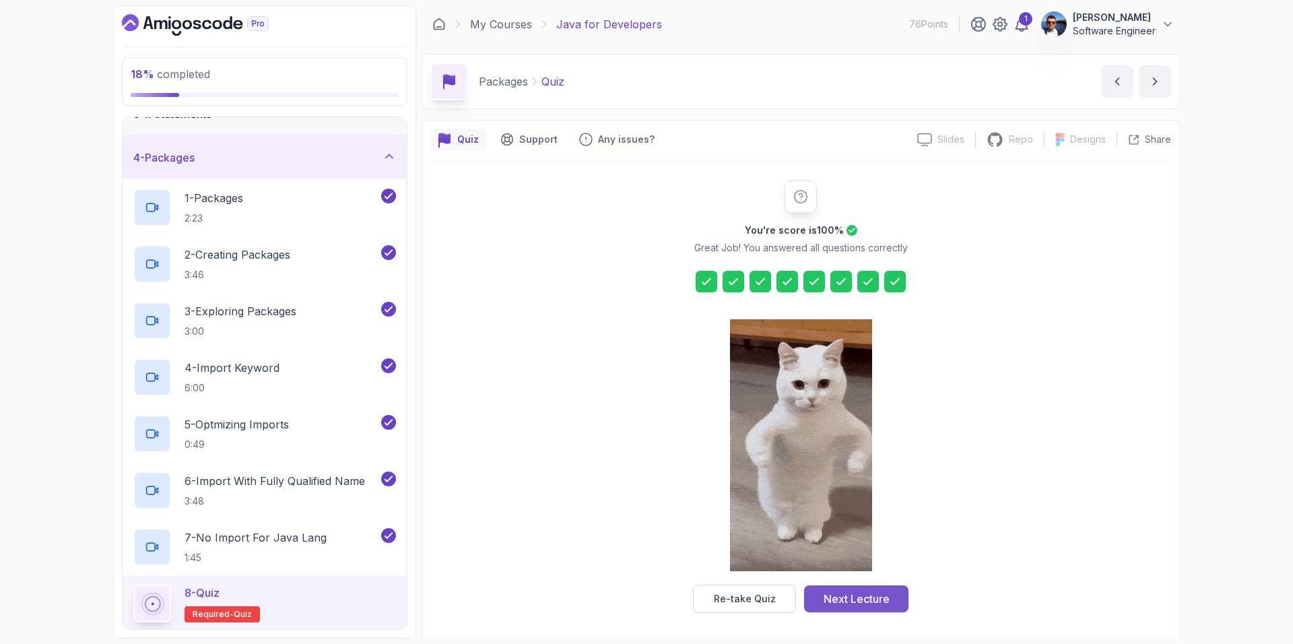
click at [880, 598] on div "Next Lecture" at bounding box center [857, 599] width 66 height 16
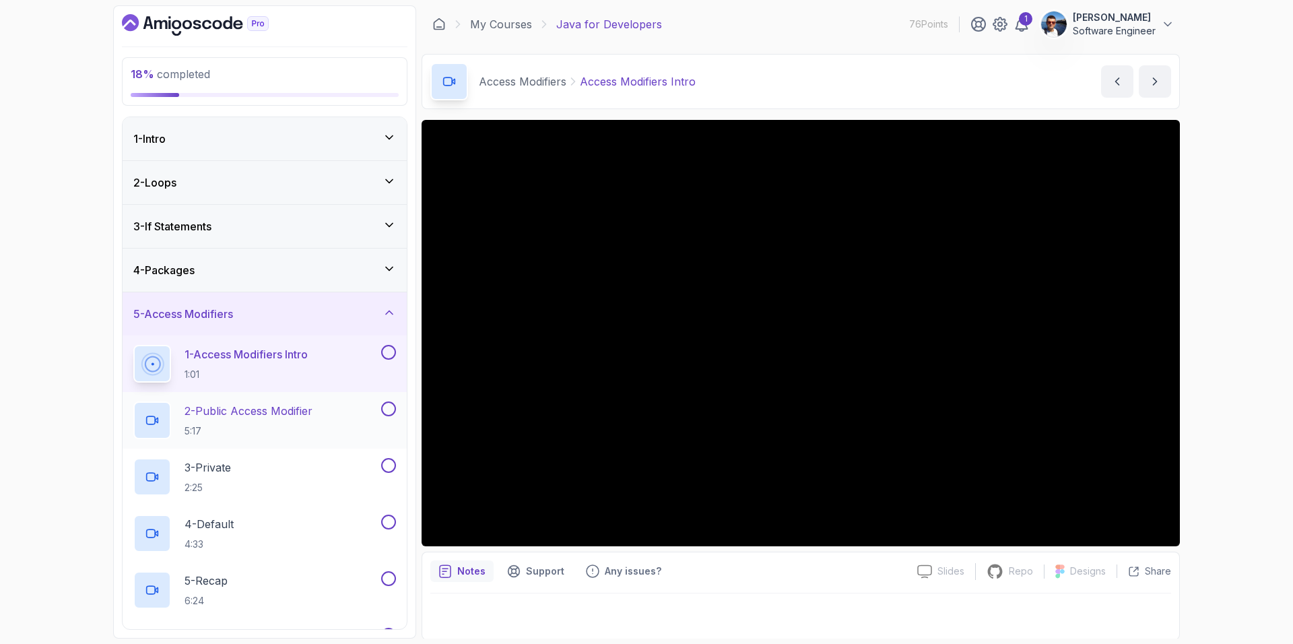
click at [266, 407] on p "2 - Public Access Modifier" at bounding box center [249, 411] width 128 height 16
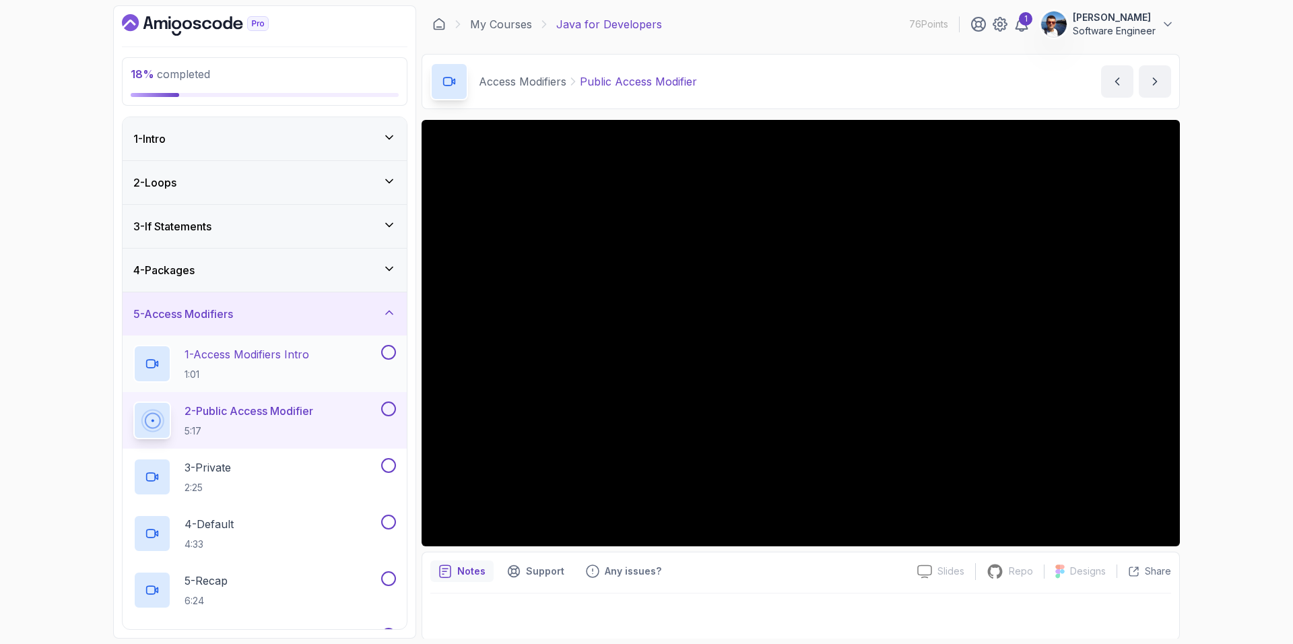
click at [385, 353] on button at bounding box center [388, 352] width 15 height 15
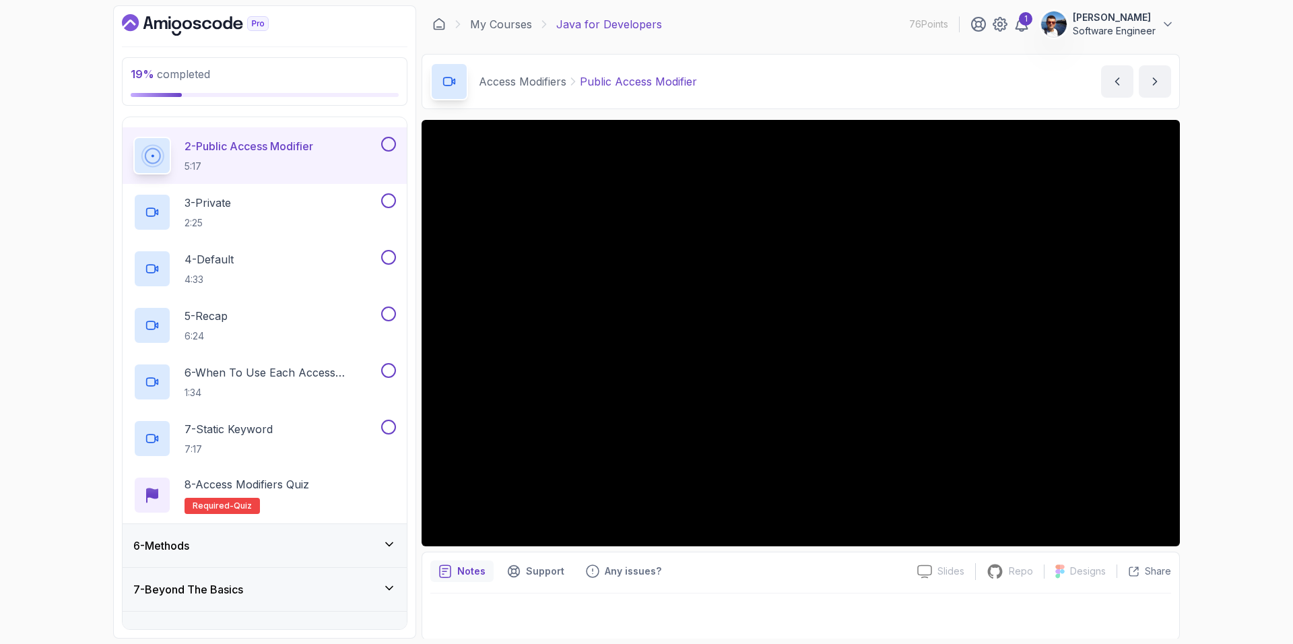
scroll to position [98, 0]
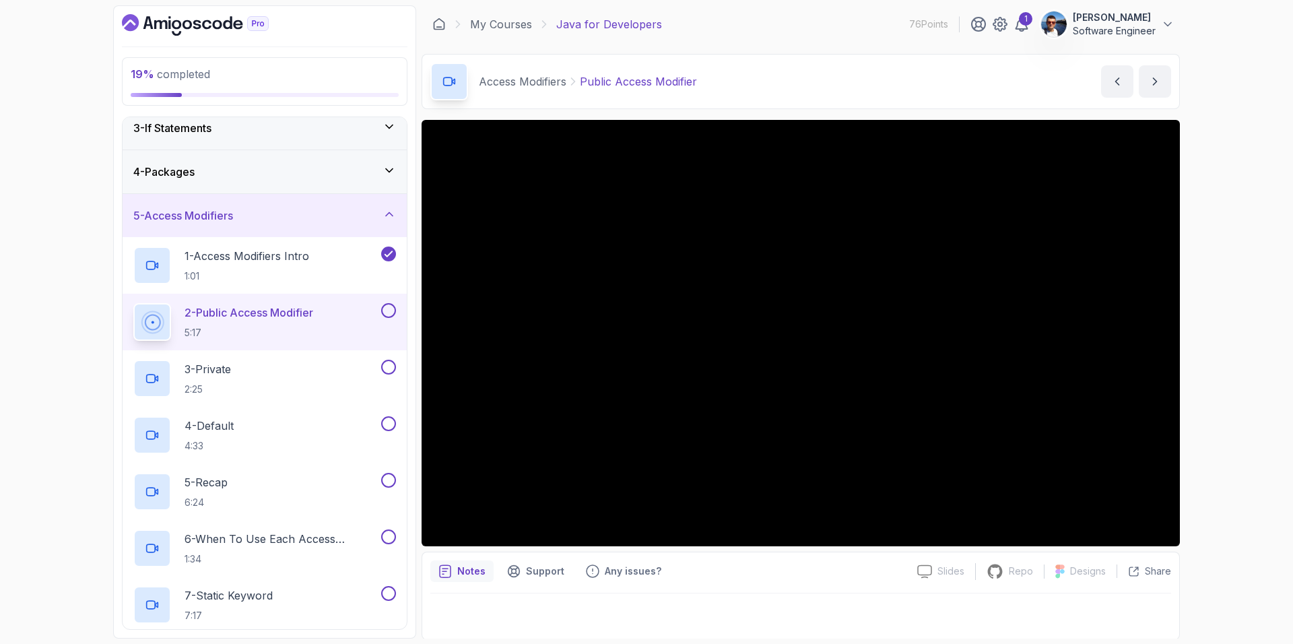
click at [395, 310] on button at bounding box center [388, 310] width 15 height 15
click at [319, 370] on div "3 - Private 2:25" at bounding box center [255, 379] width 245 height 38
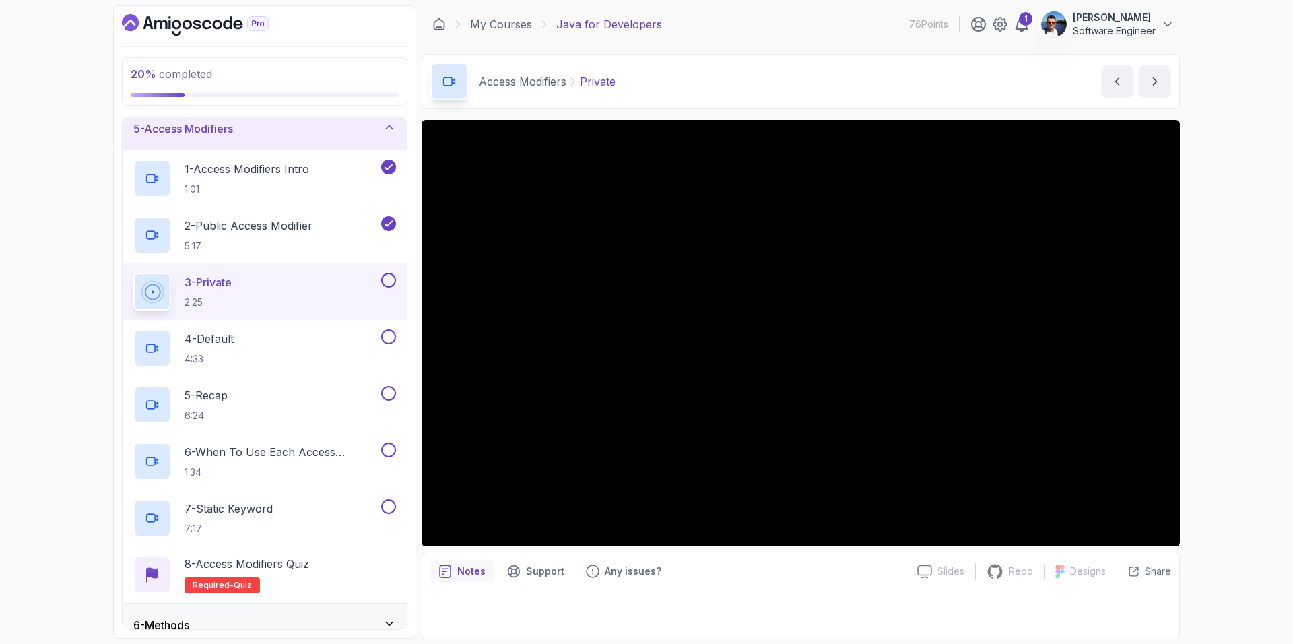
scroll to position [98, 0]
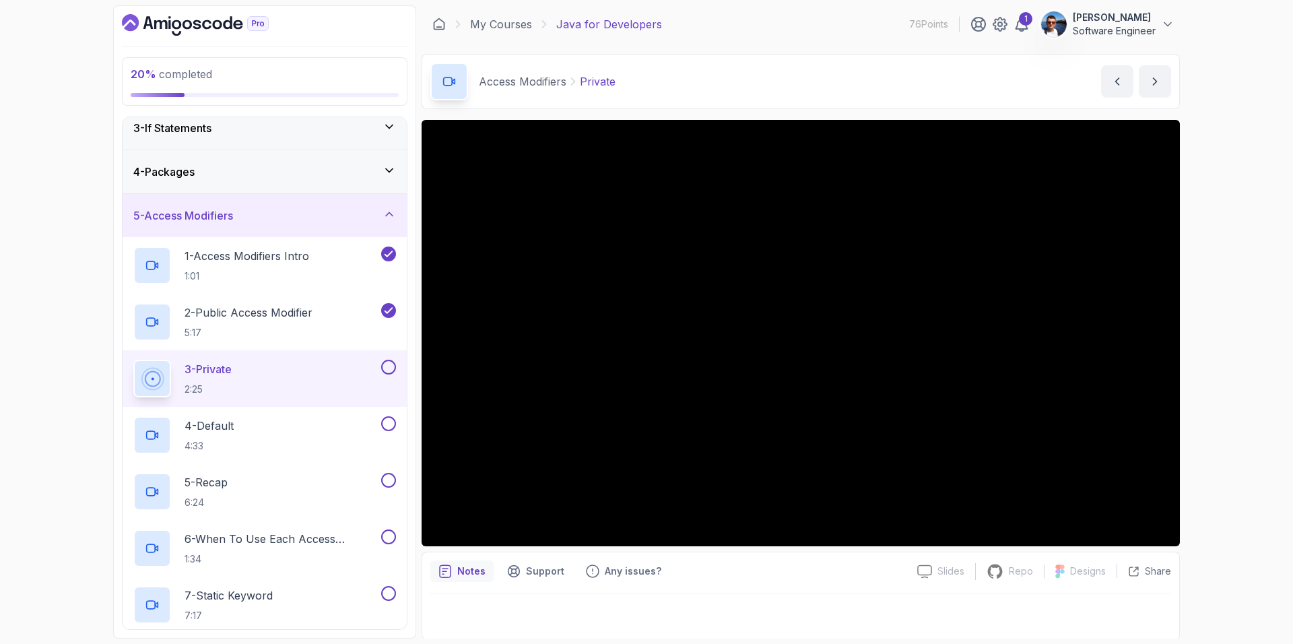
click at [391, 370] on button at bounding box center [388, 367] width 15 height 15
click at [364, 430] on div "4 - Default 4:33" at bounding box center [255, 435] width 245 height 38
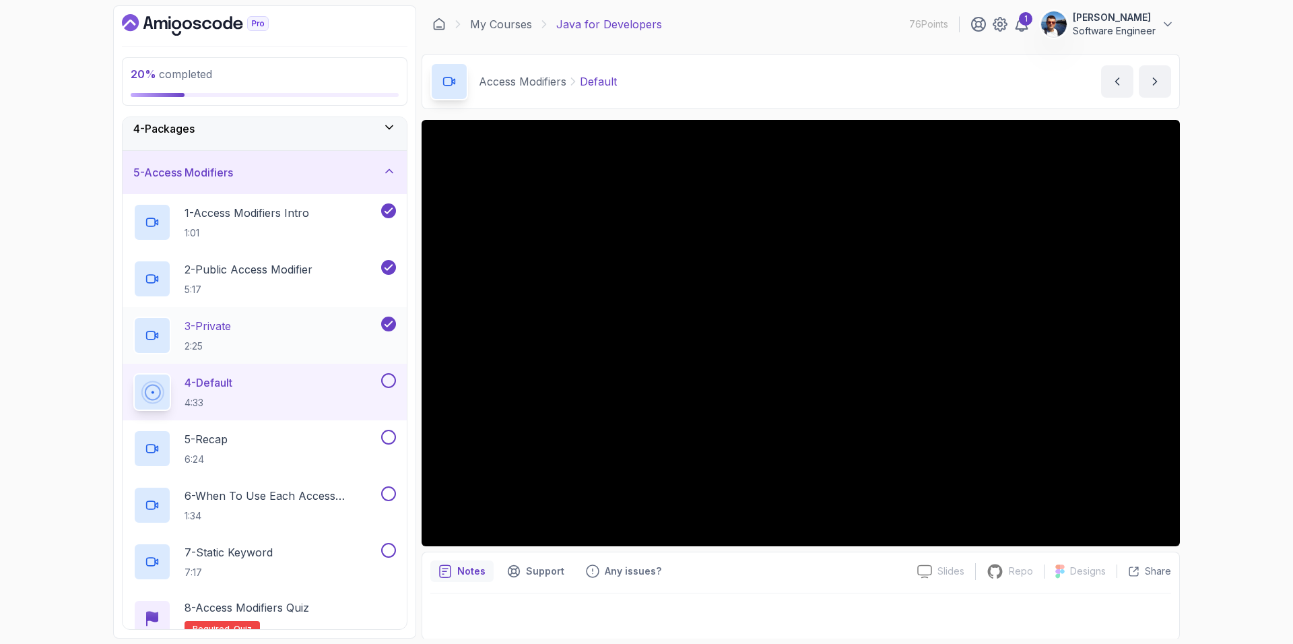
scroll to position [211, 0]
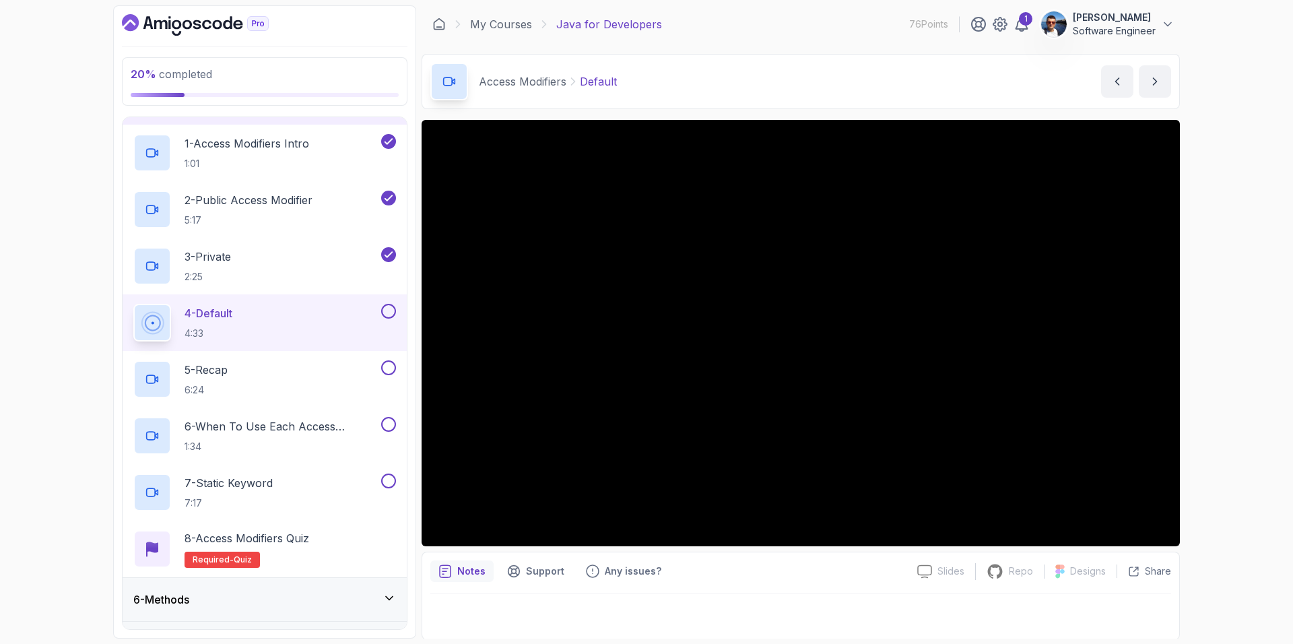
click at [394, 311] on button at bounding box center [388, 311] width 15 height 15
click at [321, 360] on div "5 - Recap 6:24" at bounding box center [265, 379] width 284 height 57
click at [222, 368] on p "5 - Recap" at bounding box center [206, 370] width 43 height 16
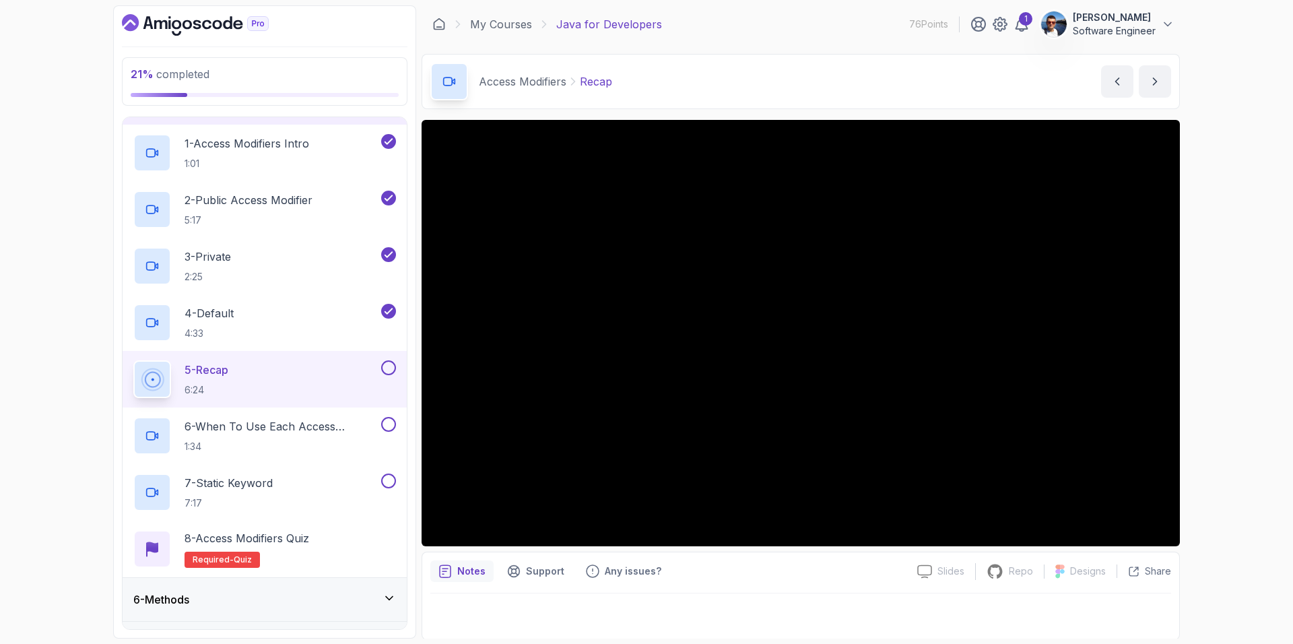
click at [391, 364] on button at bounding box center [388, 367] width 15 height 15
click at [335, 427] on p "6 - When To Use Each Access Modifier" at bounding box center [282, 426] width 194 height 16
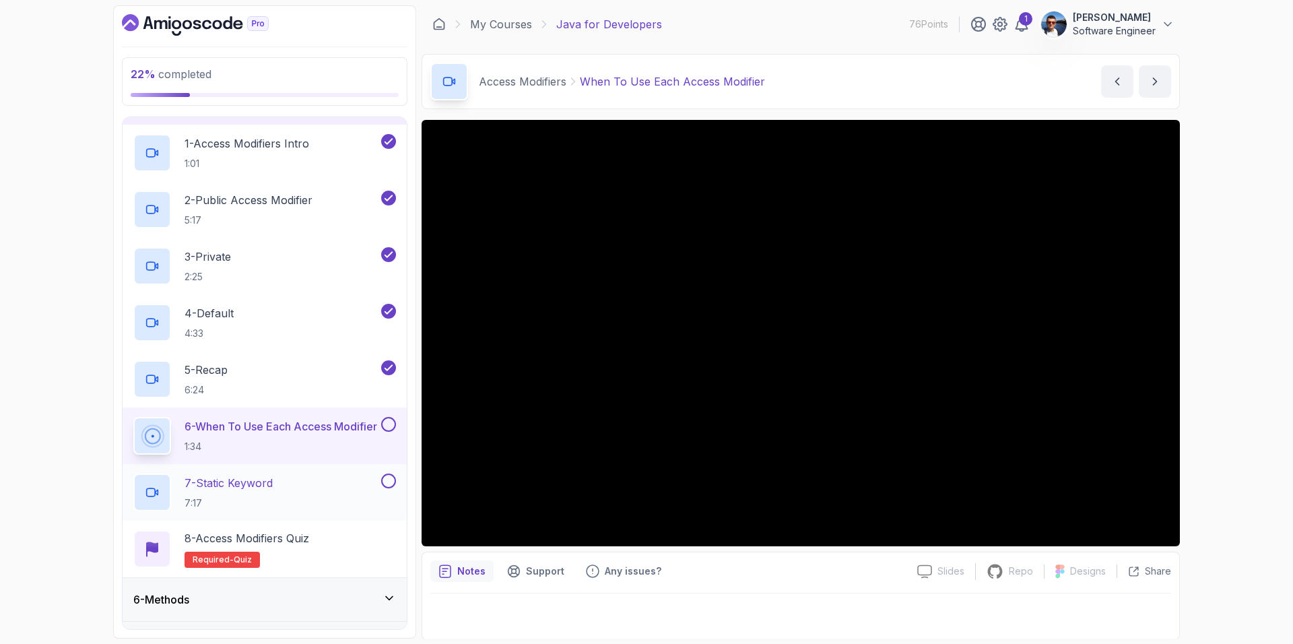
click at [305, 479] on div "7 - Static Keyword 7:17" at bounding box center [255, 492] width 245 height 38
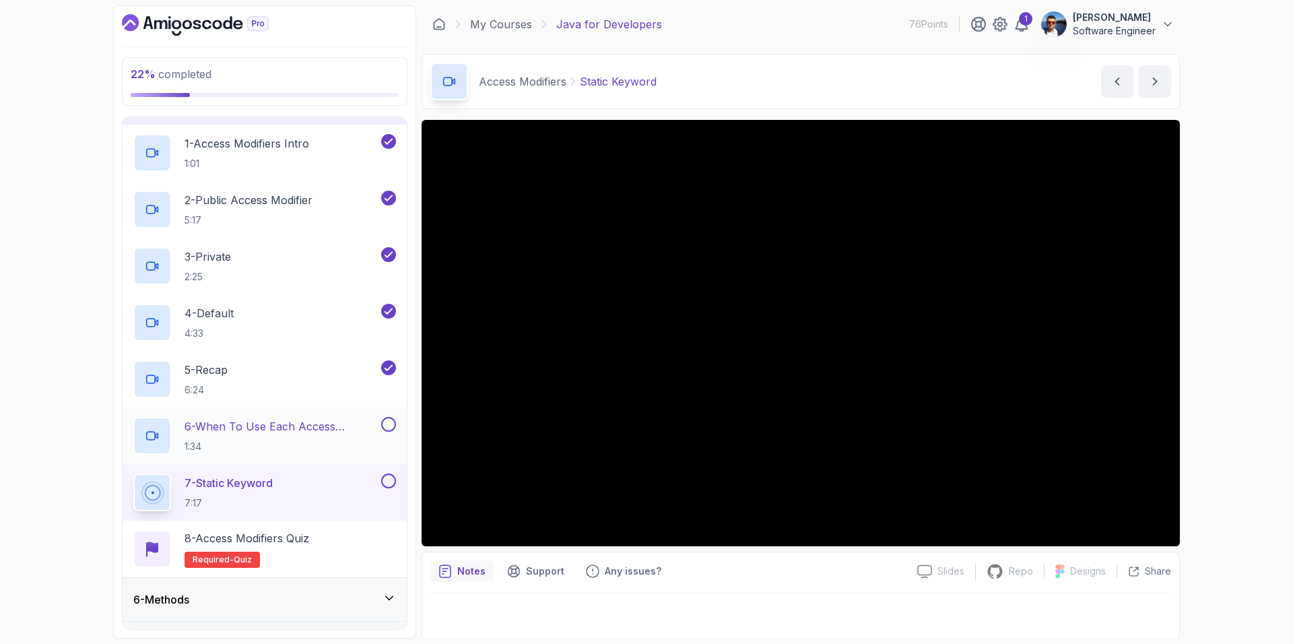
click at [388, 429] on button at bounding box center [388, 424] width 15 height 15
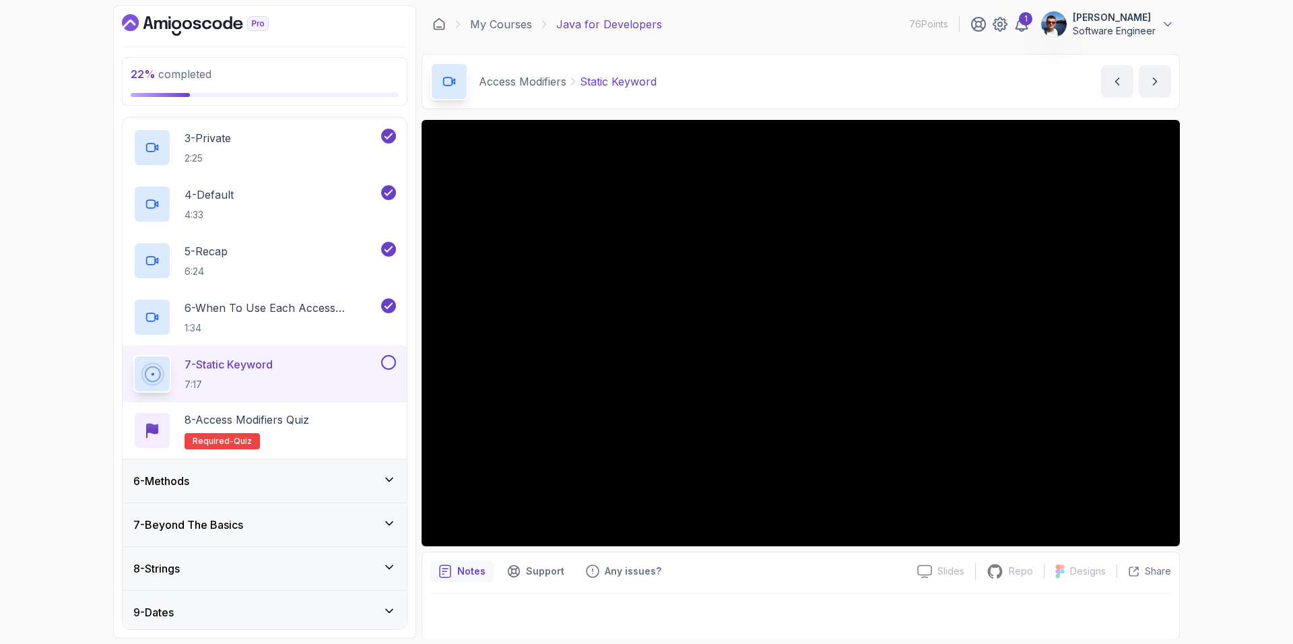
scroll to position [337, 0]
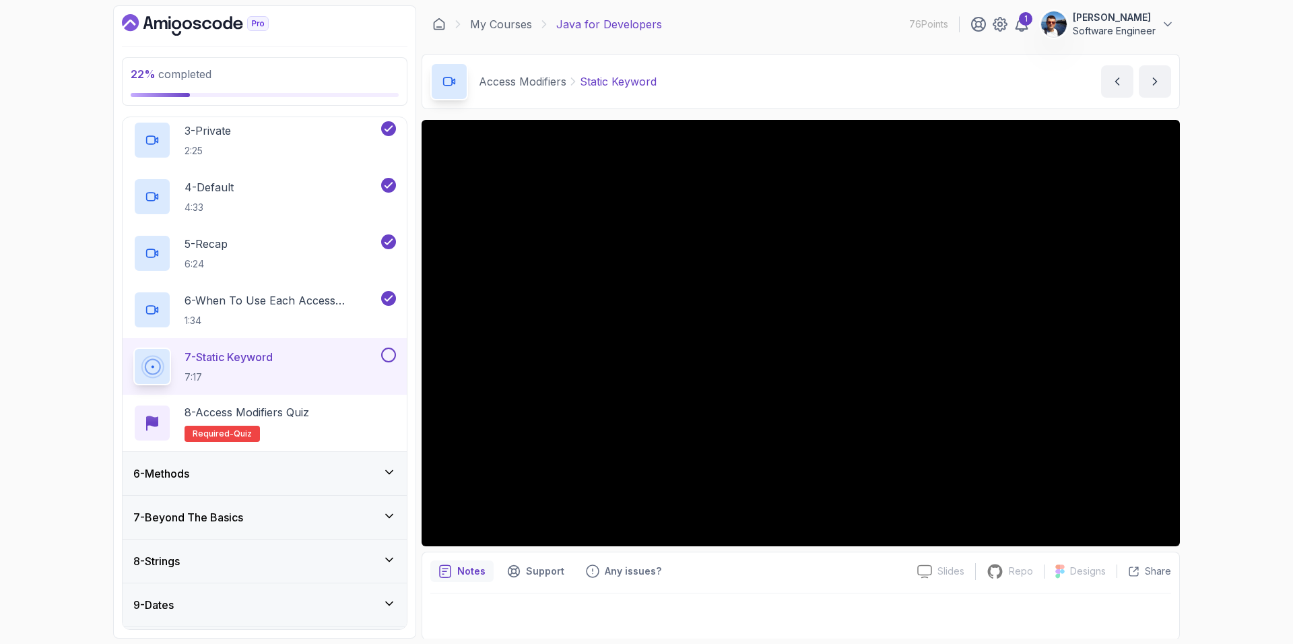
click at [393, 352] on button at bounding box center [388, 355] width 15 height 15
click at [348, 413] on div "8 - Access Modifiers Quiz Required- quiz" at bounding box center [264, 423] width 263 height 38
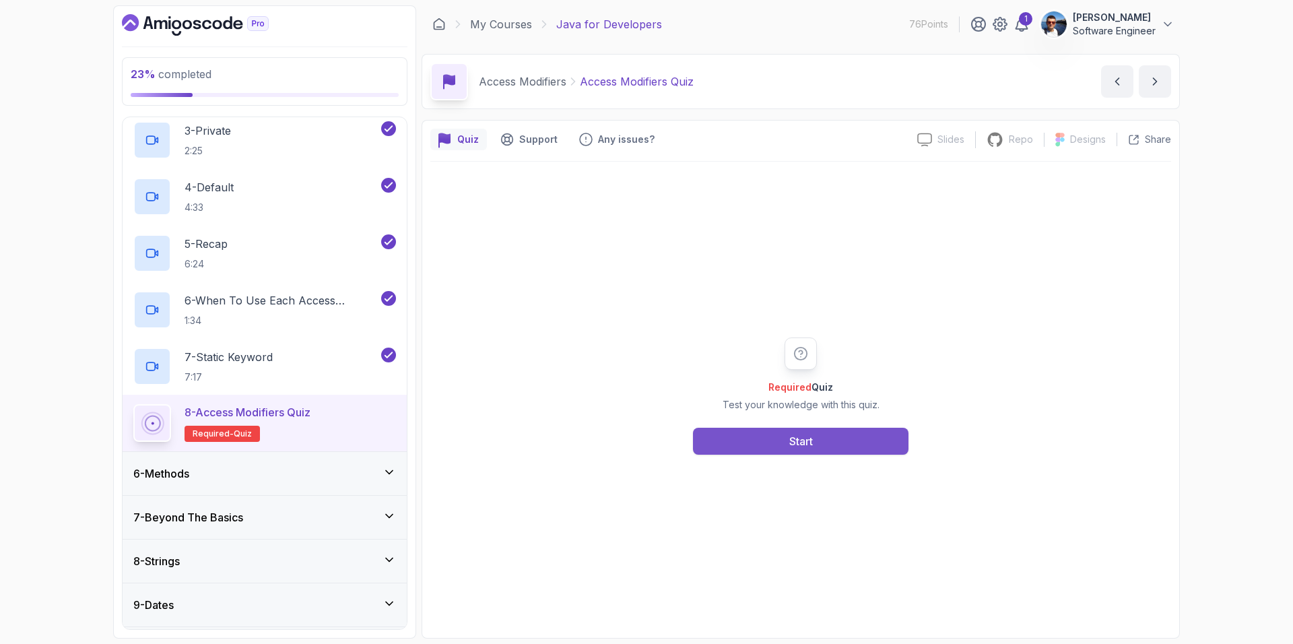
click at [824, 437] on button "Start" at bounding box center [801, 441] width 216 height 27
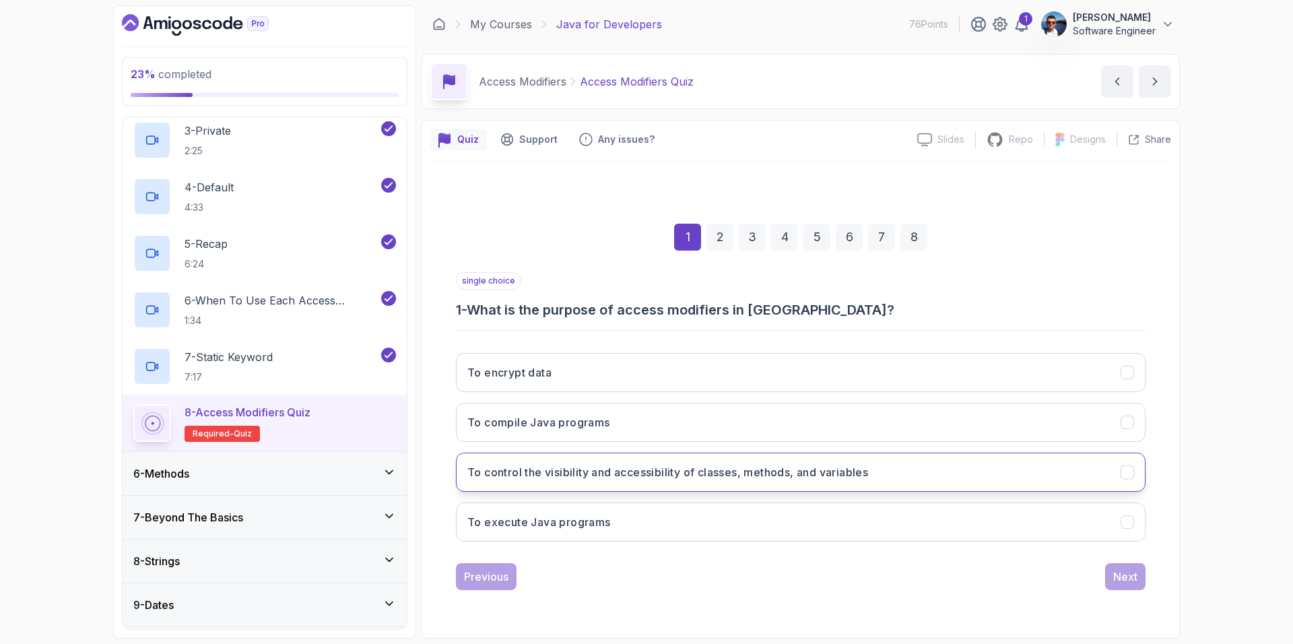
click at [808, 474] on h3 "To control the visibility and accessibility of classes, methods, and variables" at bounding box center [667, 472] width 401 height 16
click at [1122, 576] on div "Next" at bounding box center [1125, 576] width 24 height 16
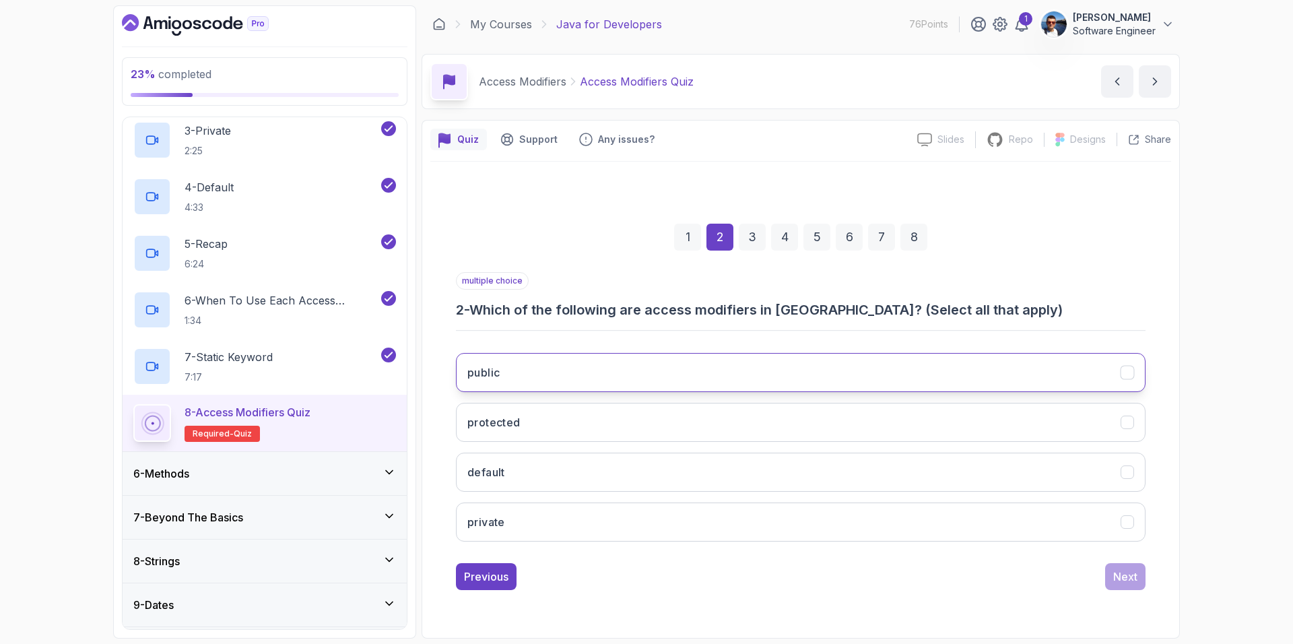
click at [954, 376] on button "public" at bounding box center [801, 372] width 690 height 39
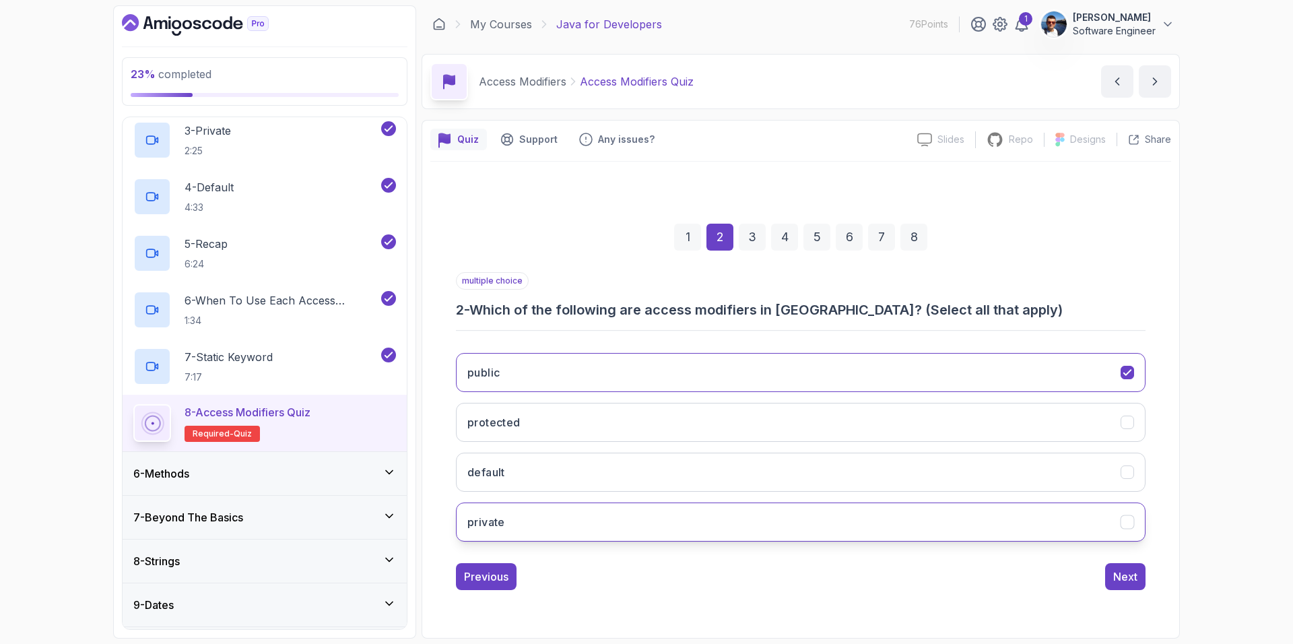
click at [944, 515] on button "private" at bounding box center [801, 521] width 690 height 39
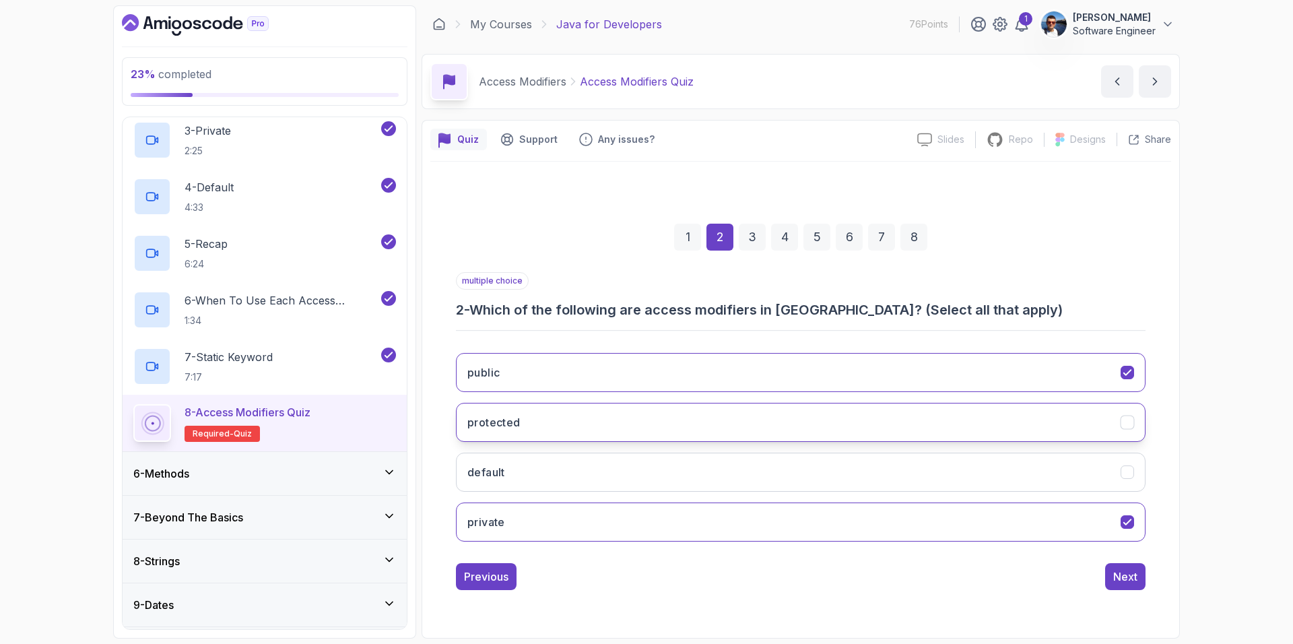
click at [952, 425] on button "protected" at bounding box center [801, 422] width 690 height 39
click at [1121, 577] on div "Next" at bounding box center [1125, 576] width 24 height 16
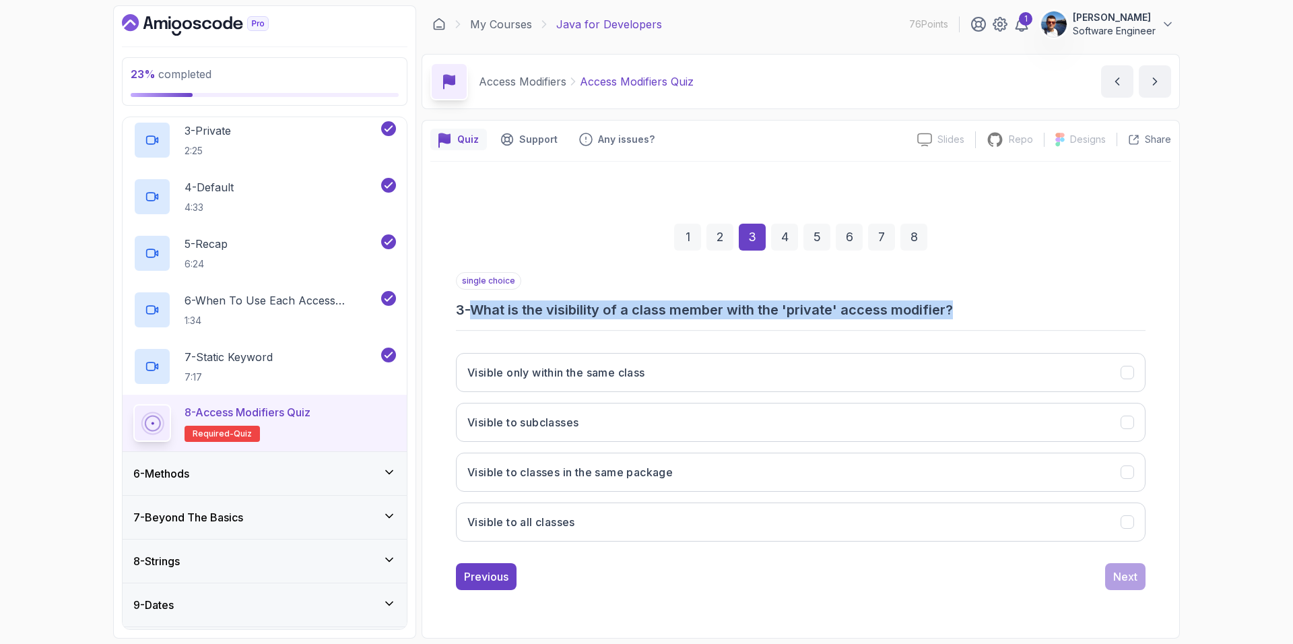
drag, startPoint x: 991, startPoint y: 309, endPoint x: 478, endPoint y: 304, distance: 513.9
click at [478, 304] on h3 "3 - What is the visibility of a class member with the 'private' access modifier?" at bounding box center [801, 309] width 690 height 19
copy h3 "What is the visibility of a class member with the 'private' access modifier?"
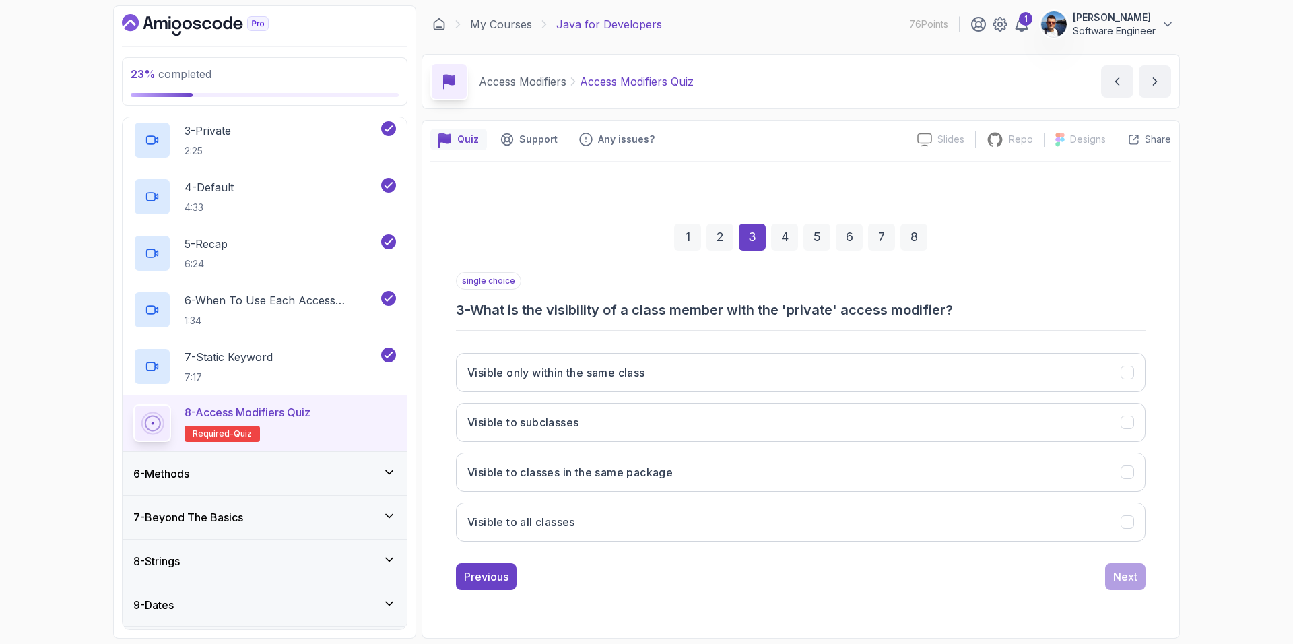
click at [644, 566] on div "Previous Next" at bounding box center [801, 576] width 690 height 27
click at [654, 478] on h3 "Visible to classes in the same package" at bounding box center [569, 472] width 205 height 16
click at [1124, 577] on div "Next" at bounding box center [1125, 576] width 24 height 16
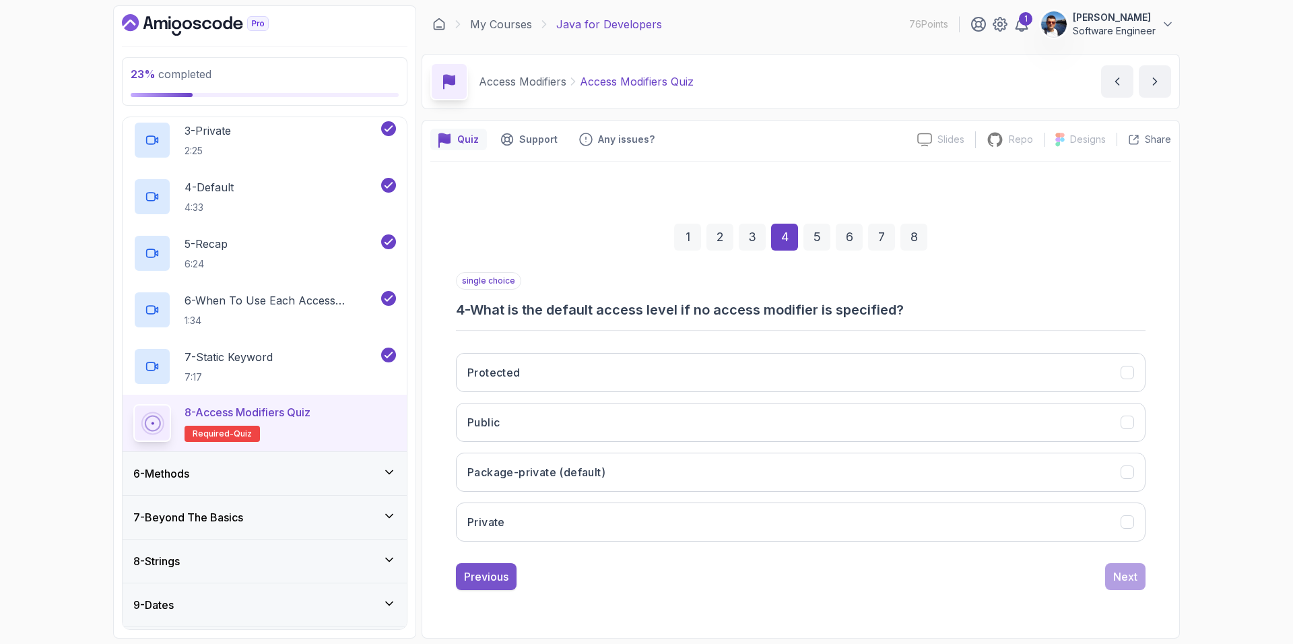
click at [489, 579] on div "Previous" at bounding box center [486, 576] width 44 height 16
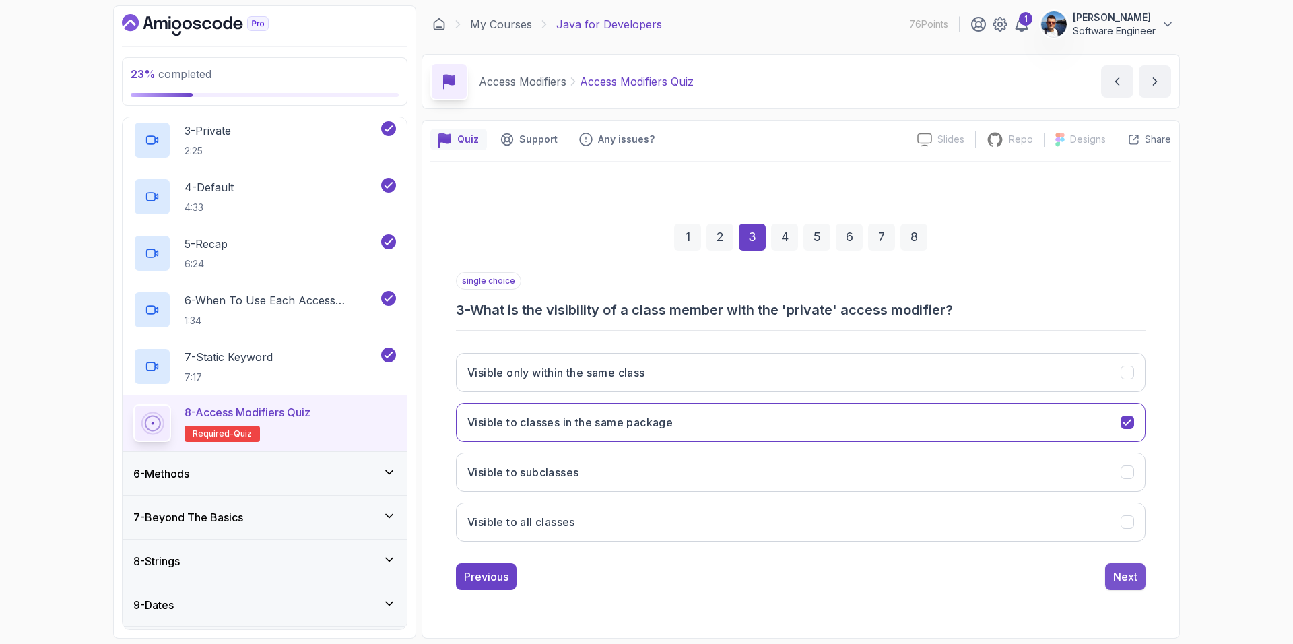
click at [1118, 577] on div "Next" at bounding box center [1125, 576] width 24 height 16
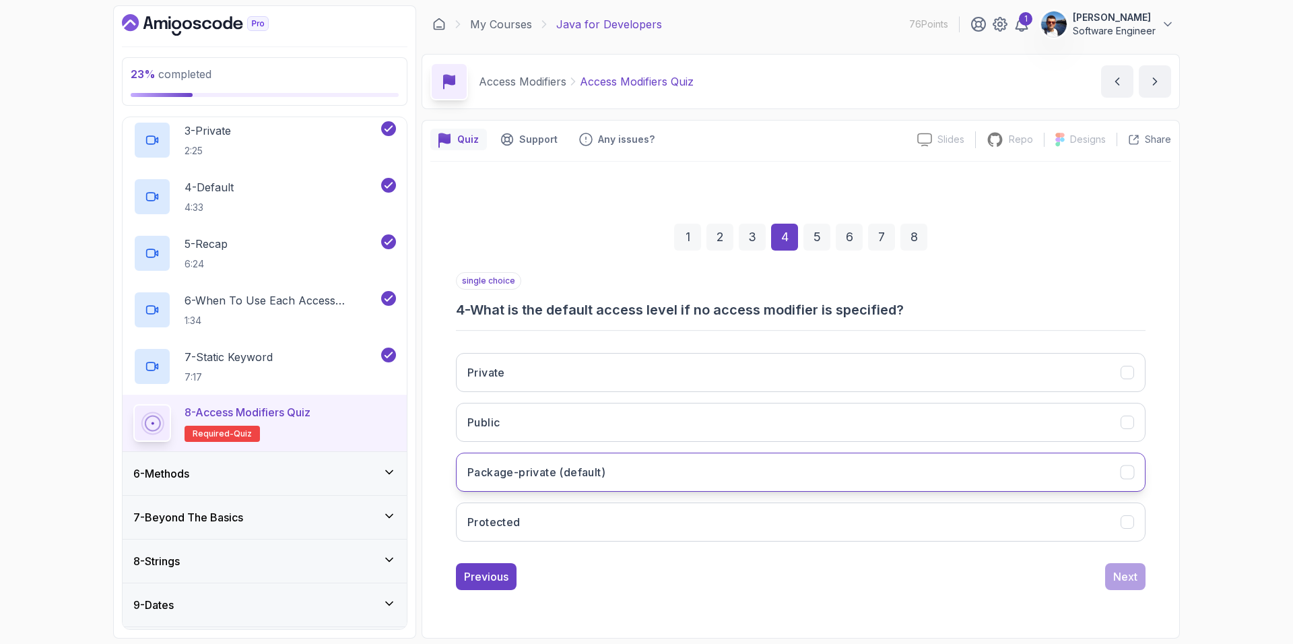
click at [756, 477] on button "Package-private (default)" at bounding box center [801, 472] width 690 height 39
click at [1125, 572] on div "Next" at bounding box center [1125, 576] width 24 height 16
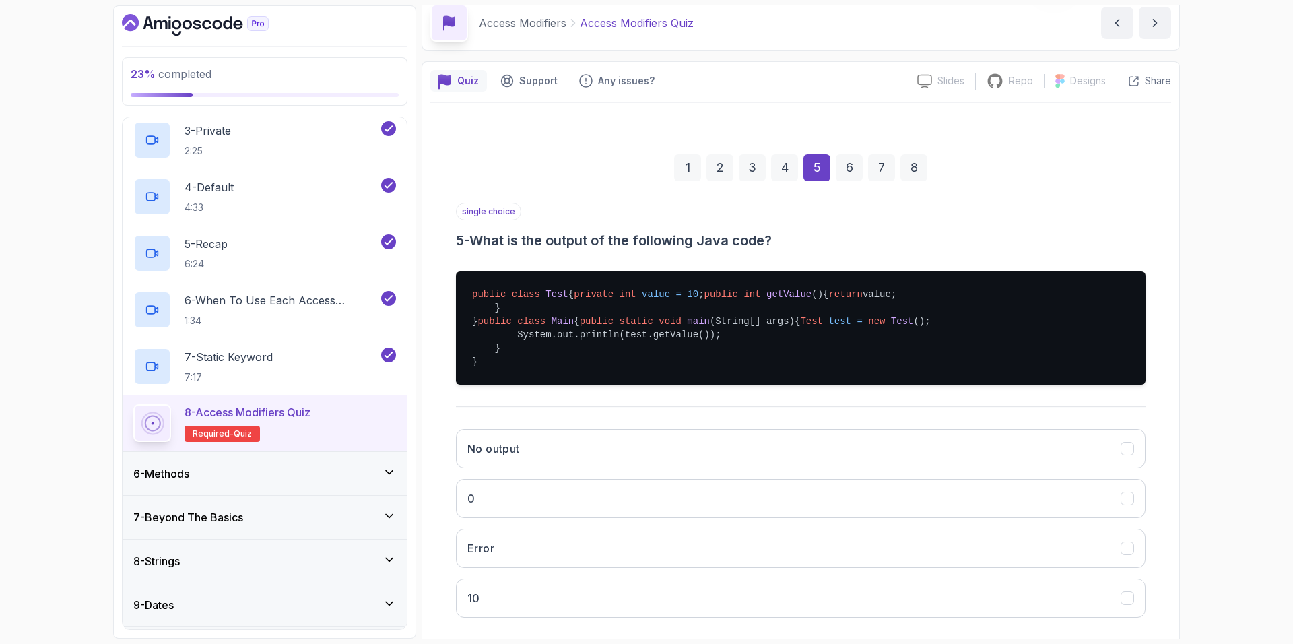
scroll to position [205, 0]
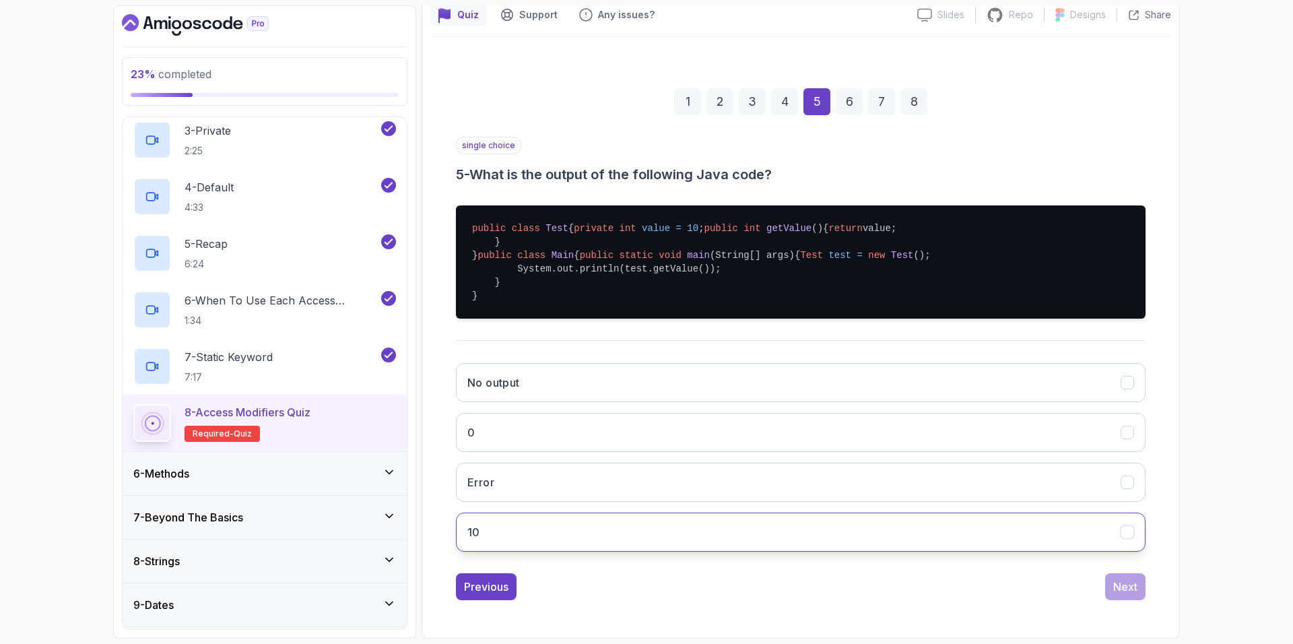
click at [591, 525] on button "10" at bounding box center [801, 532] width 690 height 39
click at [1122, 587] on div "Next" at bounding box center [1125, 587] width 24 height 16
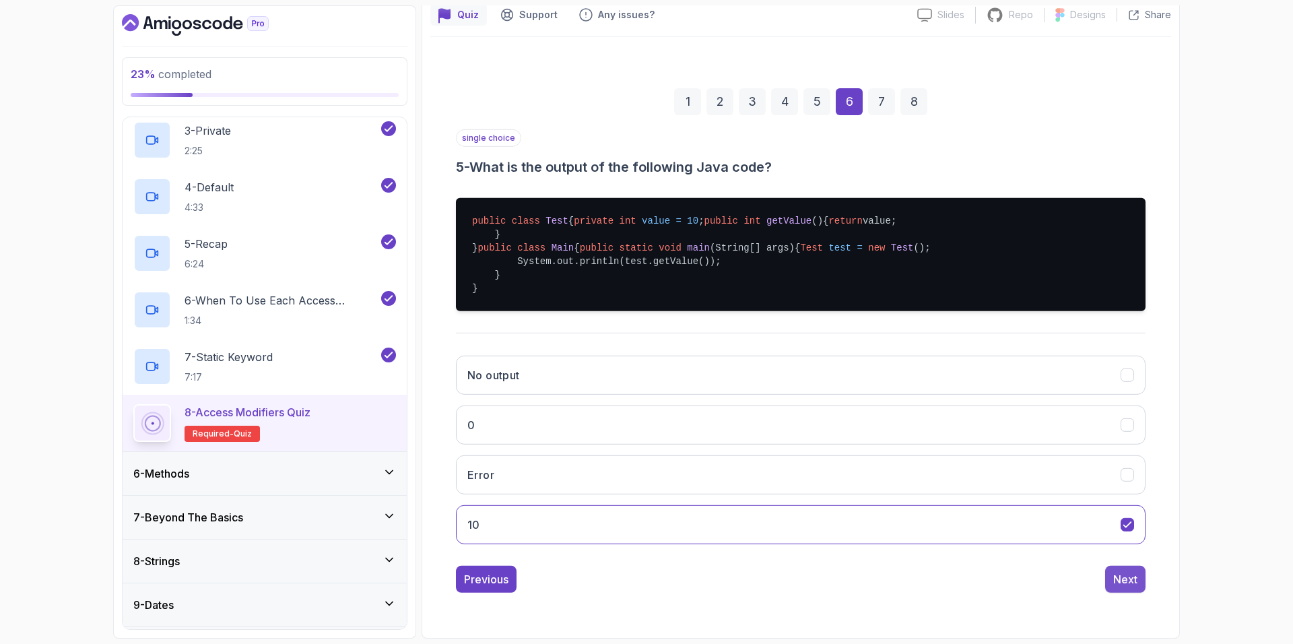
scroll to position [0, 0]
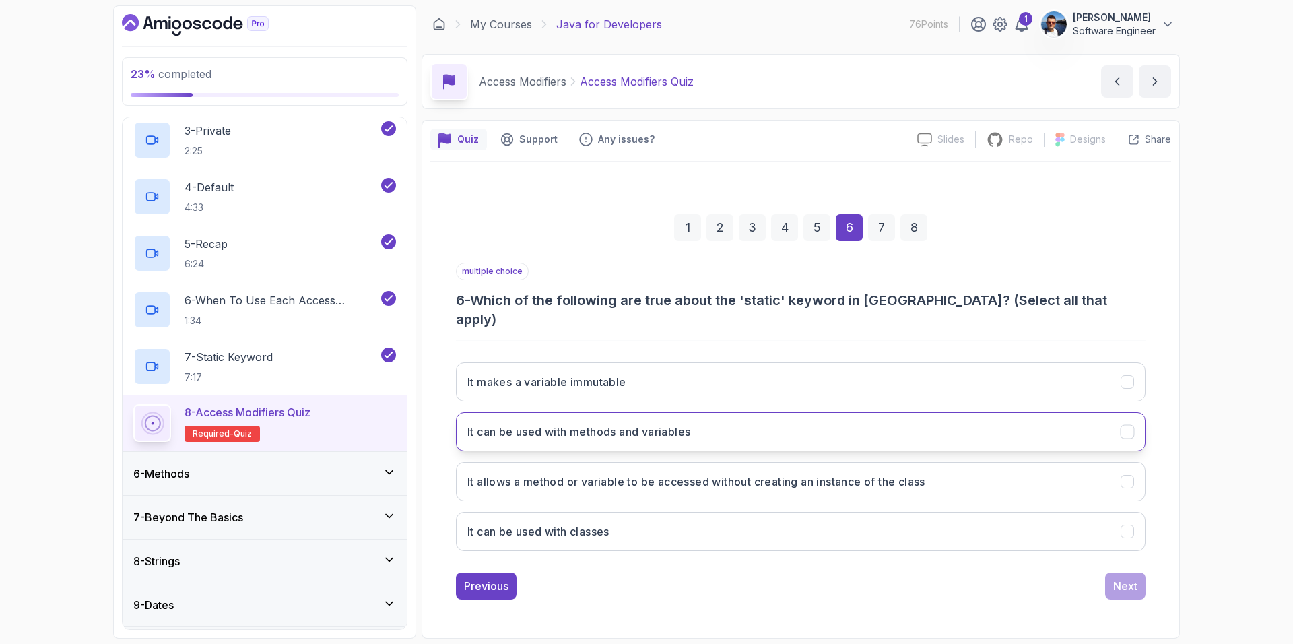
click at [1127, 429] on icon "It can be used with methods and variables" at bounding box center [1126, 431] width 7 height 5
click at [1127, 475] on icon "It allows a method or variable to be accessed without creating an instance of t…" at bounding box center [1127, 481] width 13 height 13
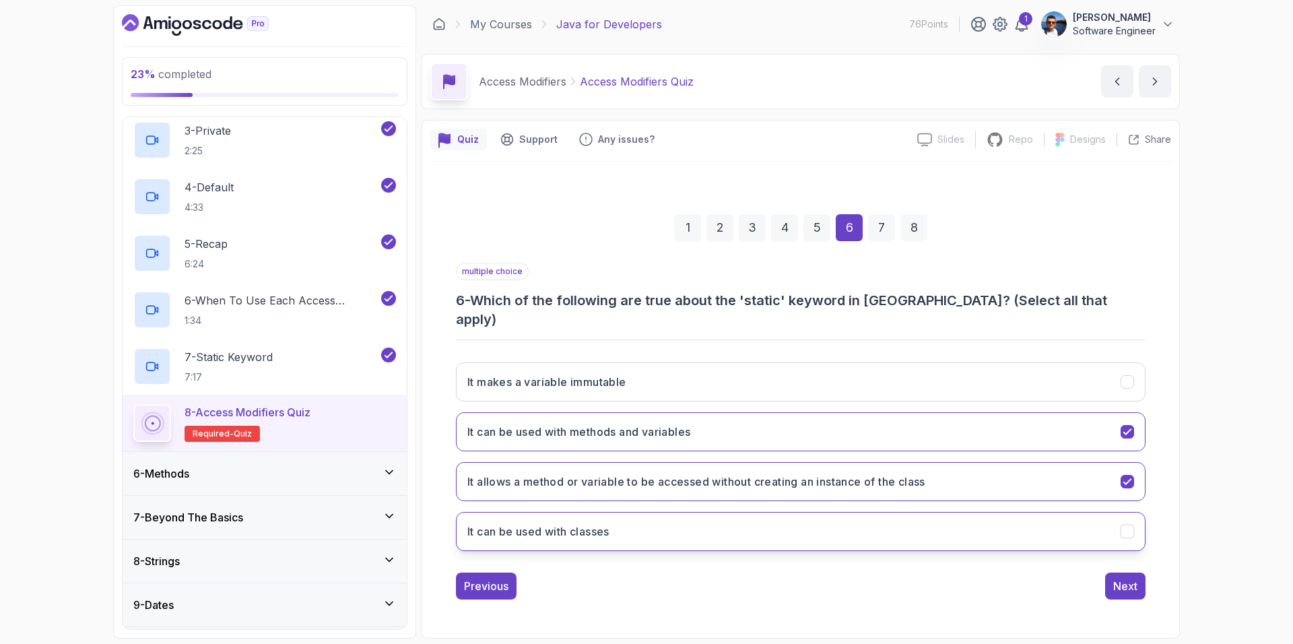
click at [1127, 525] on icon "It can be used with classes" at bounding box center [1127, 531] width 13 height 13
click at [1127, 578] on div "Next" at bounding box center [1125, 586] width 24 height 16
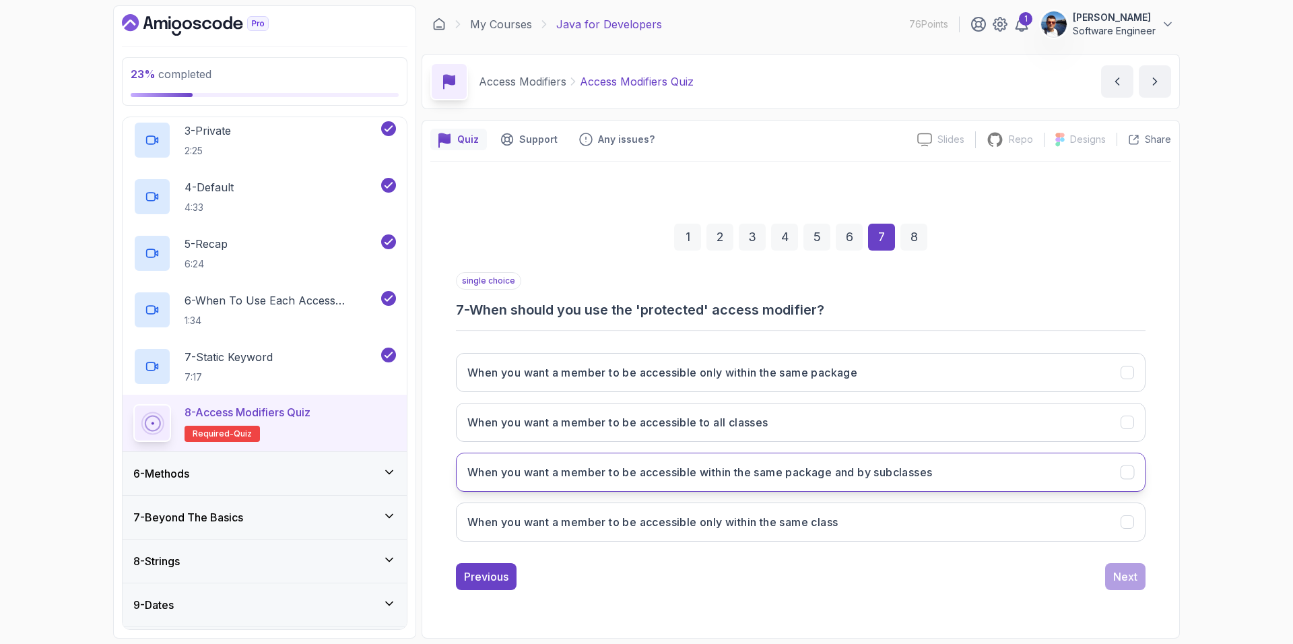
click at [1131, 467] on icon "When you want a member to be accessible within the same package and by subclass…" at bounding box center [1127, 471] width 13 height 13
click at [1129, 577] on div "Next" at bounding box center [1125, 576] width 24 height 16
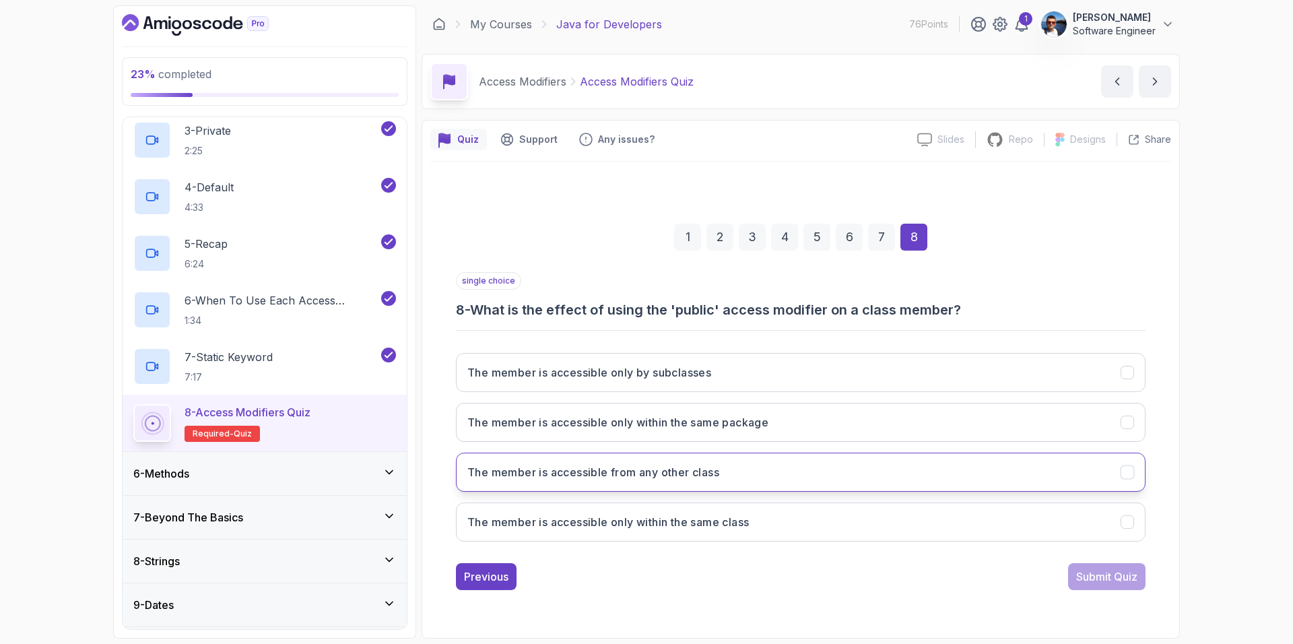
click at [1123, 467] on icon "The member is accessible from any other class" at bounding box center [1127, 471] width 13 height 13
click at [1127, 562] on div "single choice 8 - What is the effect of using the 'public' access modifier on a…" at bounding box center [801, 431] width 690 height 318
click at [1128, 577] on div "Submit Quiz" at bounding box center [1106, 576] width 61 height 16
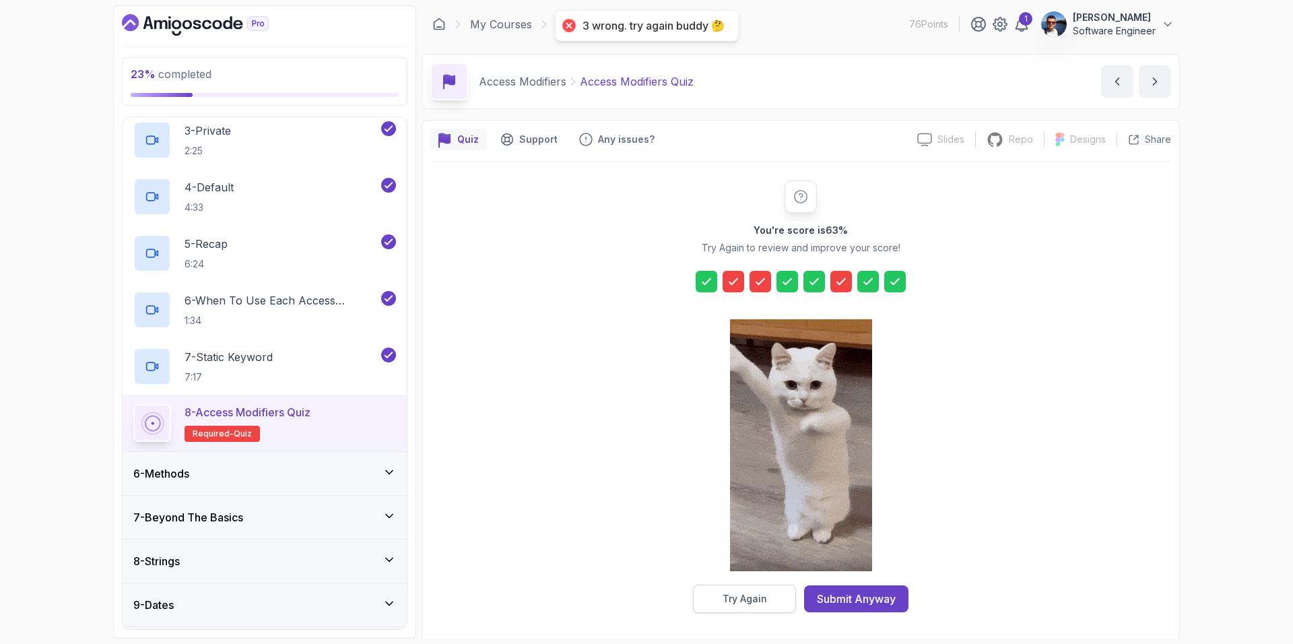
click at [749, 595] on div "Try Again" at bounding box center [745, 598] width 44 height 13
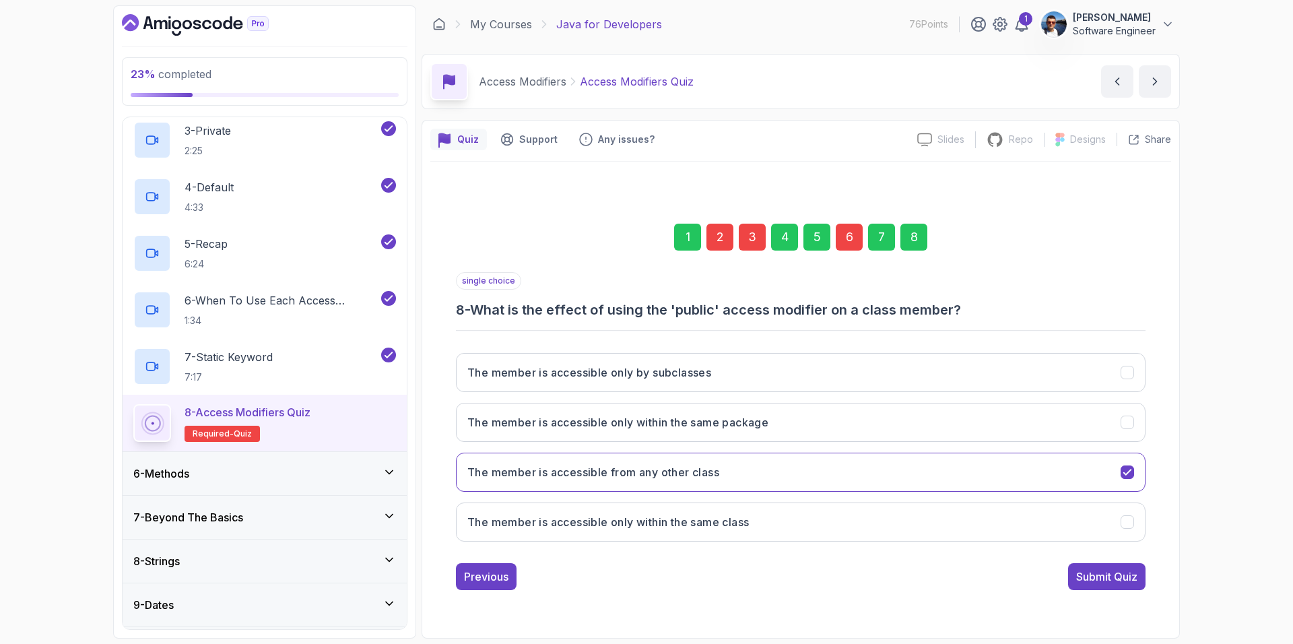
click at [713, 236] on div "2" at bounding box center [720, 237] width 27 height 27
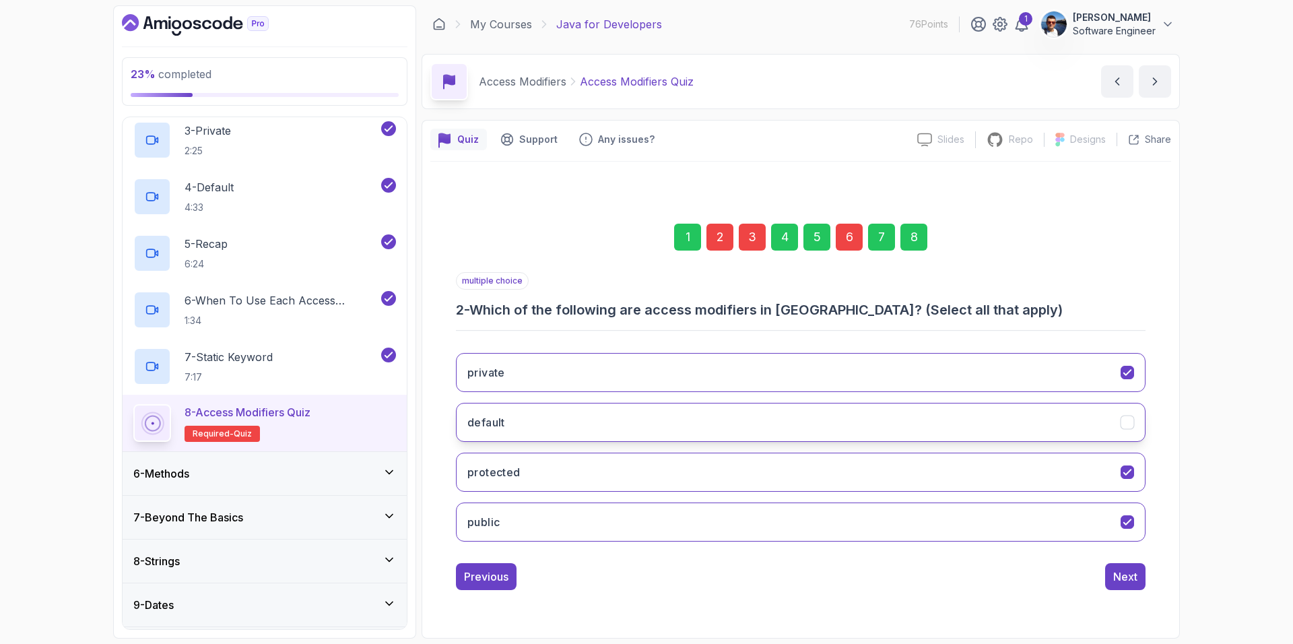
click at [1112, 421] on button "default" at bounding box center [801, 422] width 690 height 39
click at [1125, 576] on div "Next" at bounding box center [1125, 576] width 24 height 16
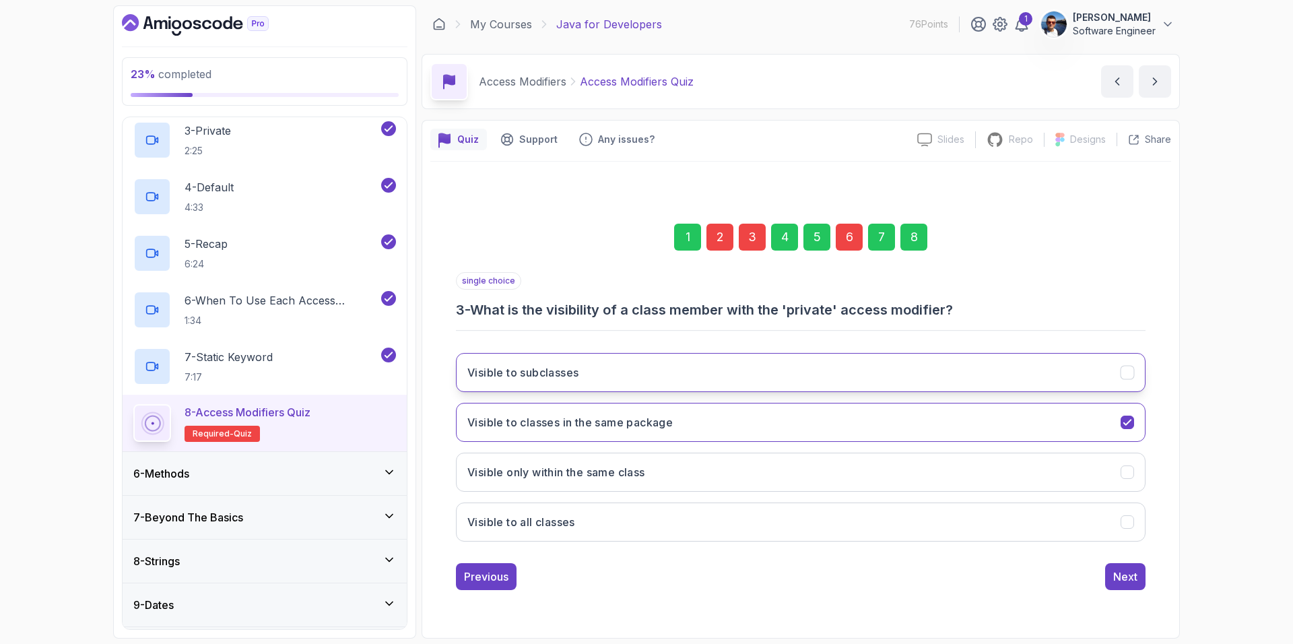
click at [829, 370] on button "Visible to subclasses" at bounding box center [801, 372] width 690 height 39
click at [1123, 575] on div "Next" at bounding box center [1125, 576] width 24 height 16
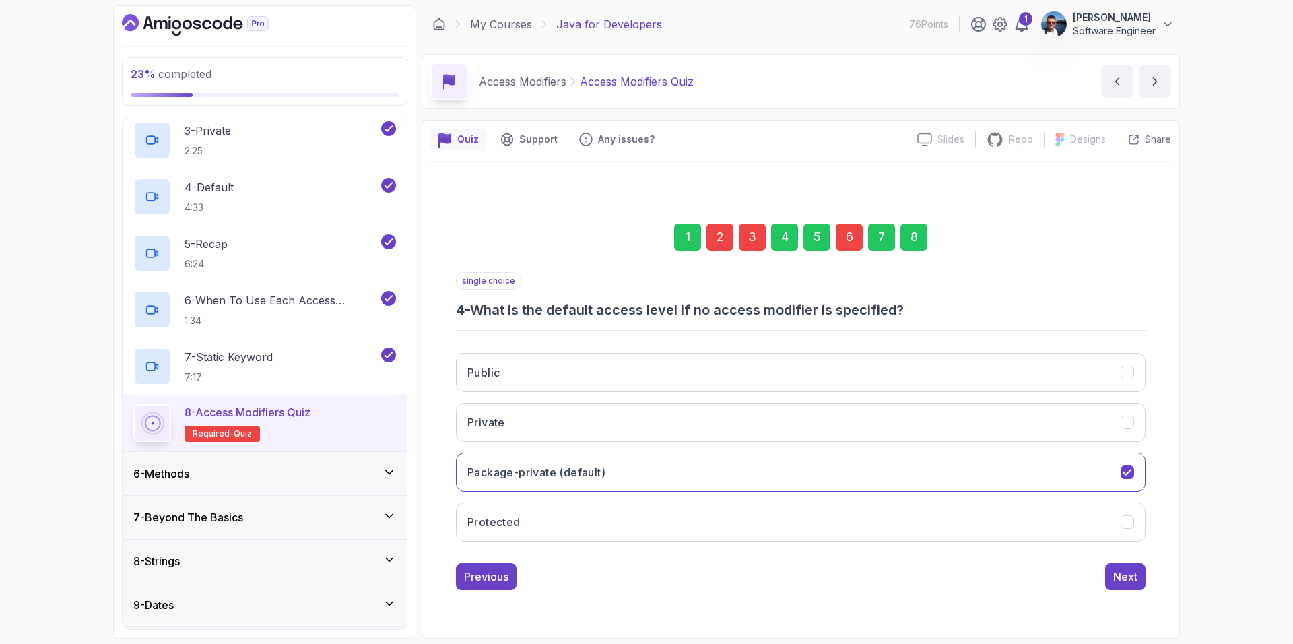
click at [851, 238] on div "6" at bounding box center [849, 237] width 27 height 27
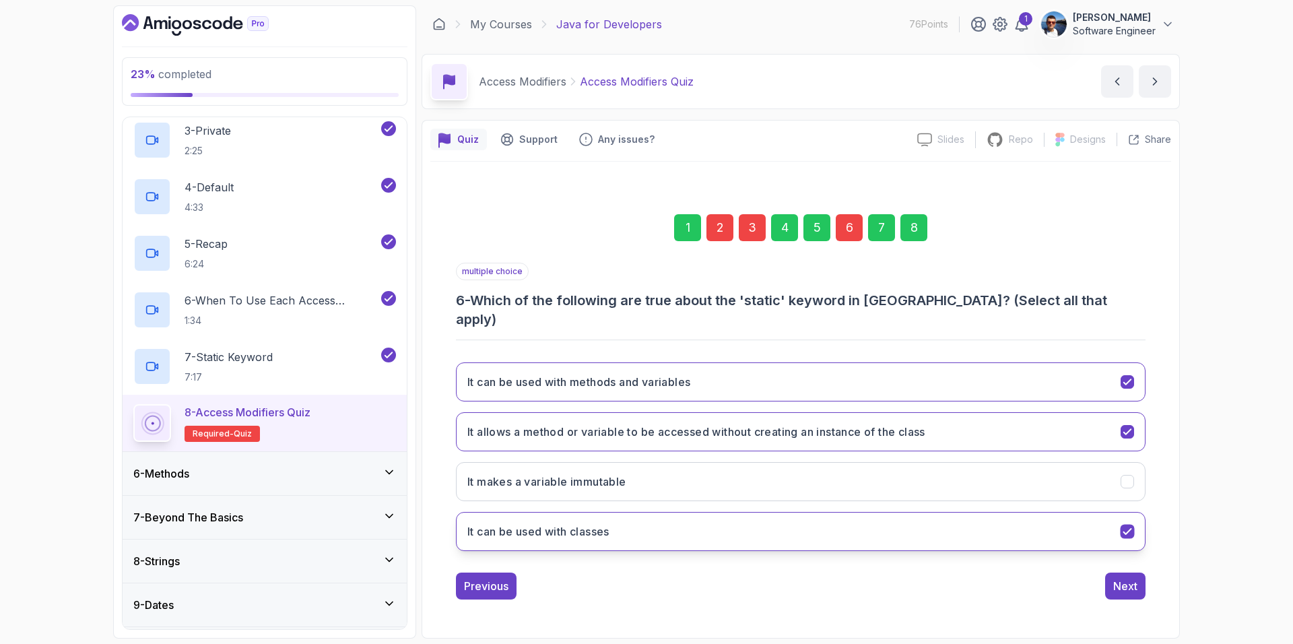
click at [1121, 525] on icon "It can be used with classes" at bounding box center [1127, 531] width 13 height 13
click at [1129, 578] on div "Next" at bounding box center [1125, 586] width 24 height 16
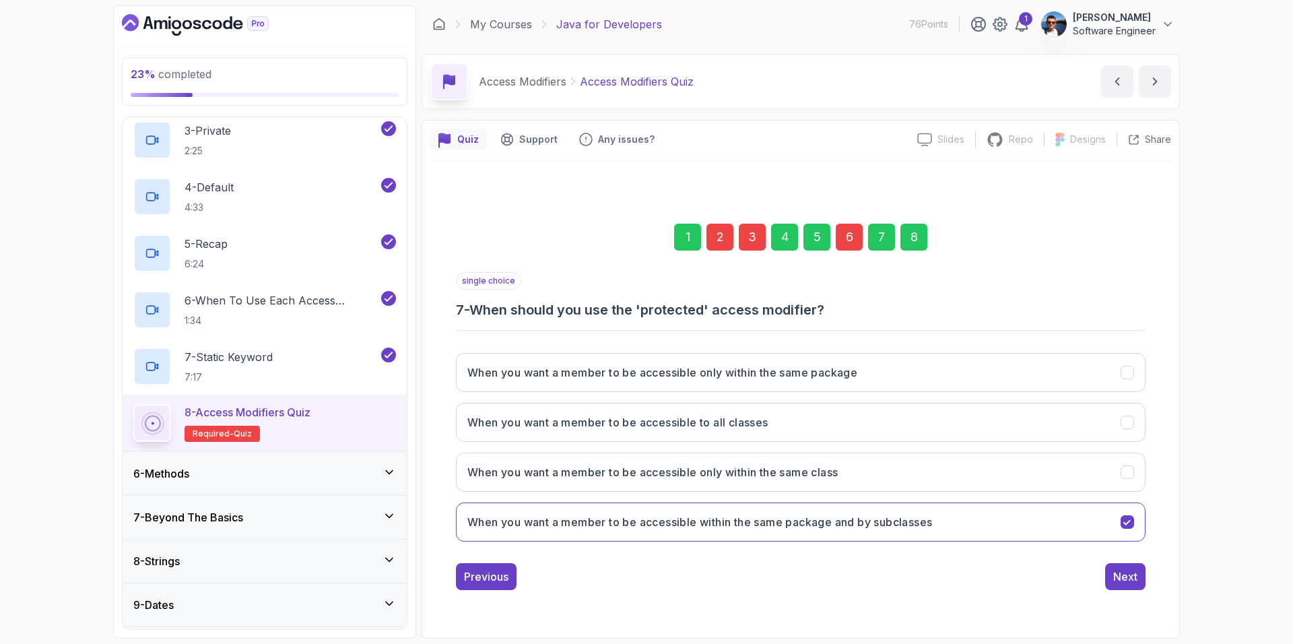
click at [914, 237] on div "8" at bounding box center [913, 237] width 27 height 27
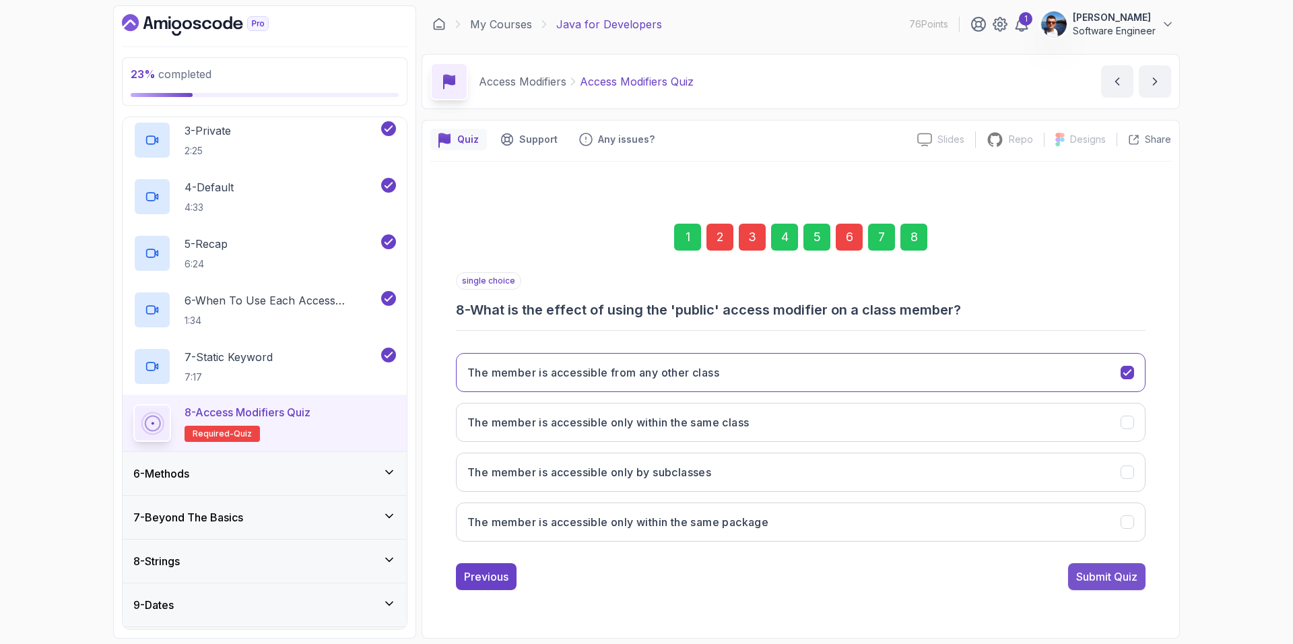
click at [1098, 575] on div "Submit Quiz" at bounding box center [1106, 576] width 61 height 16
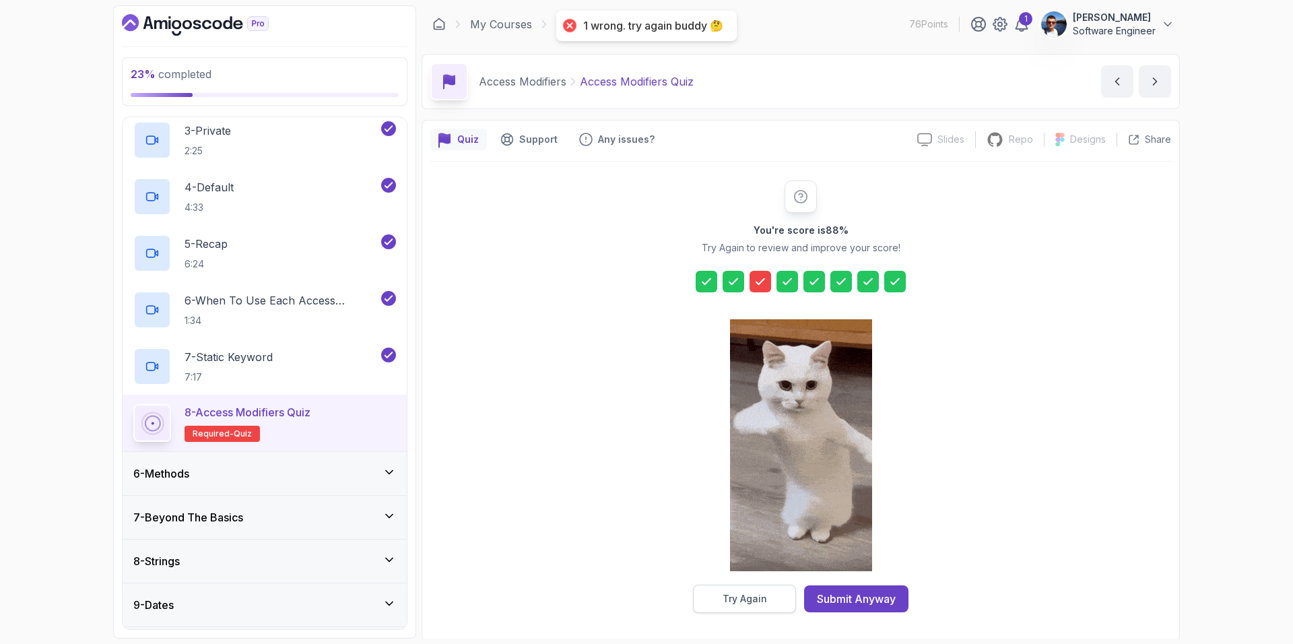
click at [770, 591] on button "Try Again" at bounding box center [744, 599] width 103 height 28
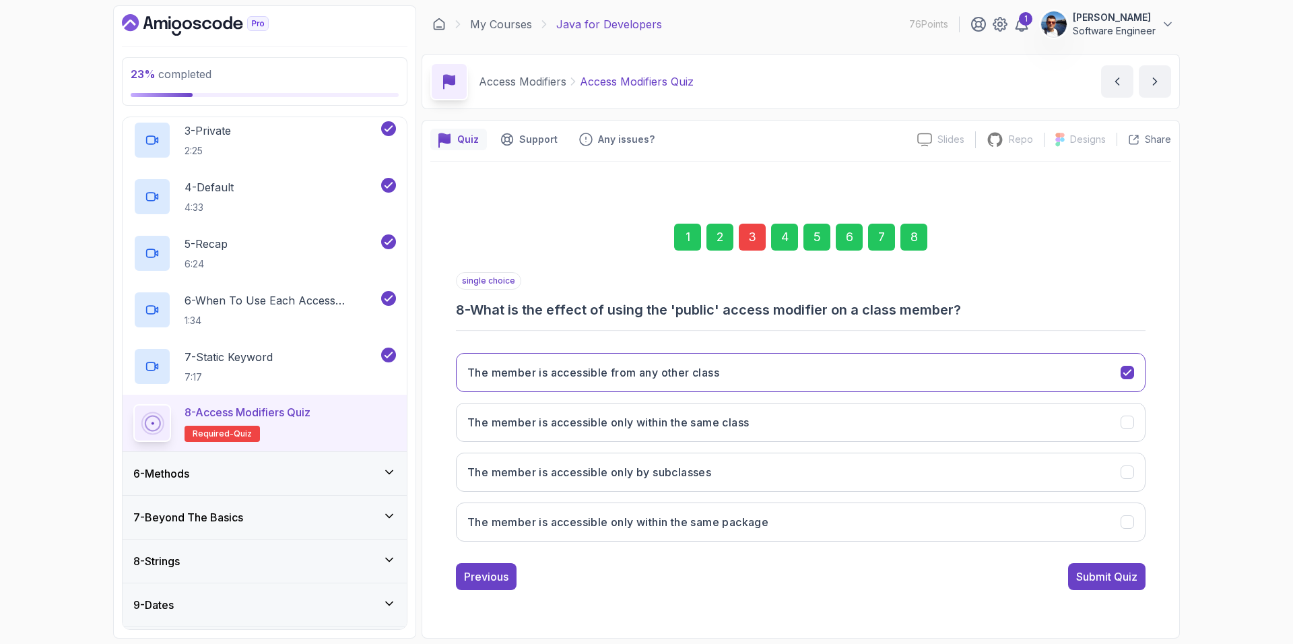
click at [752, 240] on div "3" at bounding box center [752, 237] width 27 height 27
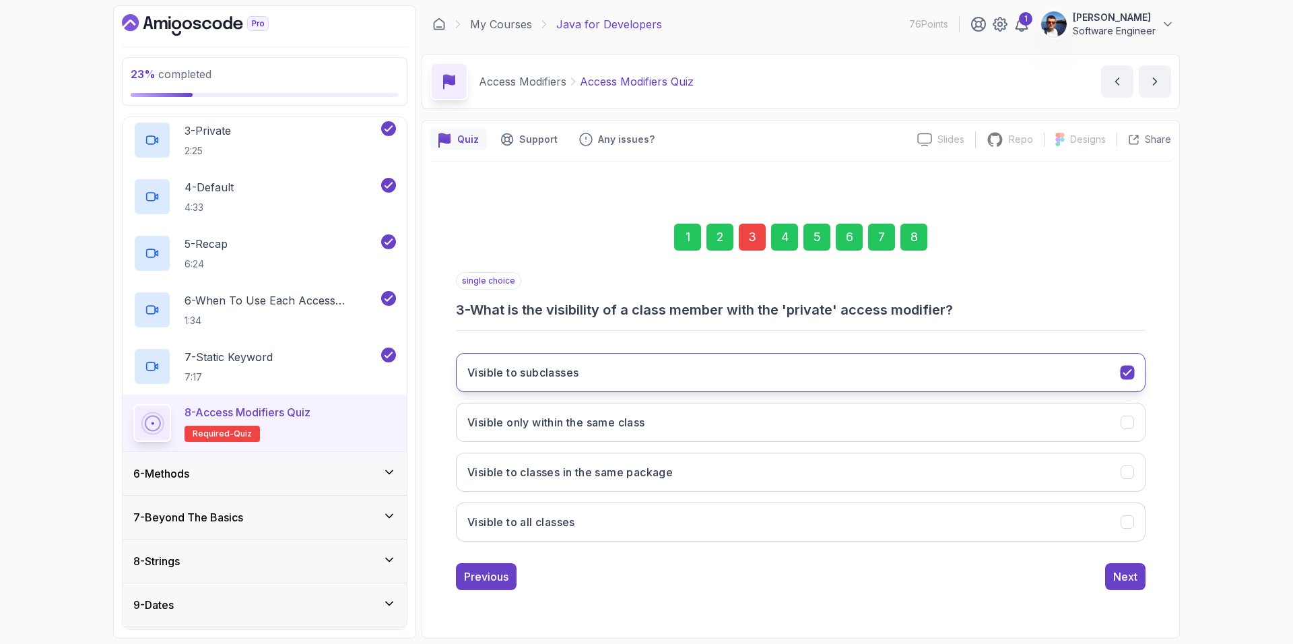
click at [688, 376] on button "Visible to subclasses" at bounding box center [801, 372] width 690 height 39
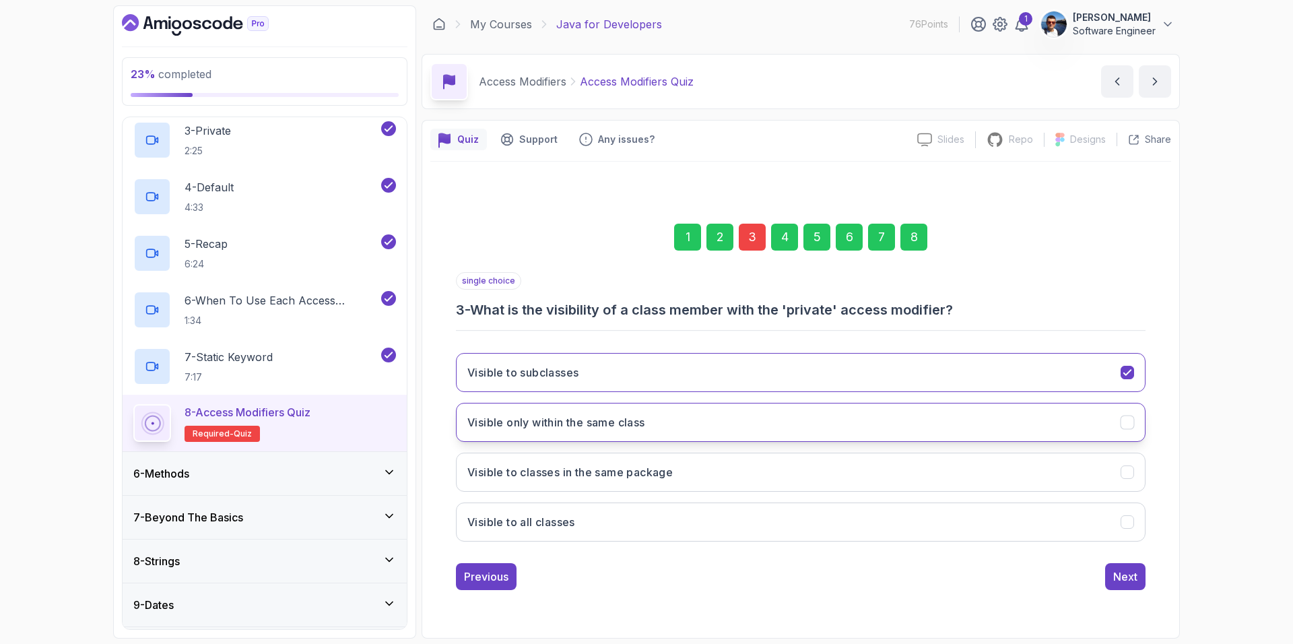
click at [654, 426] on button "Visible only within the same class" at bounding box center [801, 422] width 690 height 39
click at [1138, 583] on button "Next" at bounding box center [1125, 576] width 40 height 27
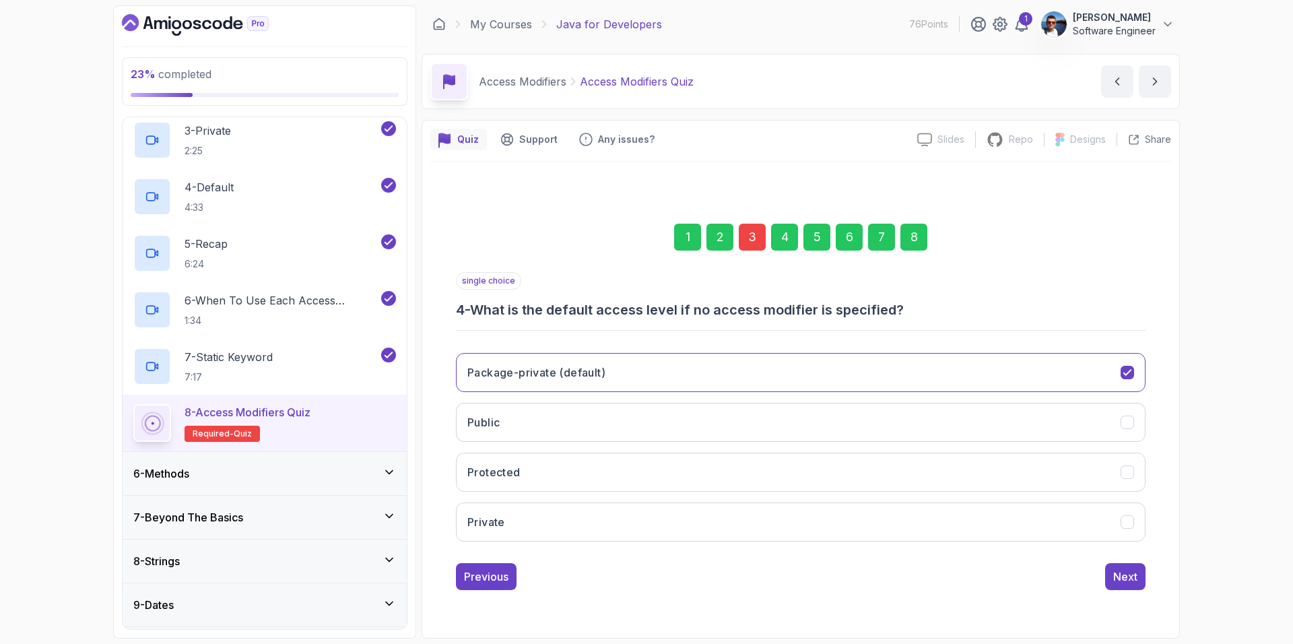
click at [921, 239] on div "8" at bounding box center [913, 237] width 27 height 27
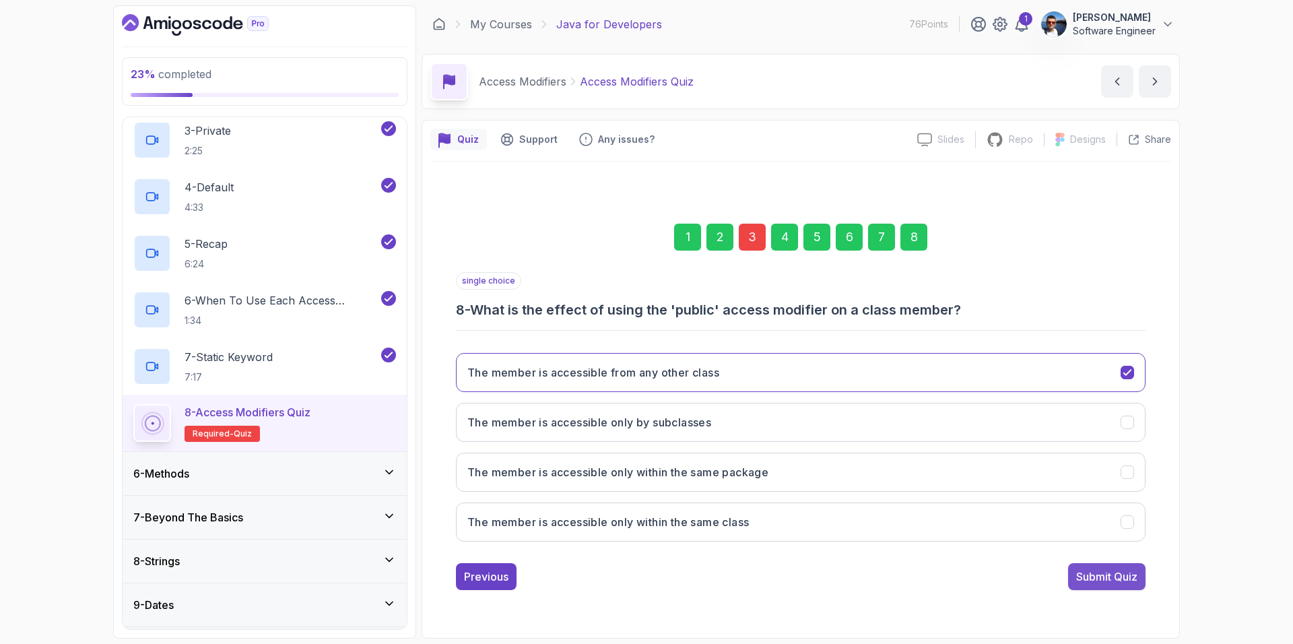
click at [1119, 577] on div "Submit Quiz" at bounding box center [1106, 576] width 61 height 16
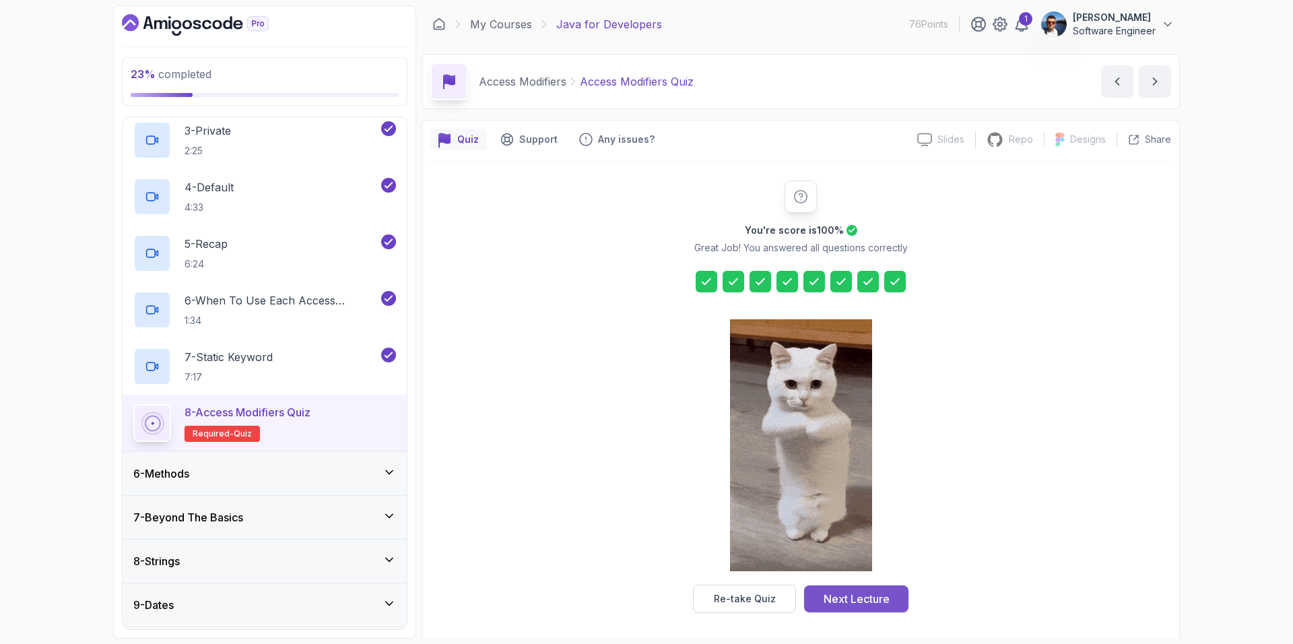
click at [876, 599] on div "Next Lecture" at bounding box center [857, 599] width 66 height 16
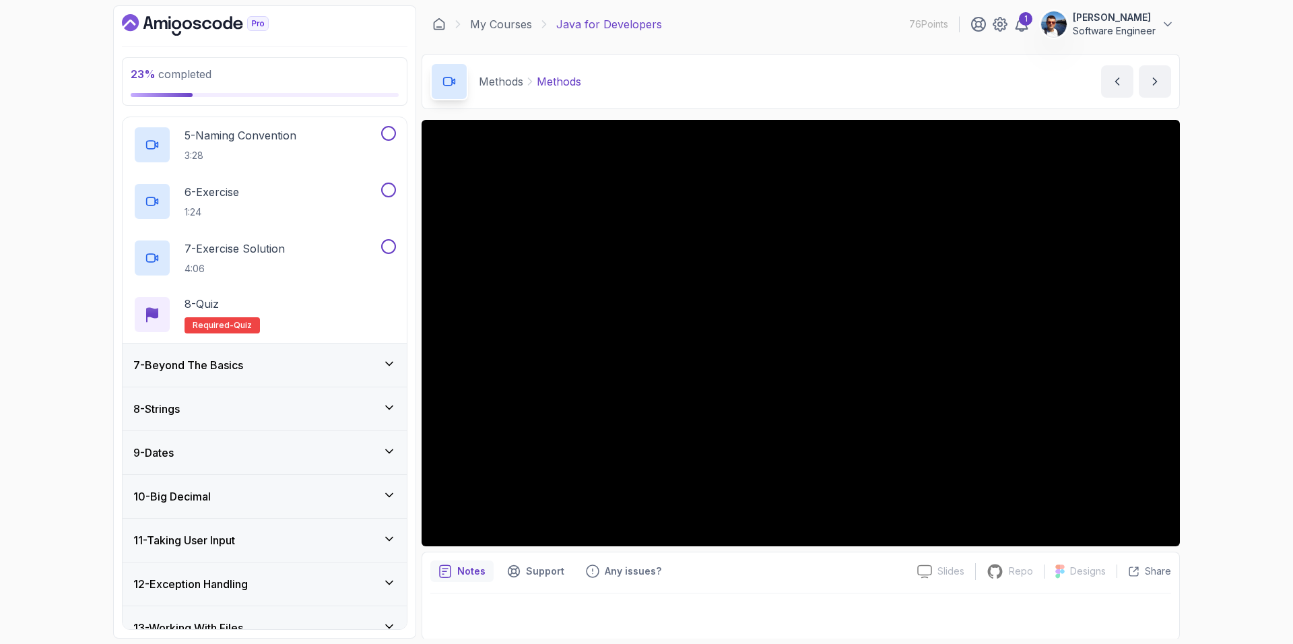
scroll to position [435, 0]
